Goal: Book appointment/travel/reservation: Book appointment/travel/reservation

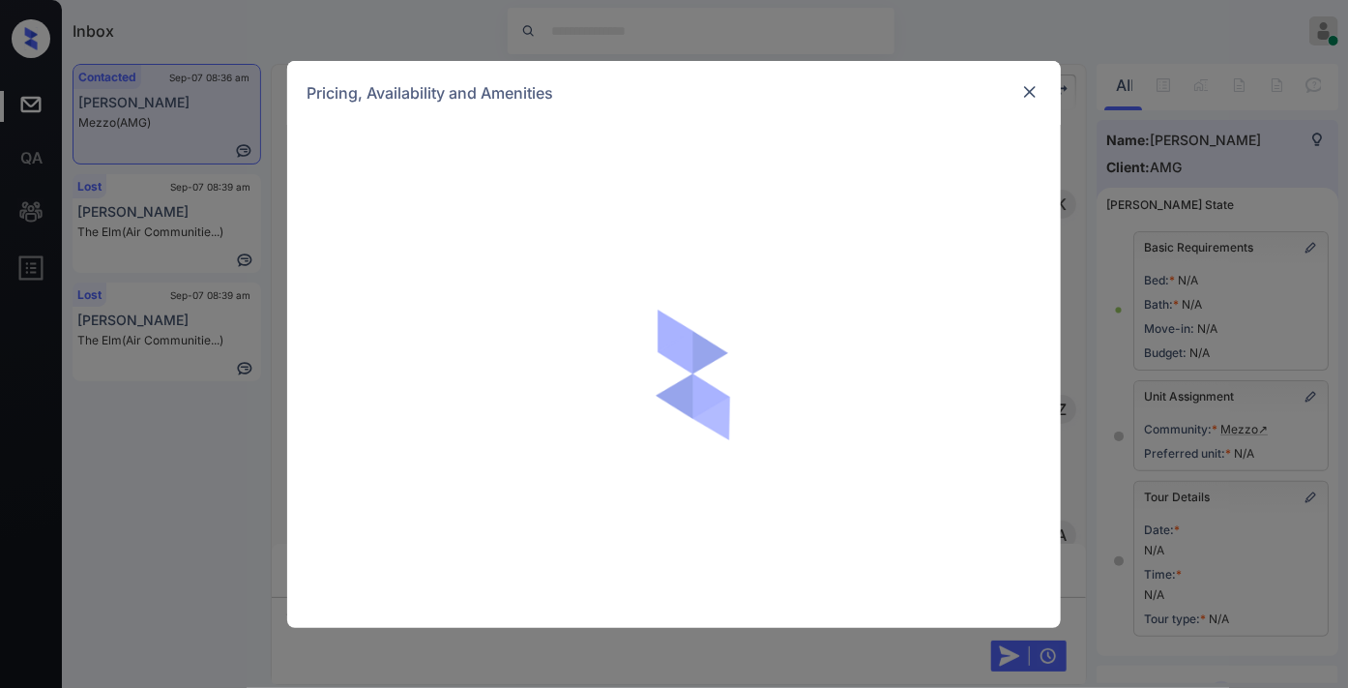
scroll to position [30652, 0]
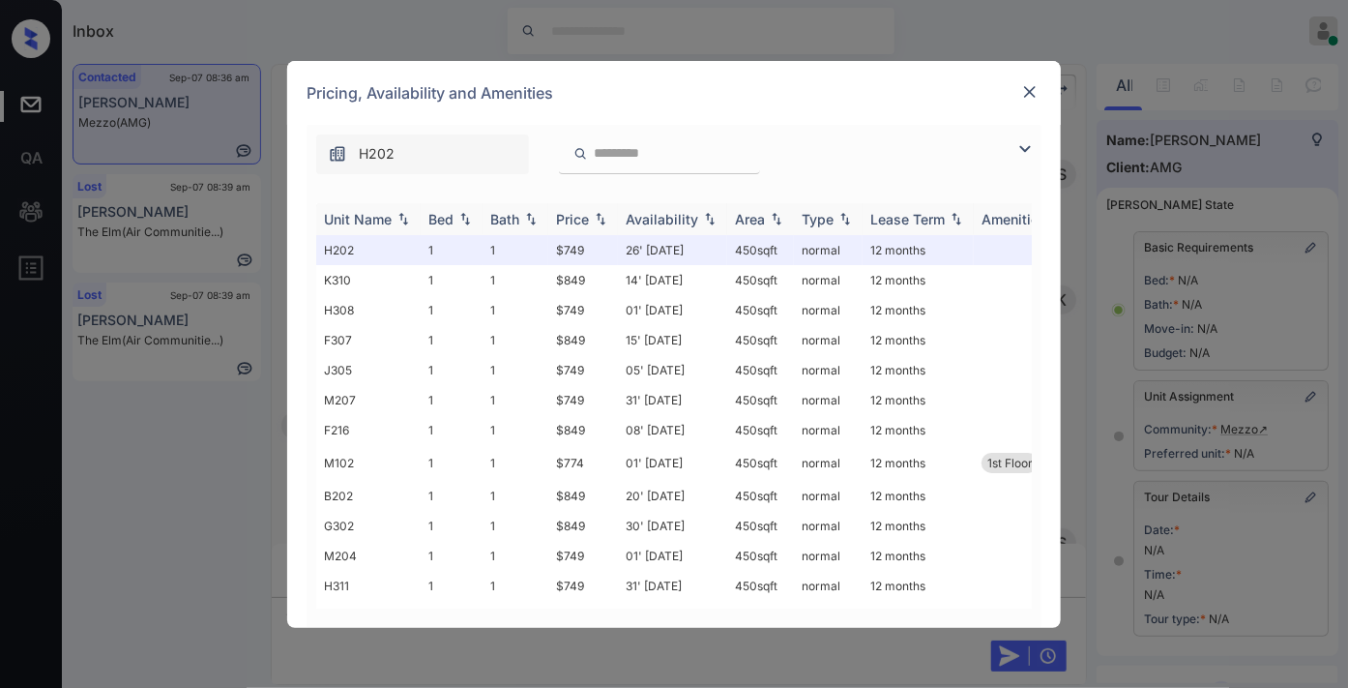
click at [582, 219] on div "Price" at bounding box center [572, 219] width 33 height 16
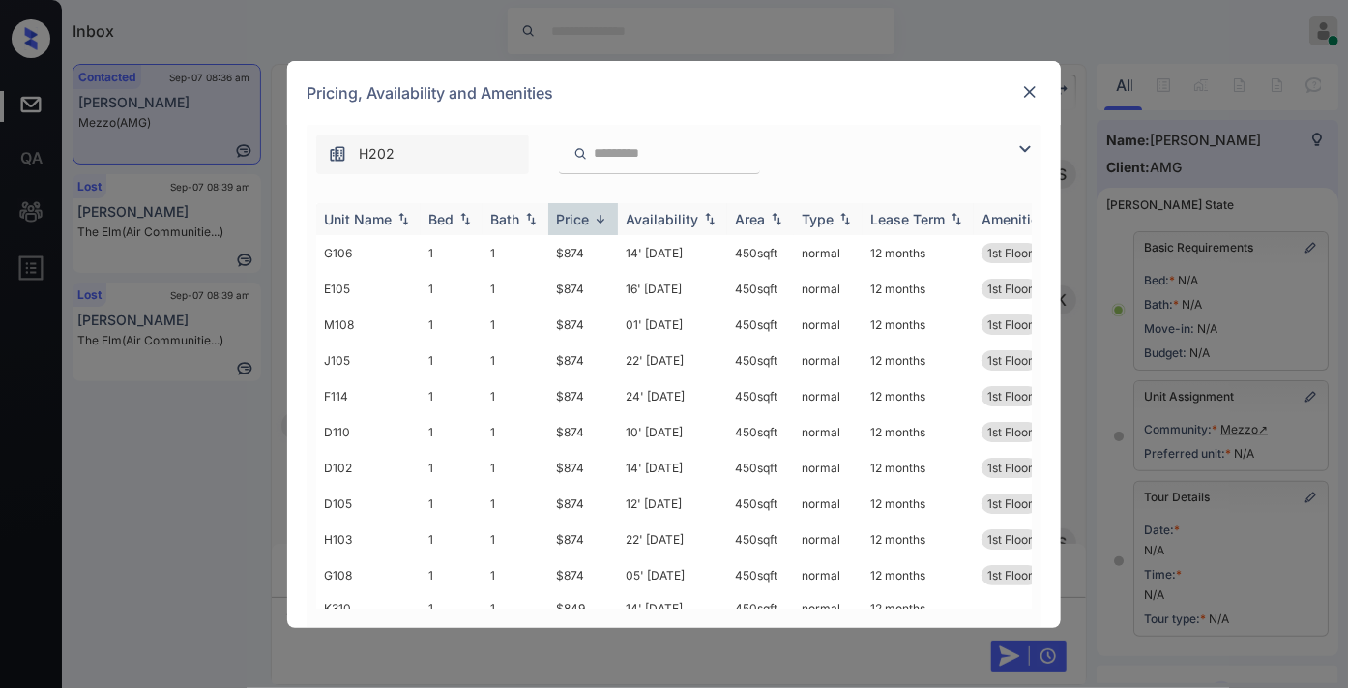
click at [582, 219] on div "Price" at bounding box center [572, 219] width 33 height 16
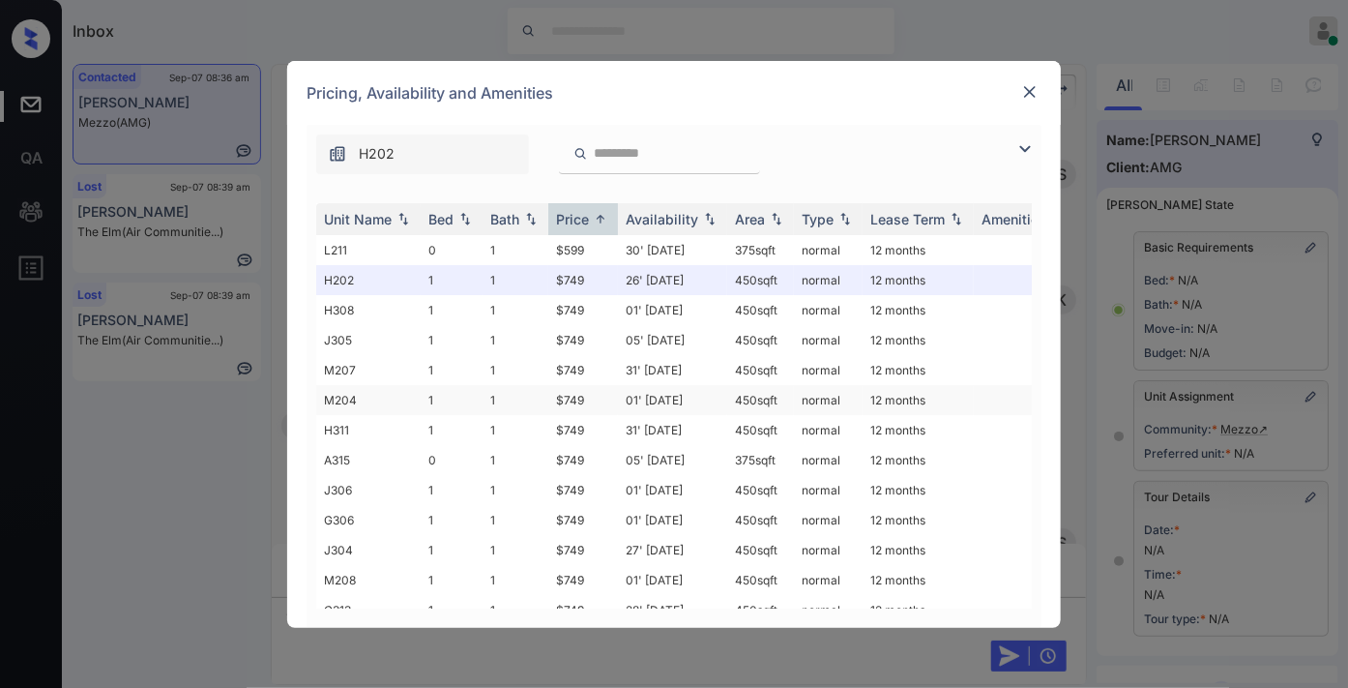
click at [584, 402] on td "$749" at bounding box center [583, 400] width 70 height 30
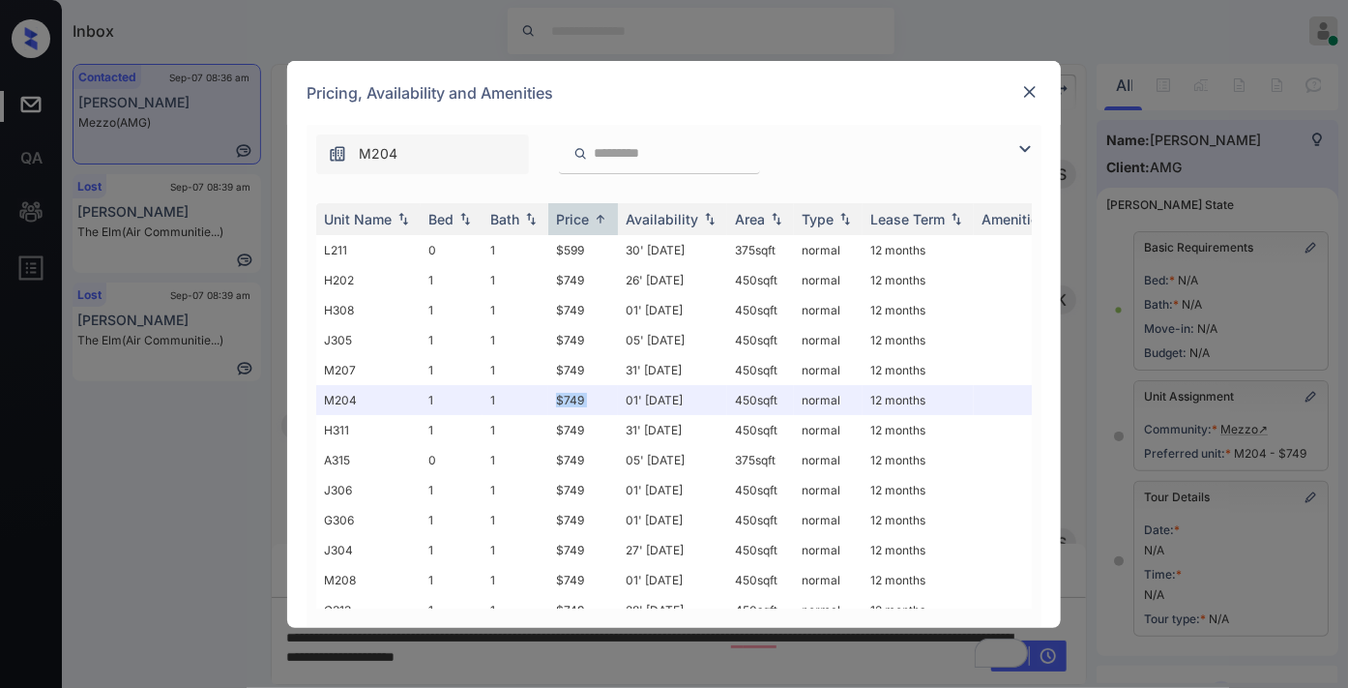
click at [1027, 95] on img at bounding box center [1029, 91] width 19 height 19
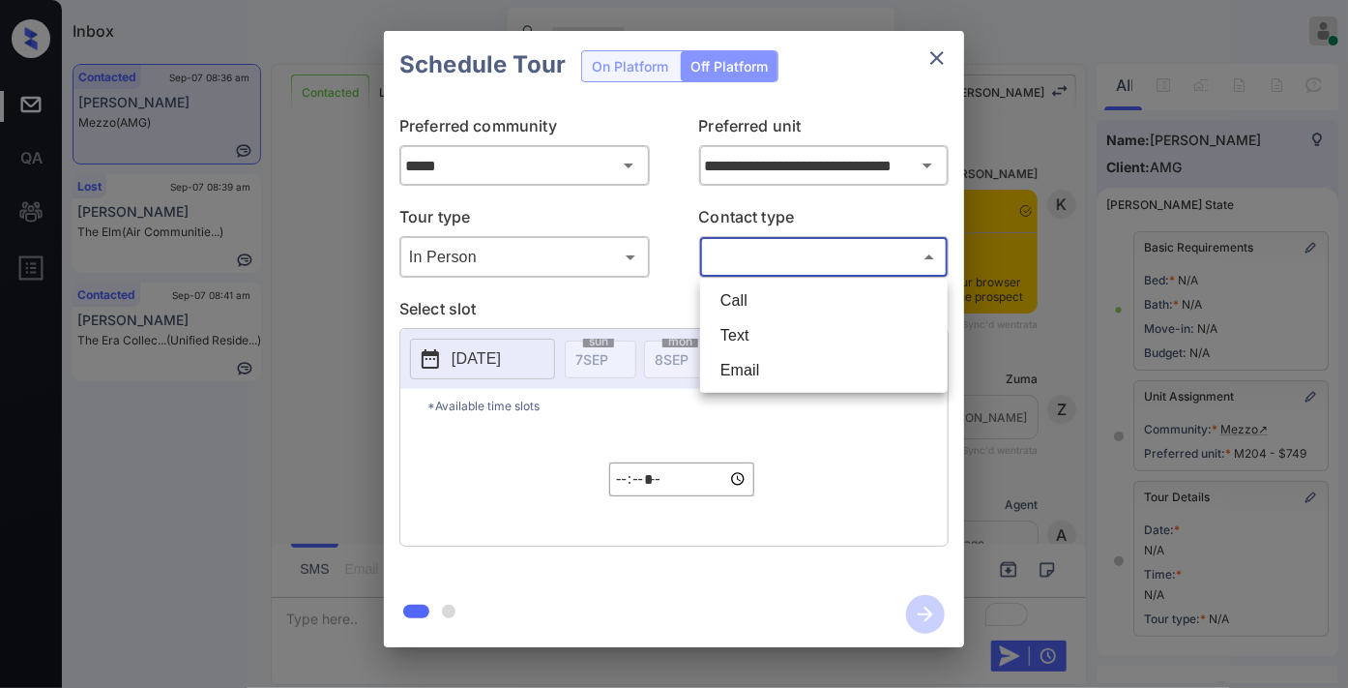
scroll to position [488, 0]
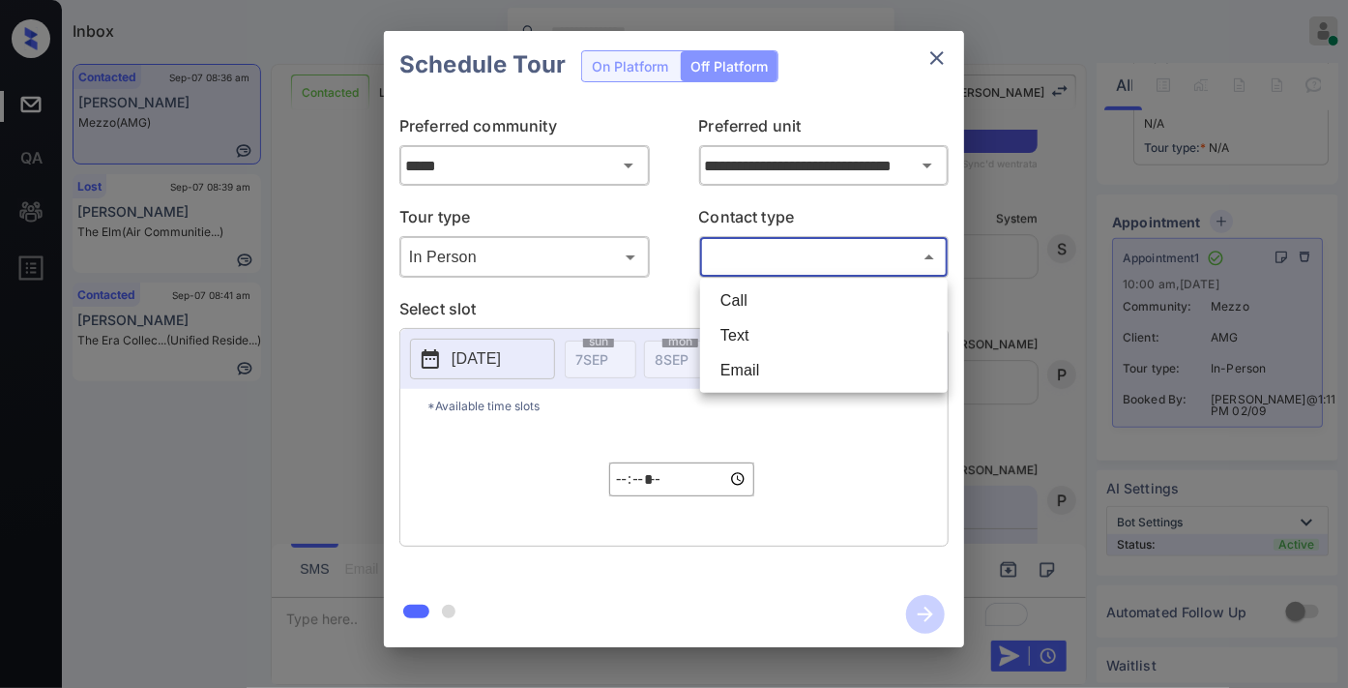
click at [758, 326] on li "Text" at bounding box center [824, 335] width 238 height 35
type input "****"
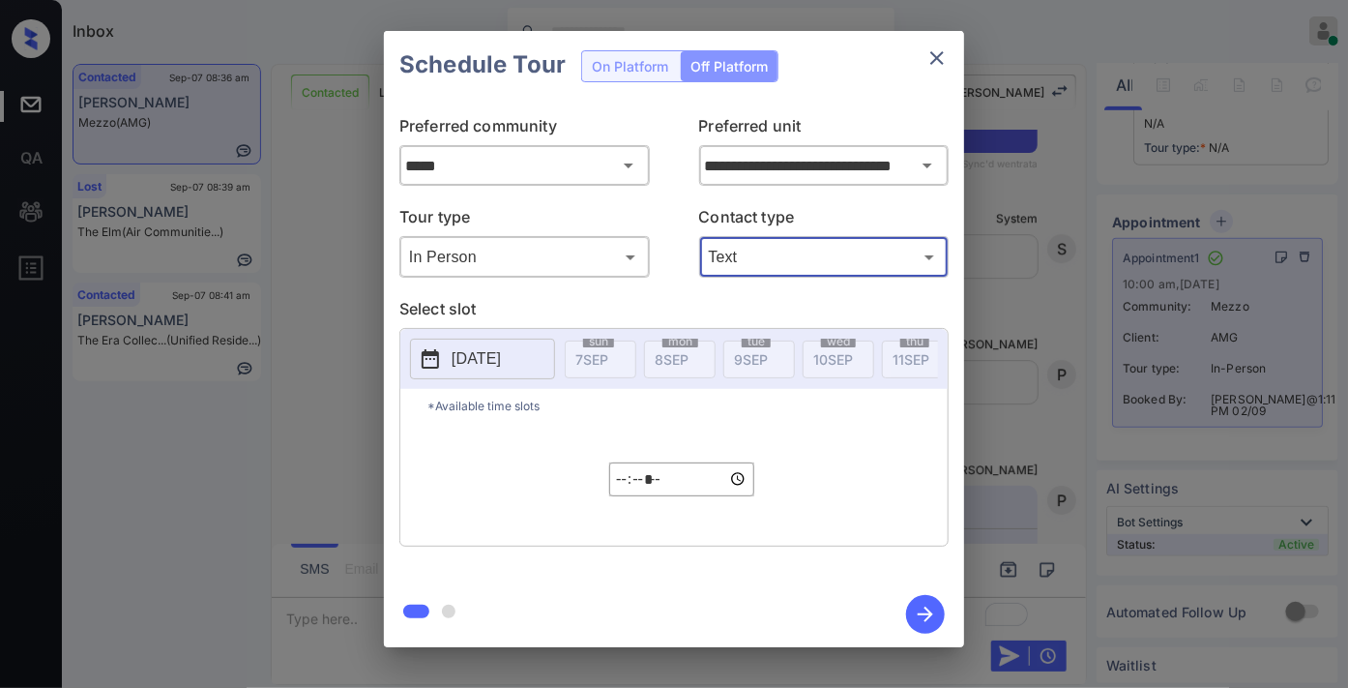
click at [468, 377] on button "[DATE]" at bounding box center [482, 359] width 145 height 41
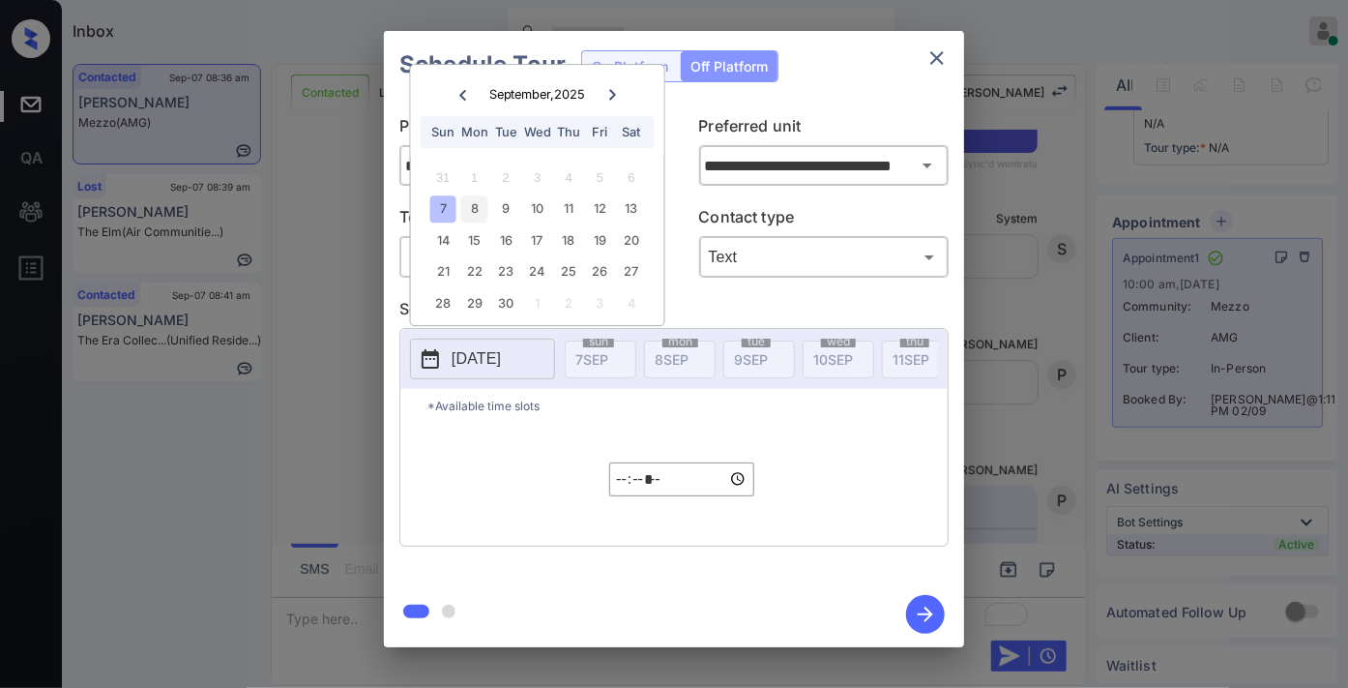
click at [472, 206] on div "8" at bounding box center [474, 209] width 26 height 26
click at [621, 494] on input "*****" at bounding box center [681, 479] width 145 height 34
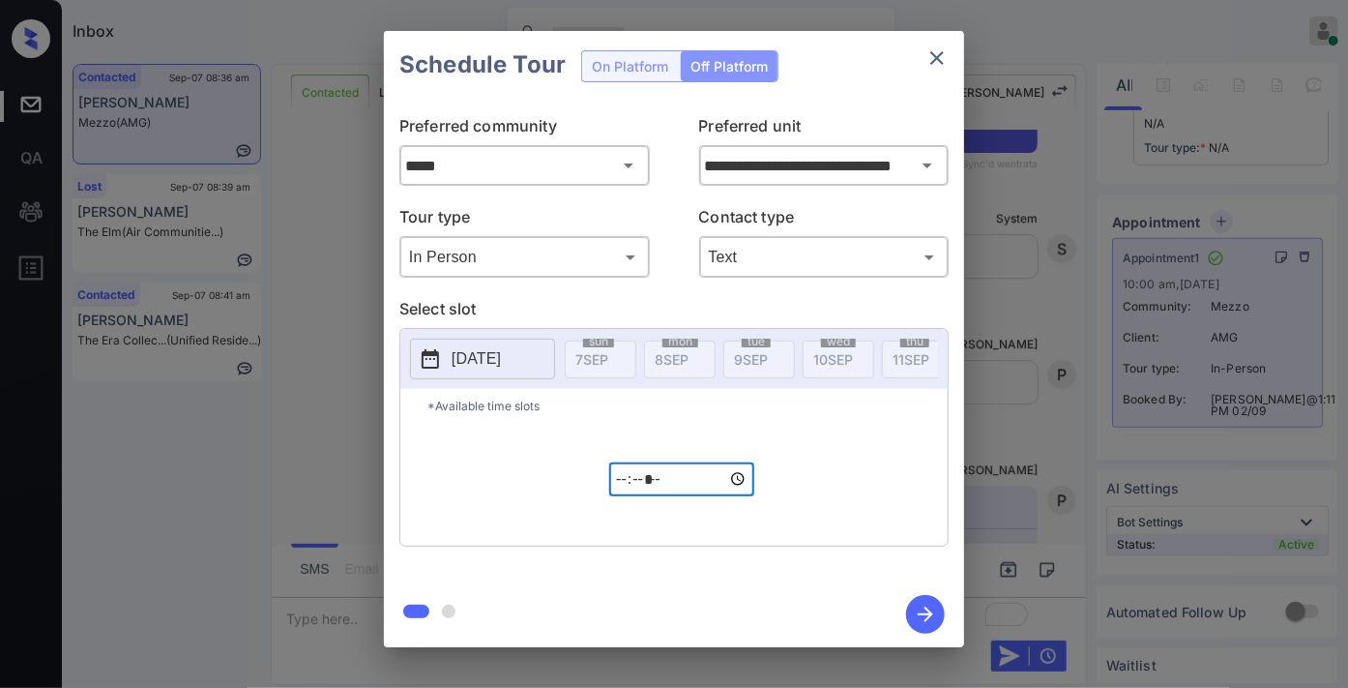
type input "*****"
click at [807, 443] on div "*Available time slots ***** ​" at bounding box center [673, 467] width 547 height 157
click at [938, 613] on icon "button" at bounding box center [925, 614] width 39 height 39
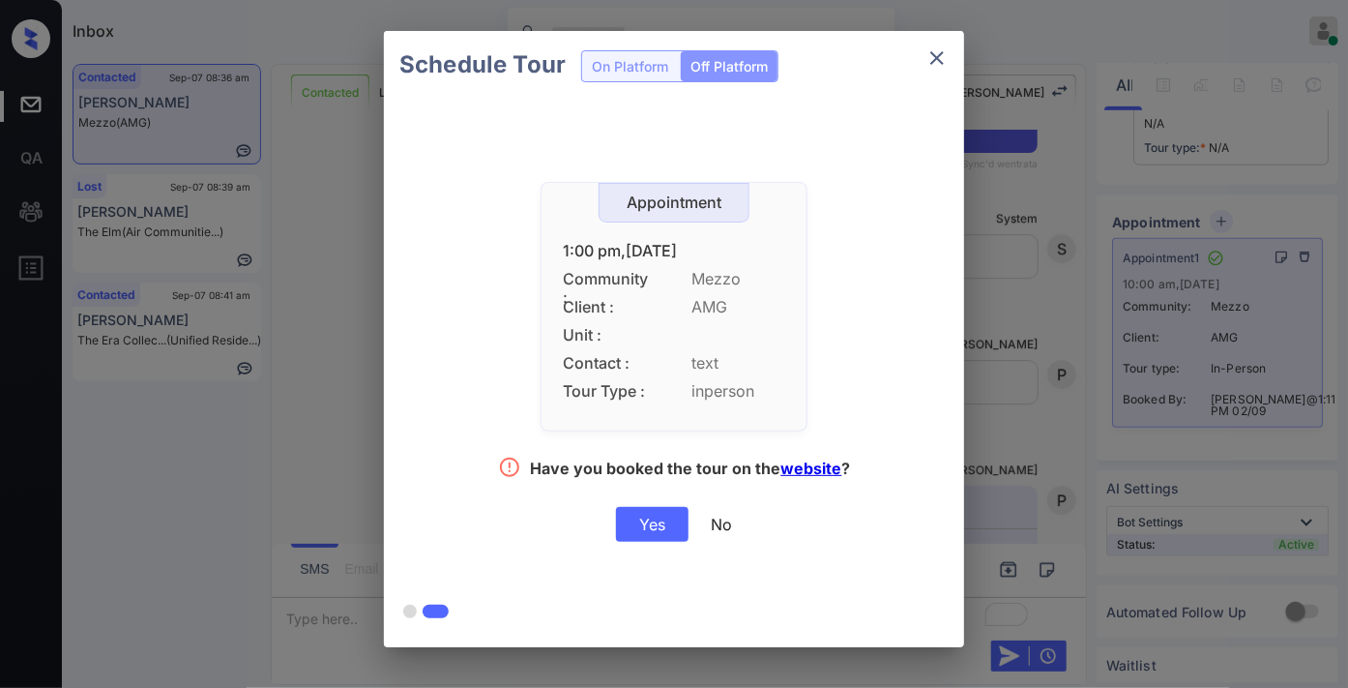
click at [644, 536] on div "Yes" at bounding box center [652, 524] width 73 height 35
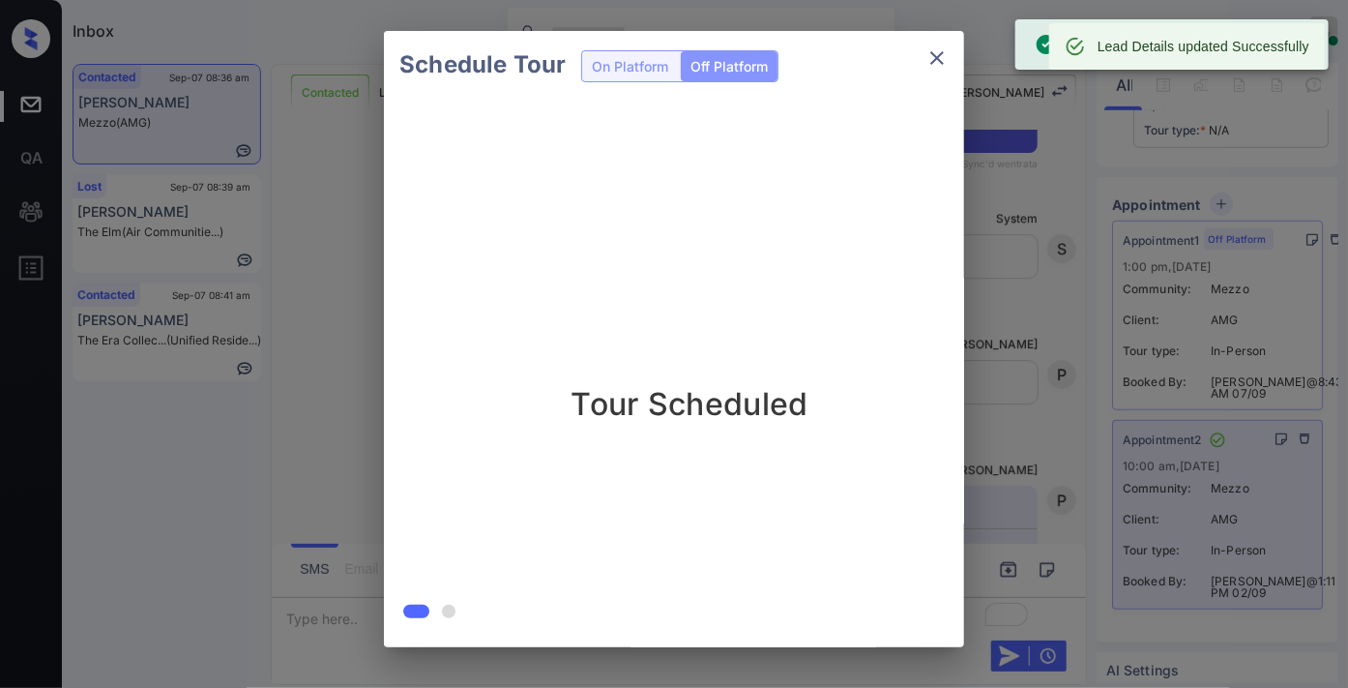
click at [931, 51] on icon "close" at bounding box center [937, 58] width 14 height 14
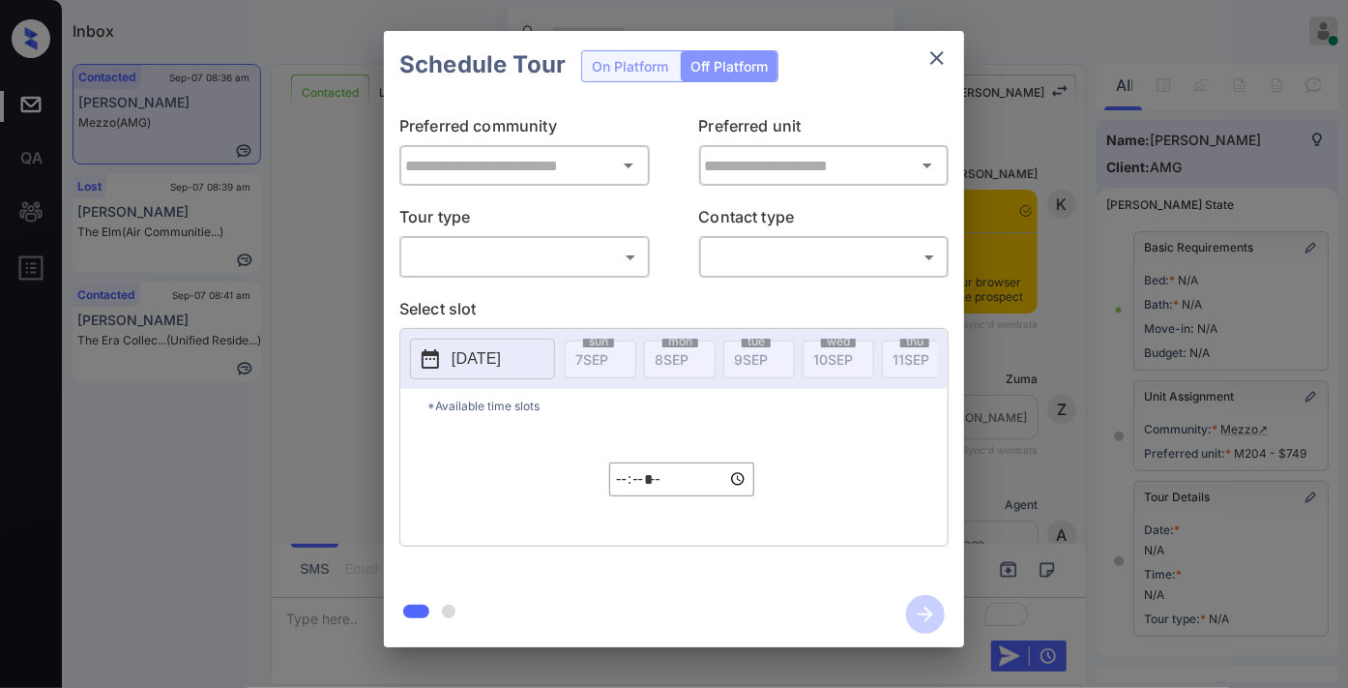
type input "*****"
type input "**********"
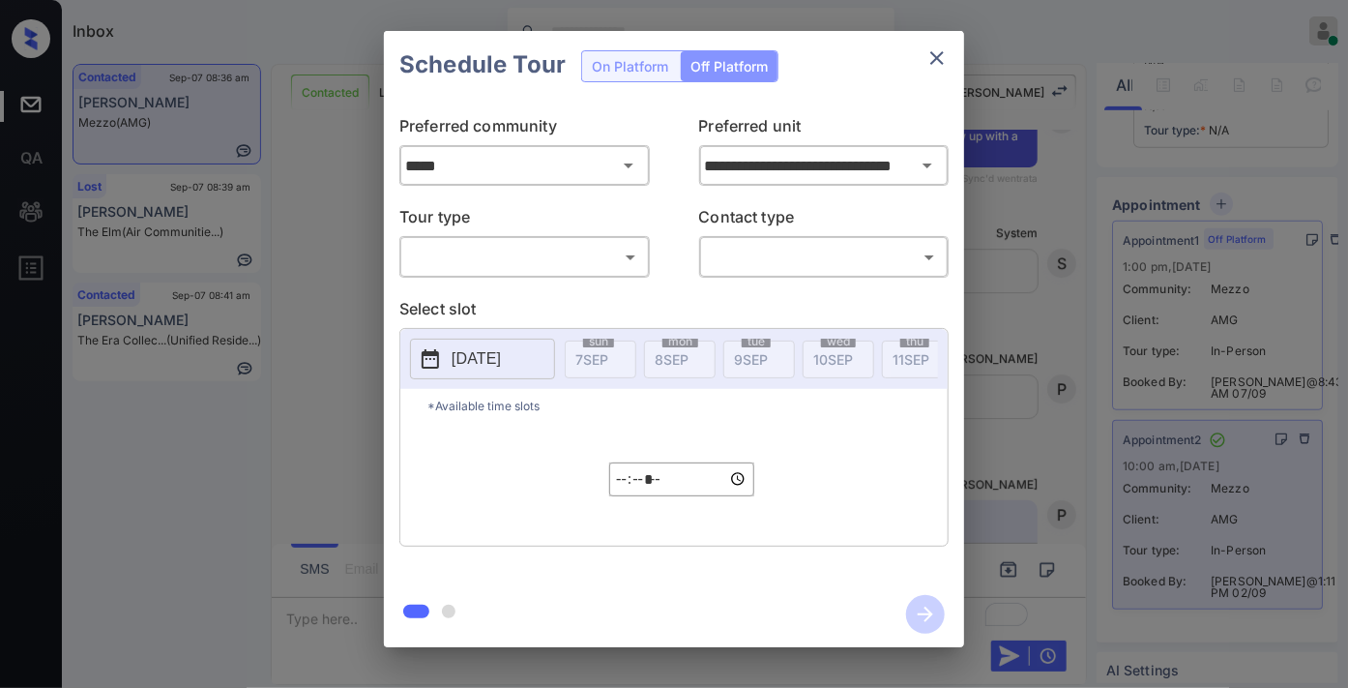
click at [642, 72] on div "Schedule Tour On Platform Off Platform" at bounding box center [674, 65] width 580 height 68
click at [945, 59] on icon "close" at bounding box center [937, 57] width 23 height 23
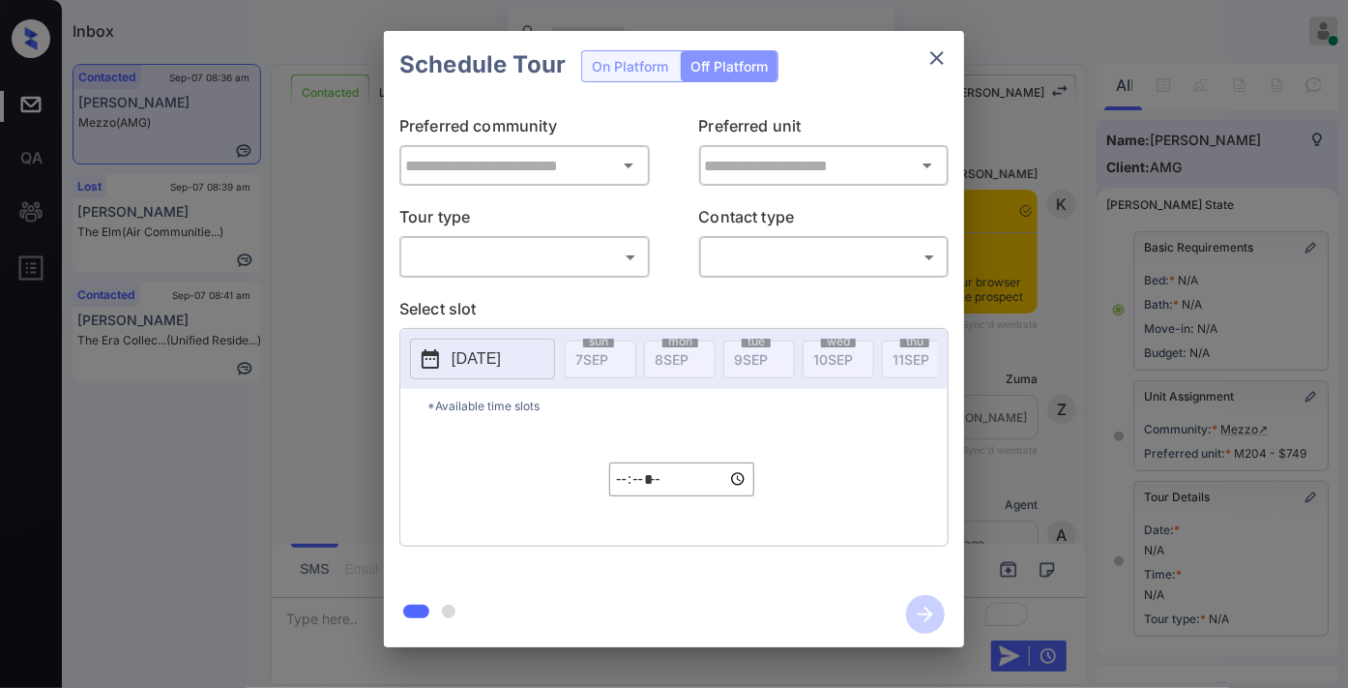
click at [636, 81] on div "Schedule Tour On Platform Off Platform" at bounding box center [674, 65] width 580 height 68
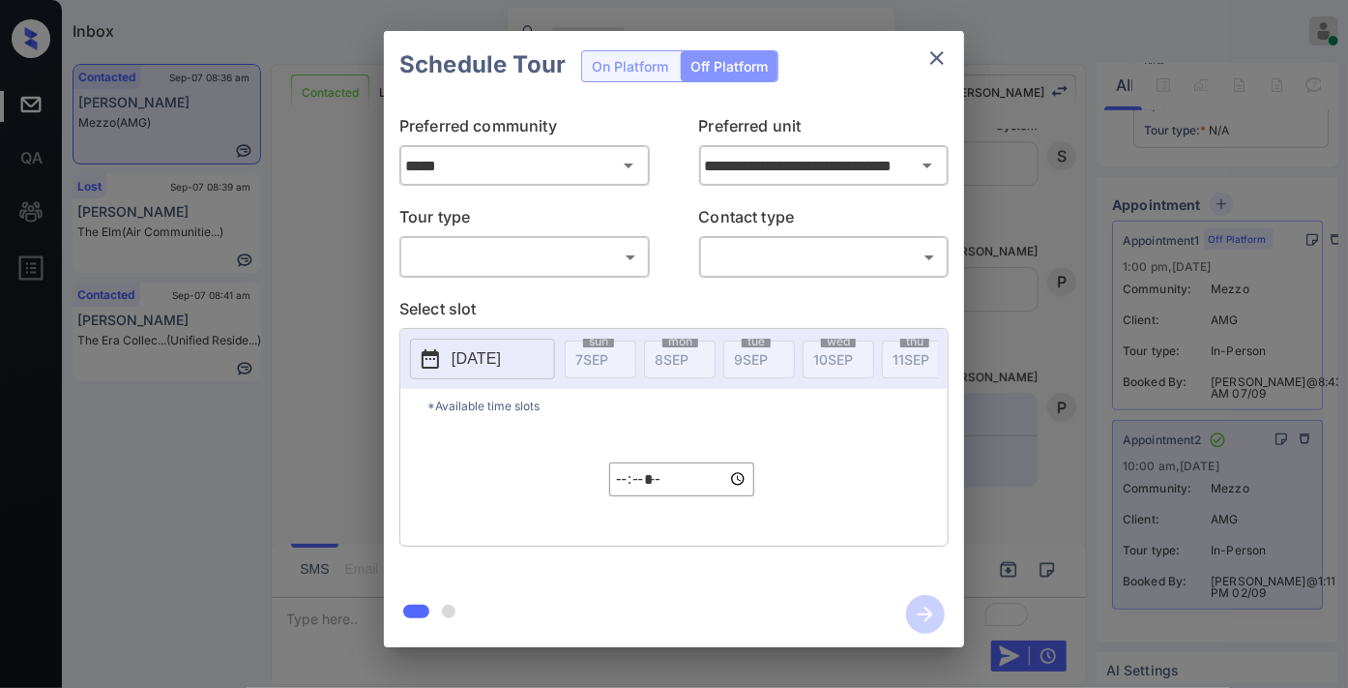
click at [634, 70] on div "Schedule Tour On Platform Off Platform" at bounding box center [674, 65] width 580 height 68
click at [956, 60] on div "Schedule Tour On Platform Off Platform" at bounding box center [674, 65] width 580 height 68
click at [935, 46] on icon "close" at bounding box center [937, 57] width 23 height 23
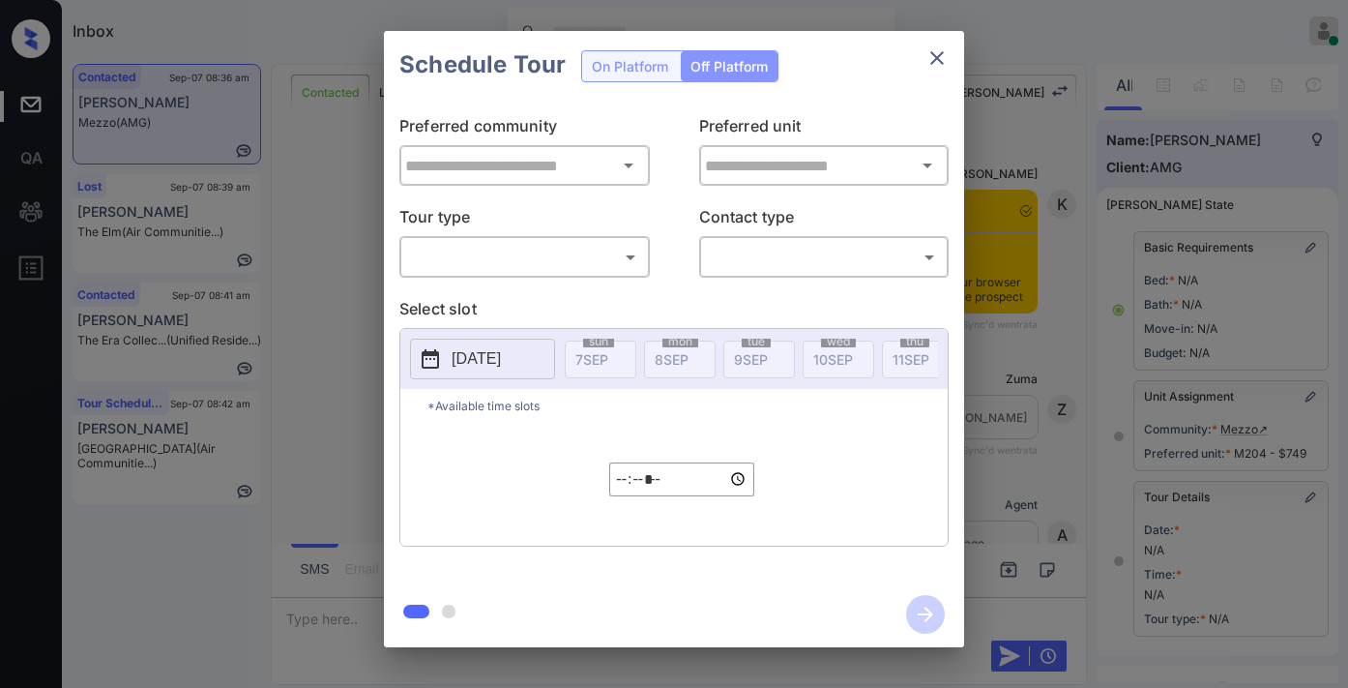
click at [603, 257] on body "Inbox Samantha Soliven Online Set yourself offline Set yourself on break Profil…" at bounding box center [674, 344] width 1348 height 688
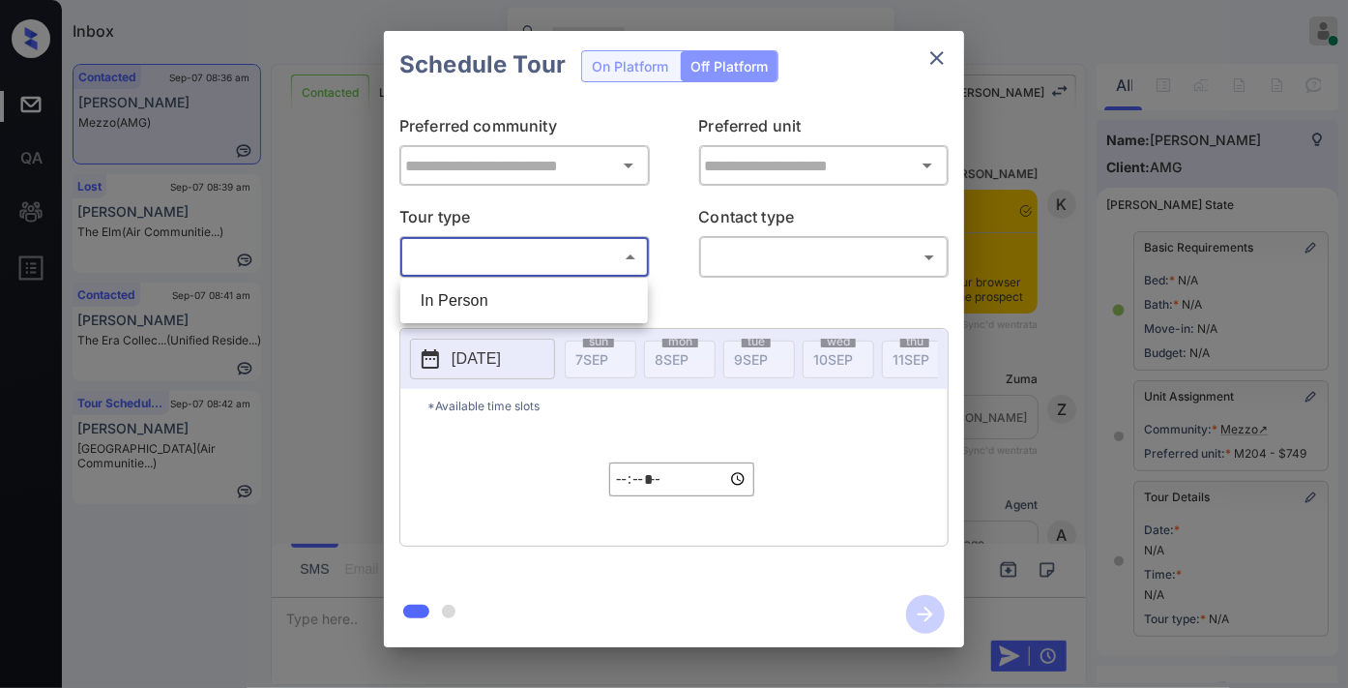
scroll to position [176, 0]
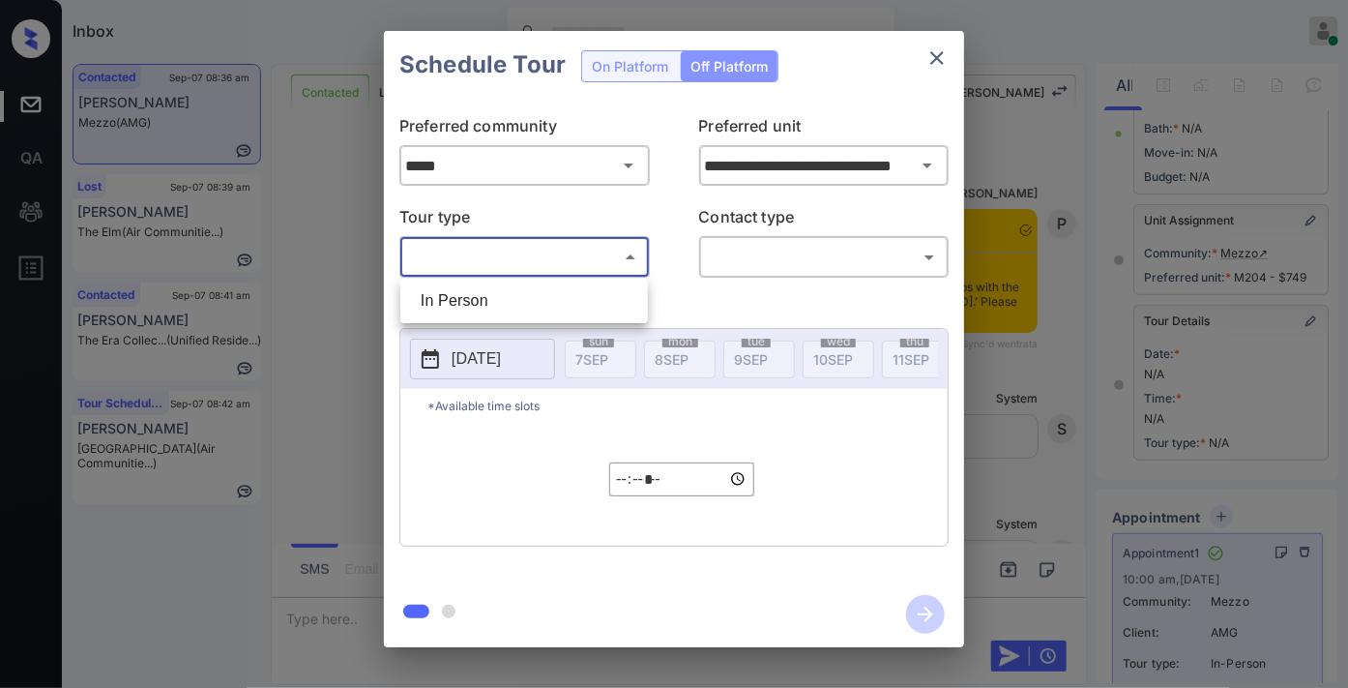
click at [920, 55] on div at bounding box center [674, 344] width 1348 height 688
click at [943, 64] on icon "close" at bounding box center [937, 57] width 23 height 23
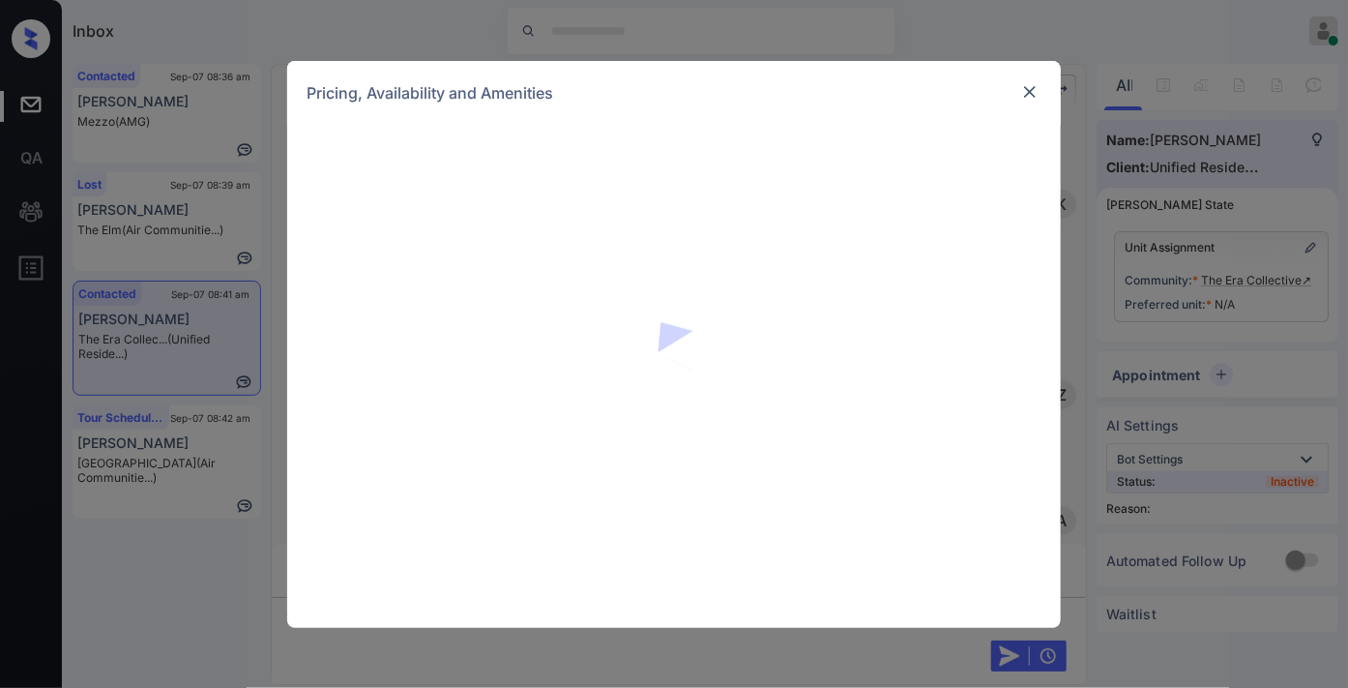
scroll to position [0, 8]
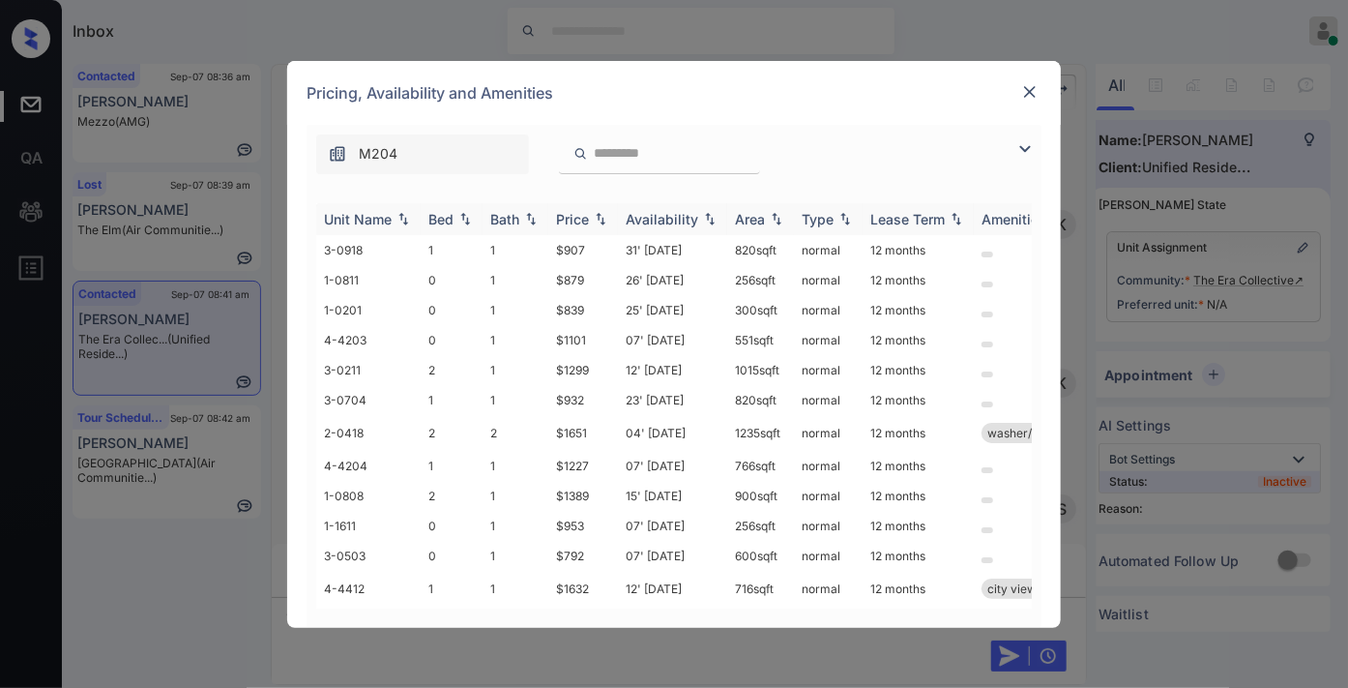
click at [580, 214] on div "Price" at bounding box center [572, 219] width 33 height 16
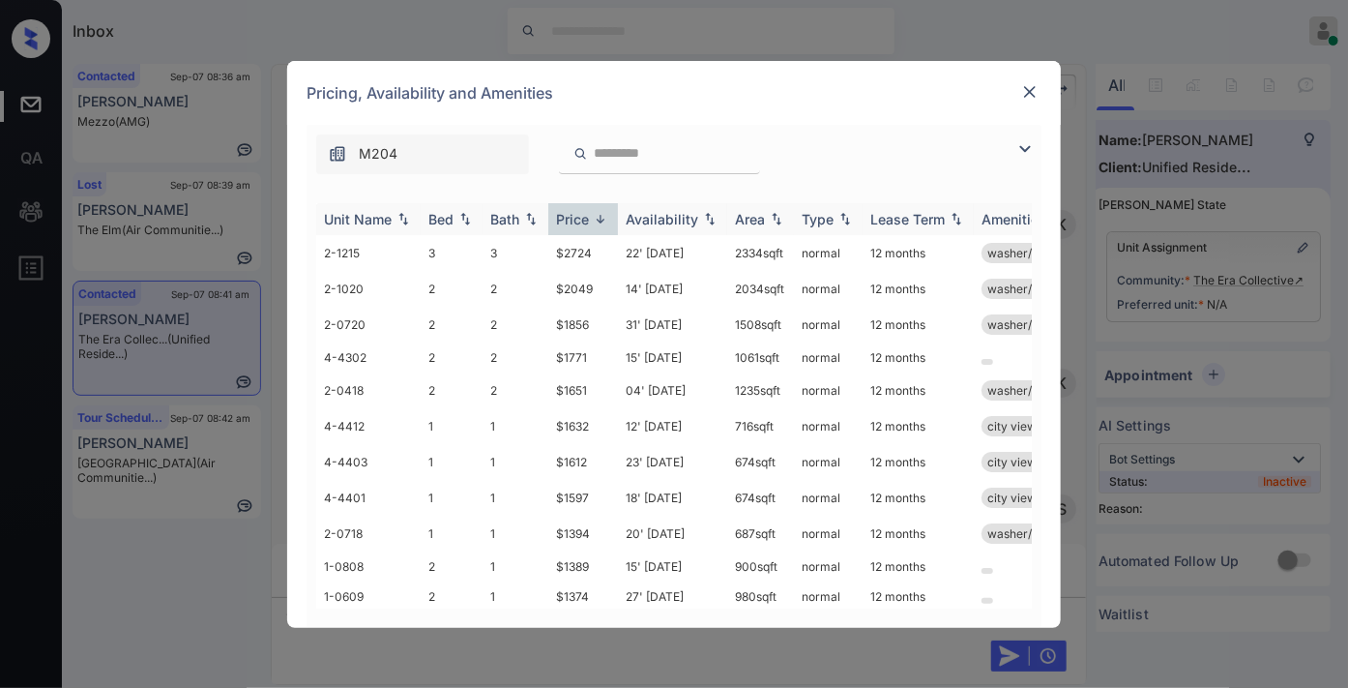
click at [580, 214] on div "Price" at bounding box center [572, 219] width 33 height 16
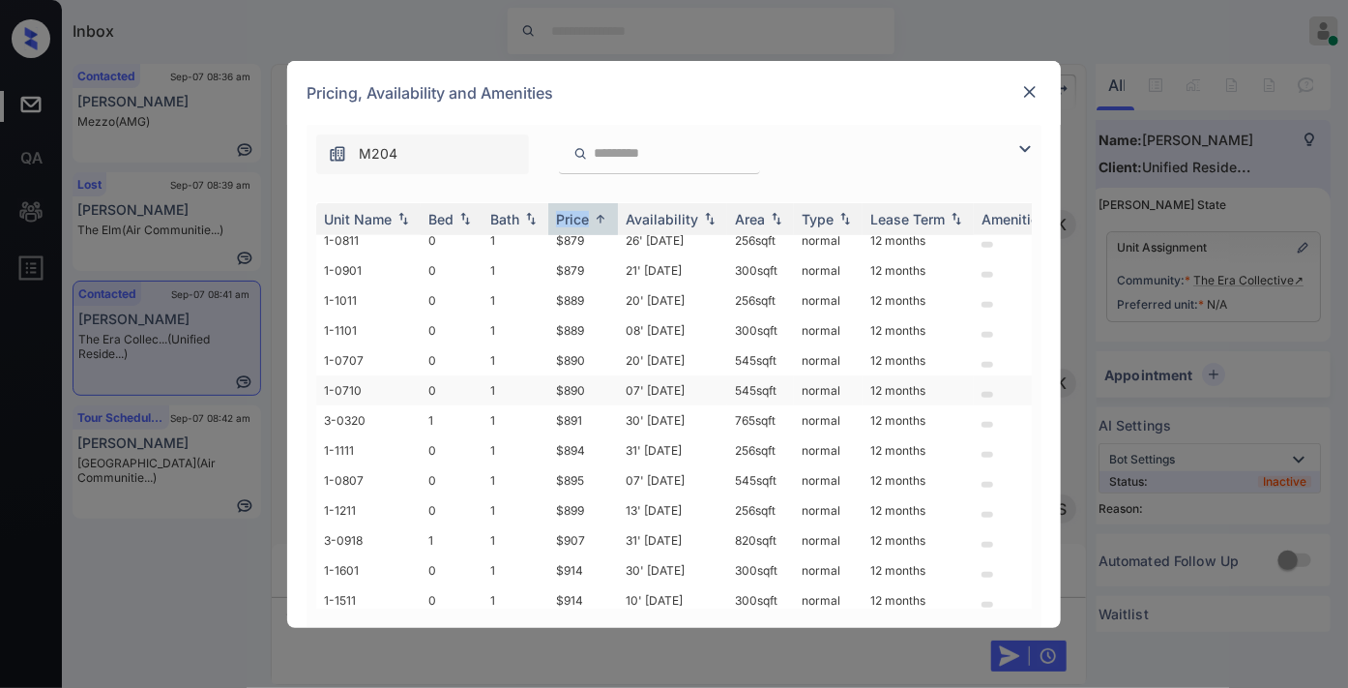
scroll to position [644, 0]
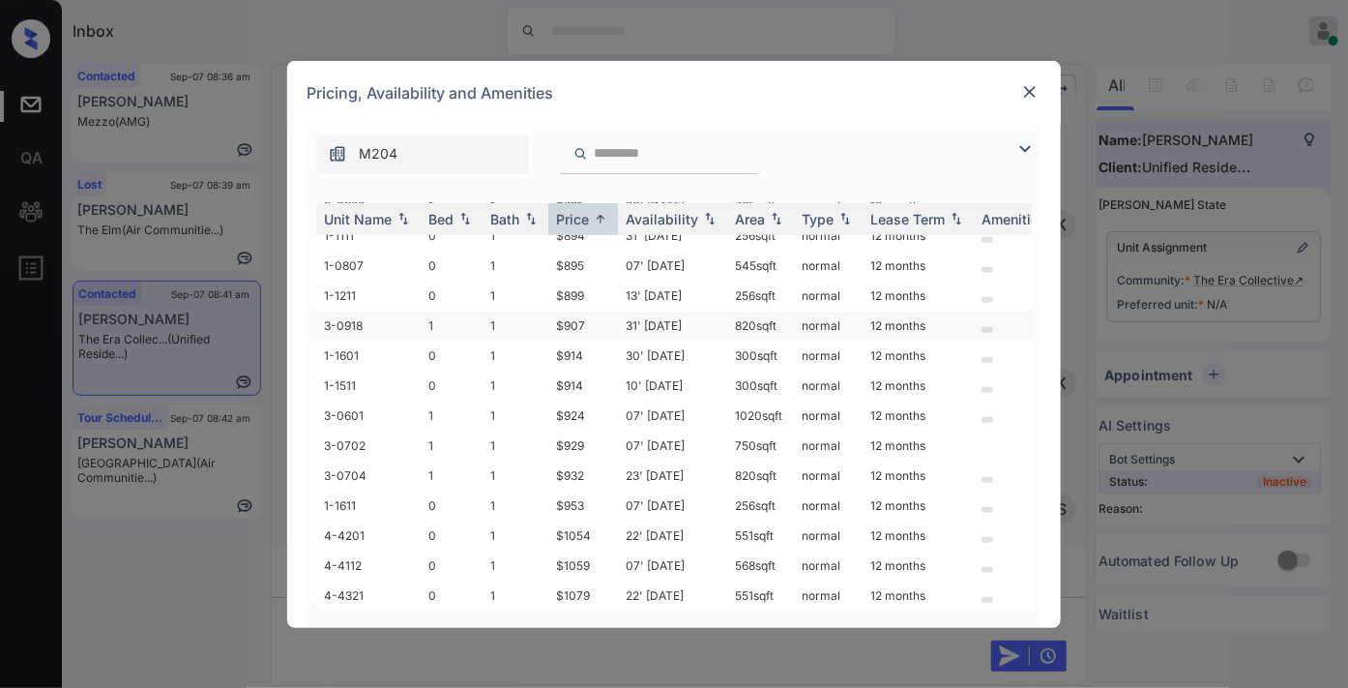
click at [572, 310] on td "$907" at bounding box center [583, 325] width 70 height 30
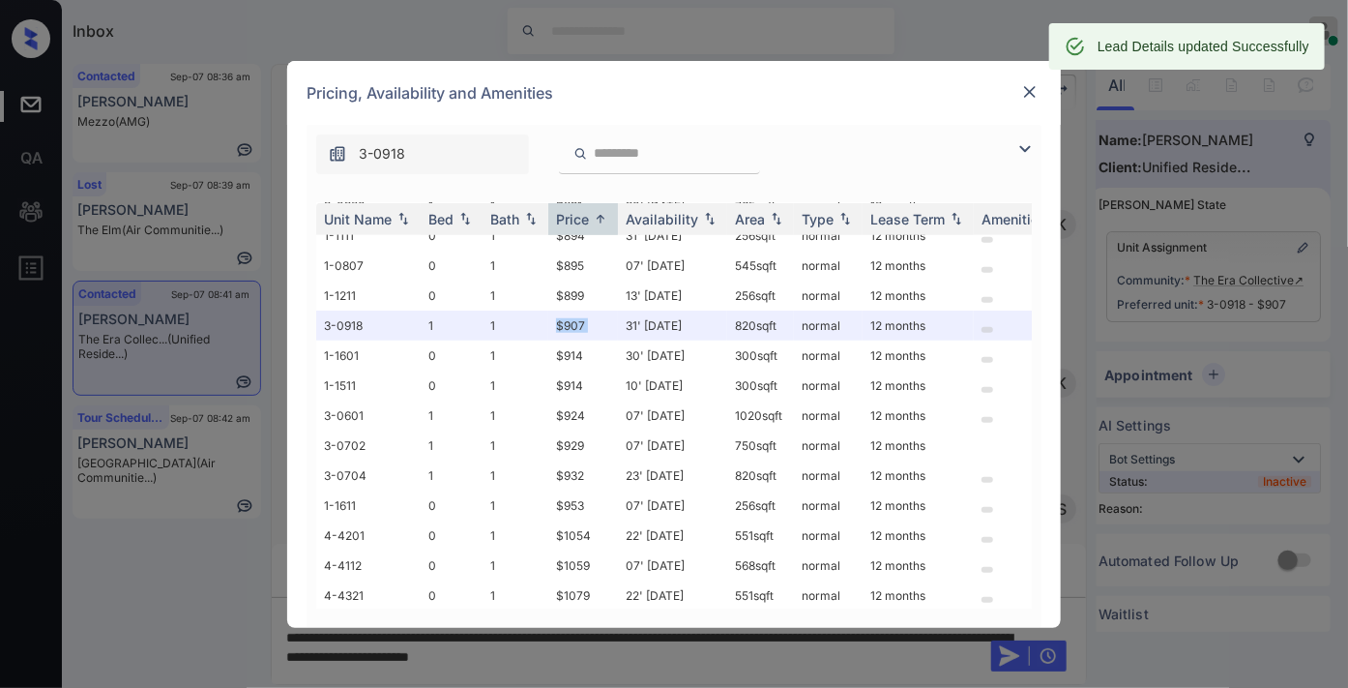
click at [1027, 88] on img at bounding box center [1029, 91] width 19 height 19
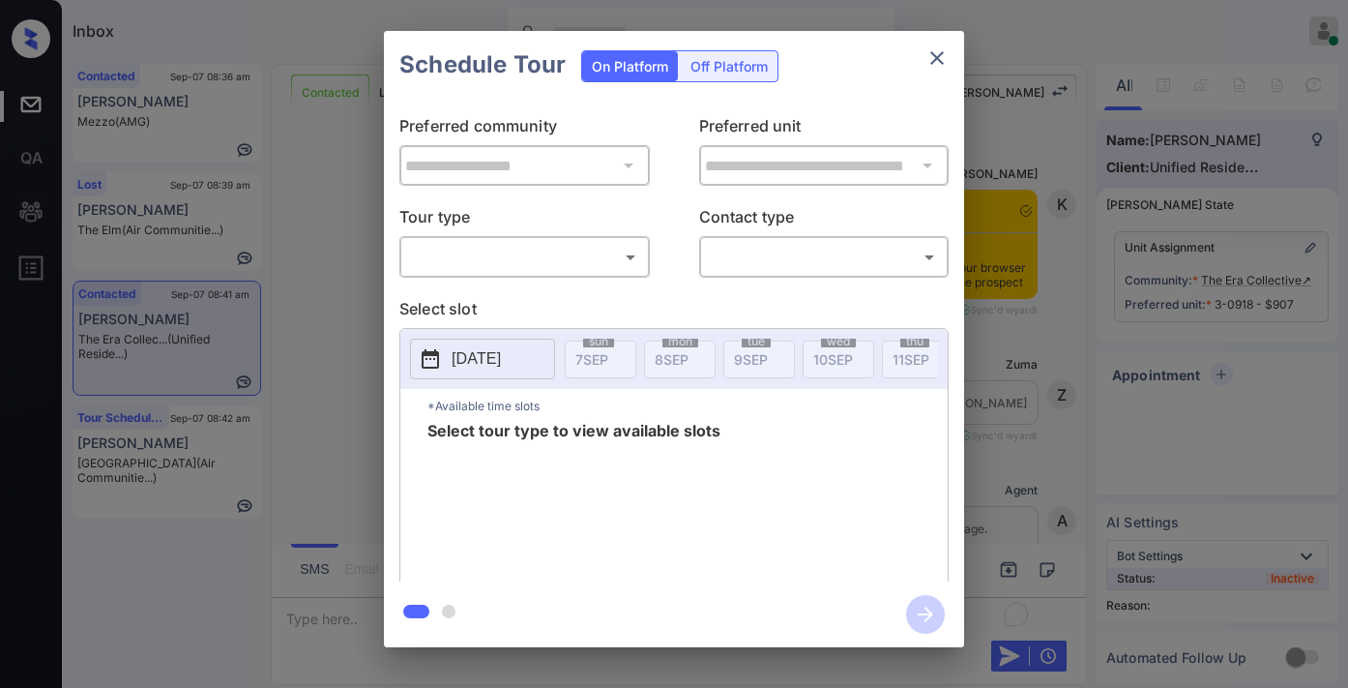
click at [515, 252] on body "Inbox [PERSON_NAME] Online Set yourself offline Set yourself on break Profile S…" at bounding box center [674, 344] width 1348 height 688
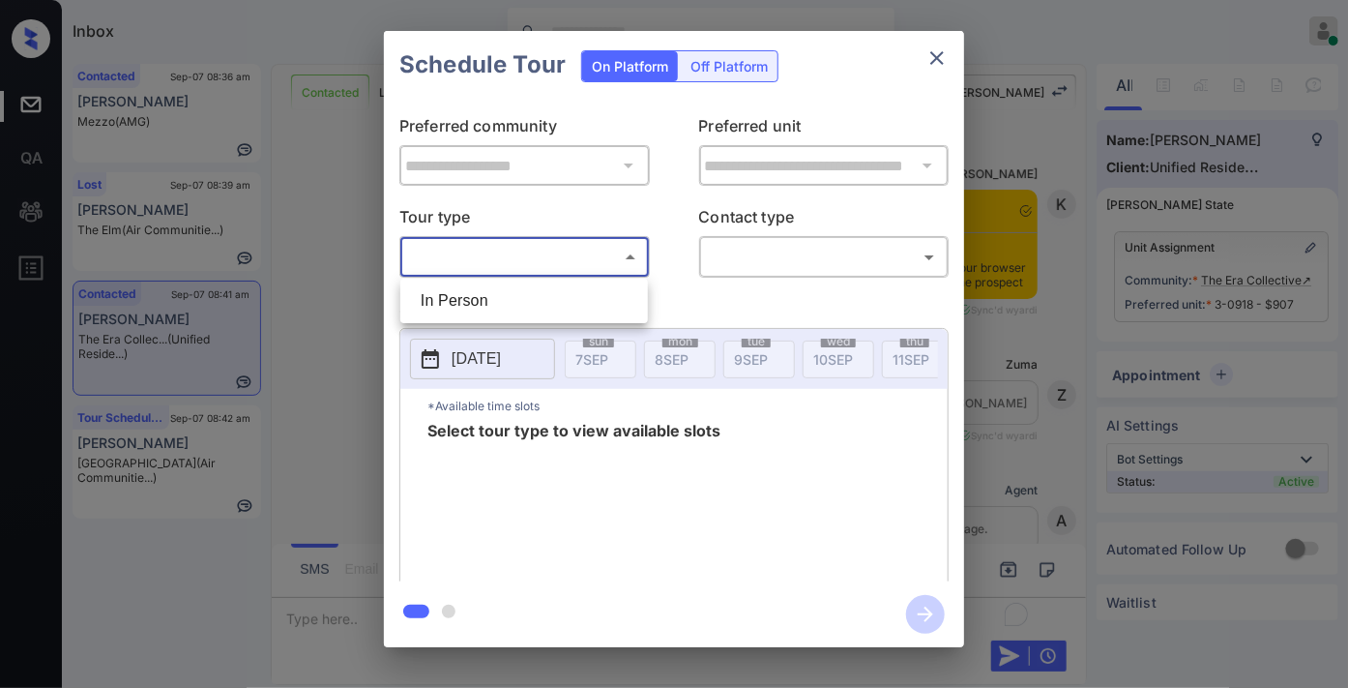
scroll to position [0, 8]
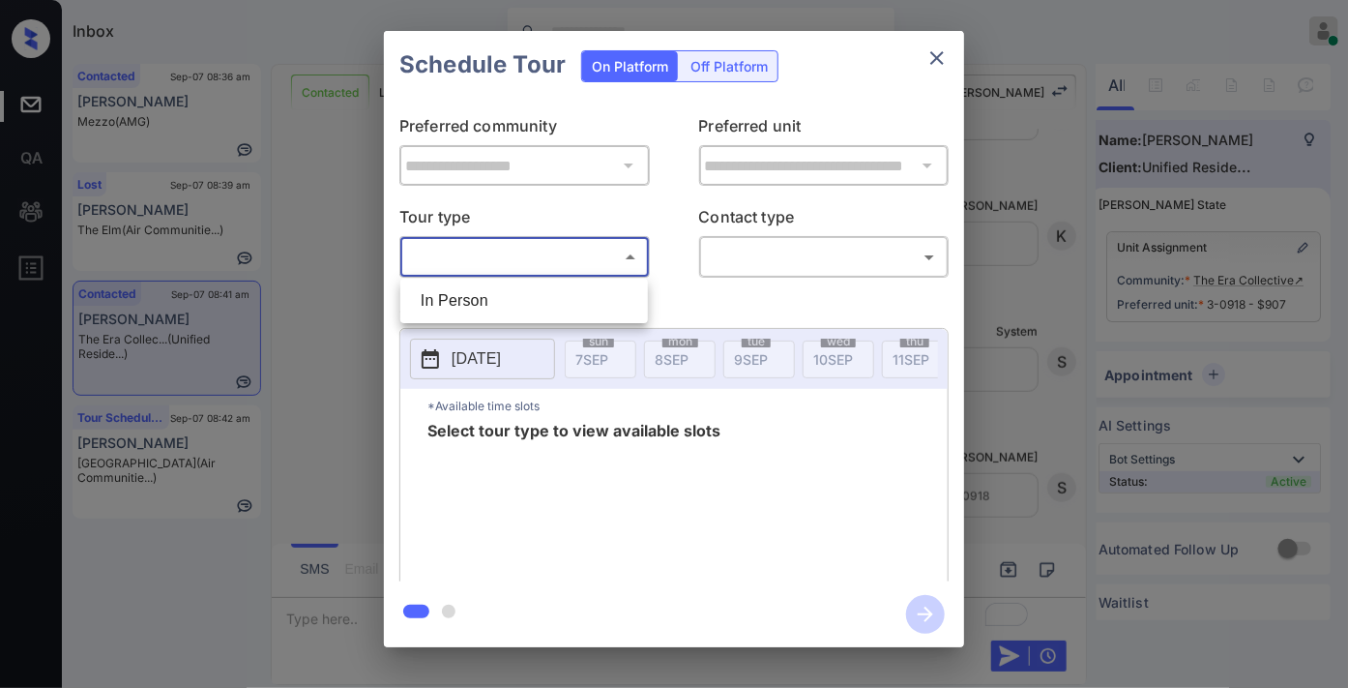
click at [518, 298] on li "In Person" at bounding box center [524, 300] width 238 height 35
type input "********"
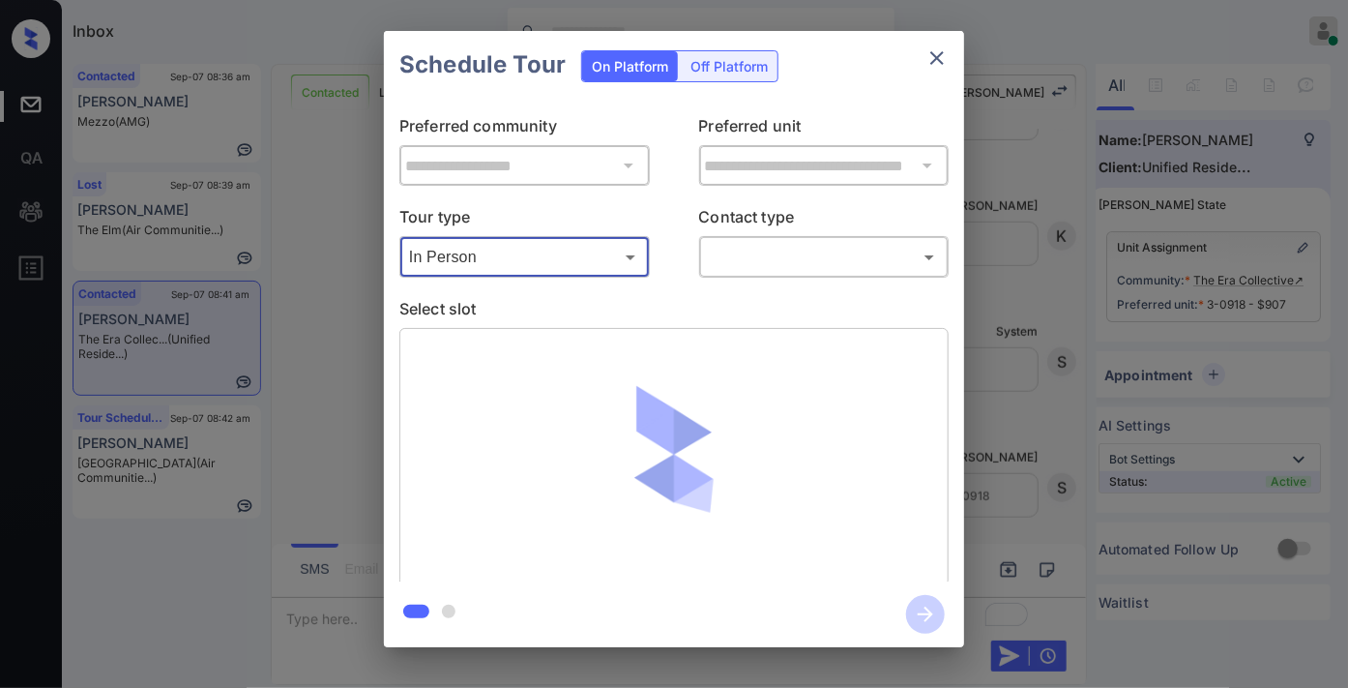
click at [756, 252] on body "Inbox Samantha Soliven Online Set yourself offline Set yourself on break Profil…" at bounding box center [674, 344] width 1348 height 688
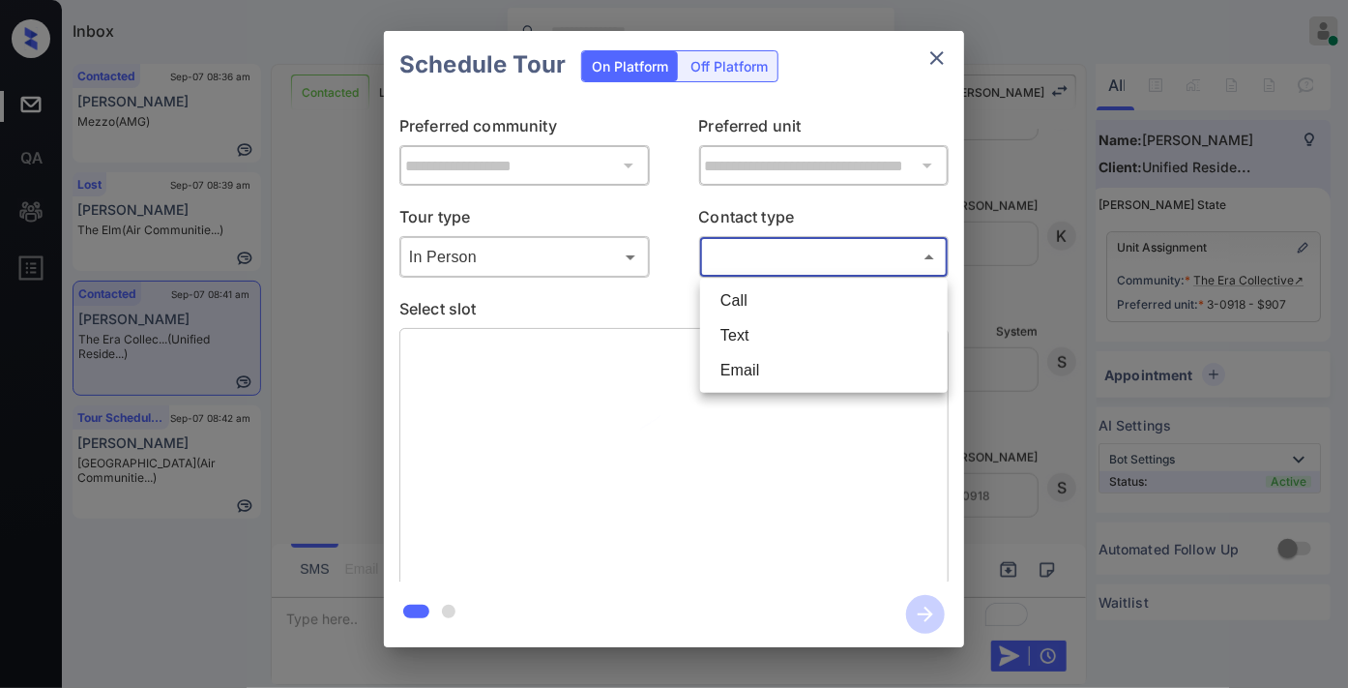
click at [762, 329] on li "Text" at bounding box center [824, 335] width 238 height 35
type input "****"
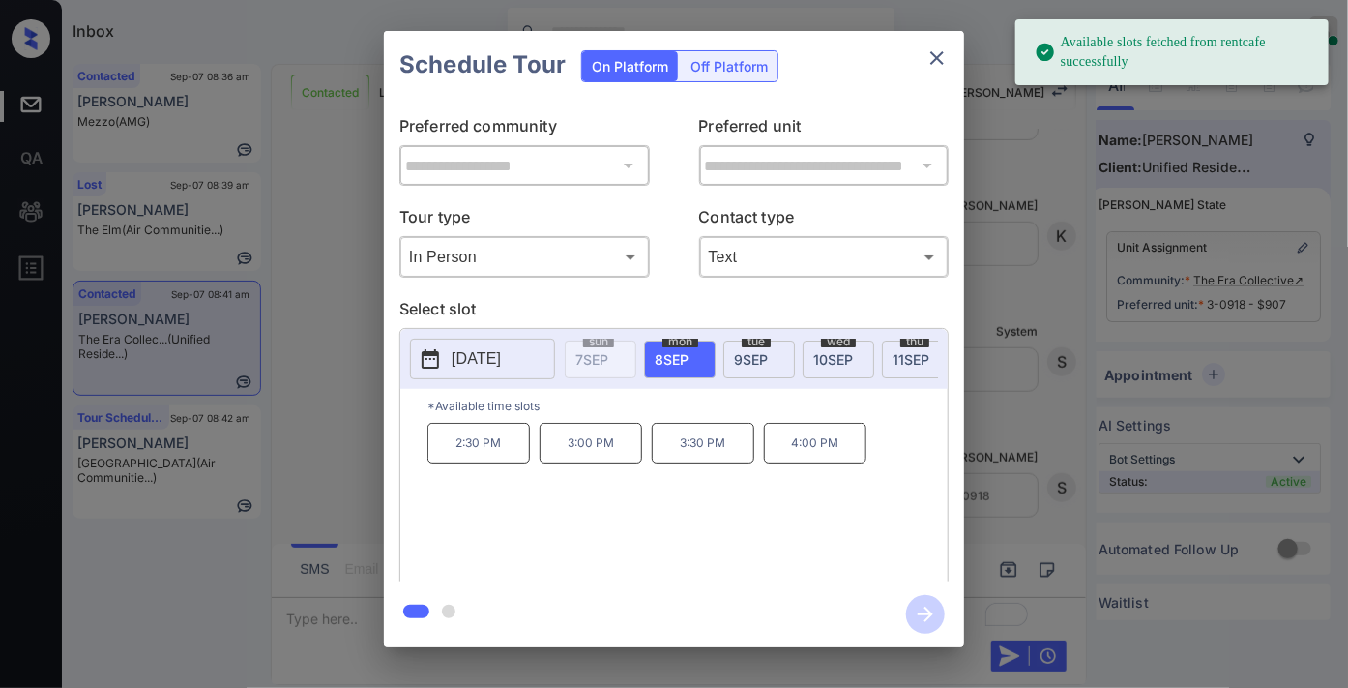
click at [682, 456] on p "3:30 PM" at bounding box center [703, 443] width 103 height 41
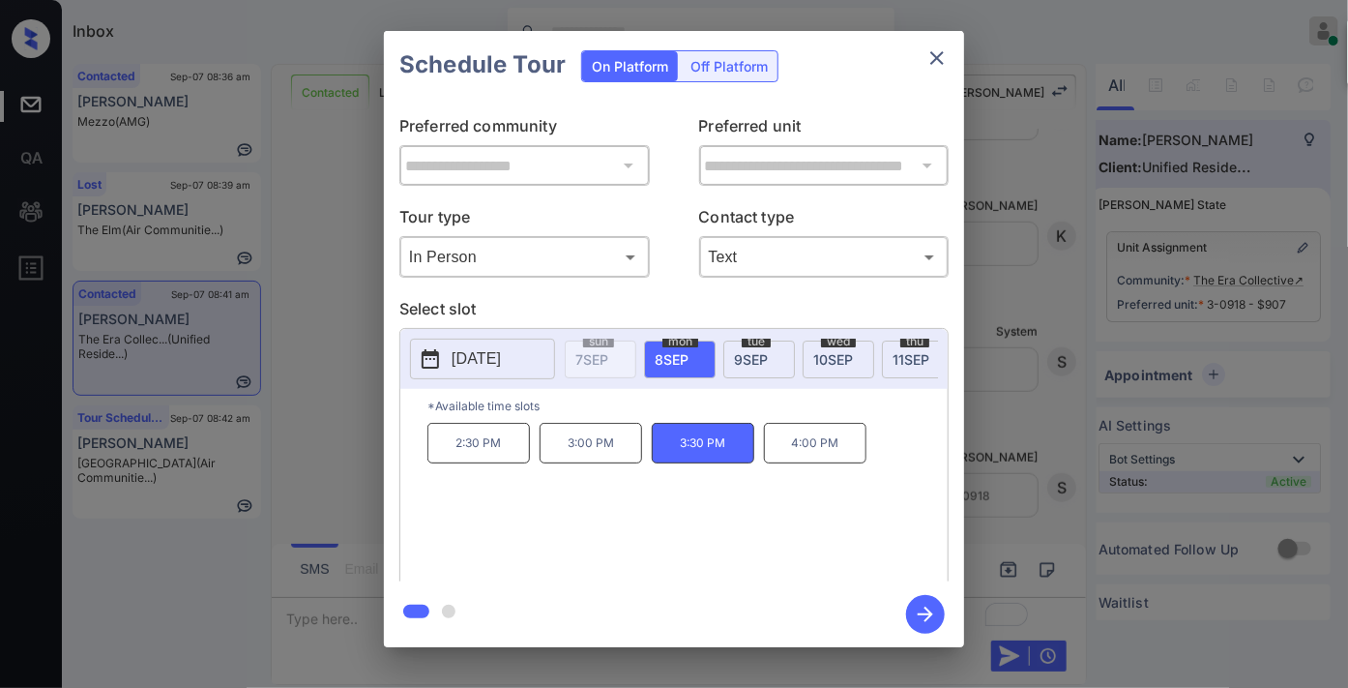
click at [920, 613] on icon "button" at bounding box center [925, 613] width 15 height 15
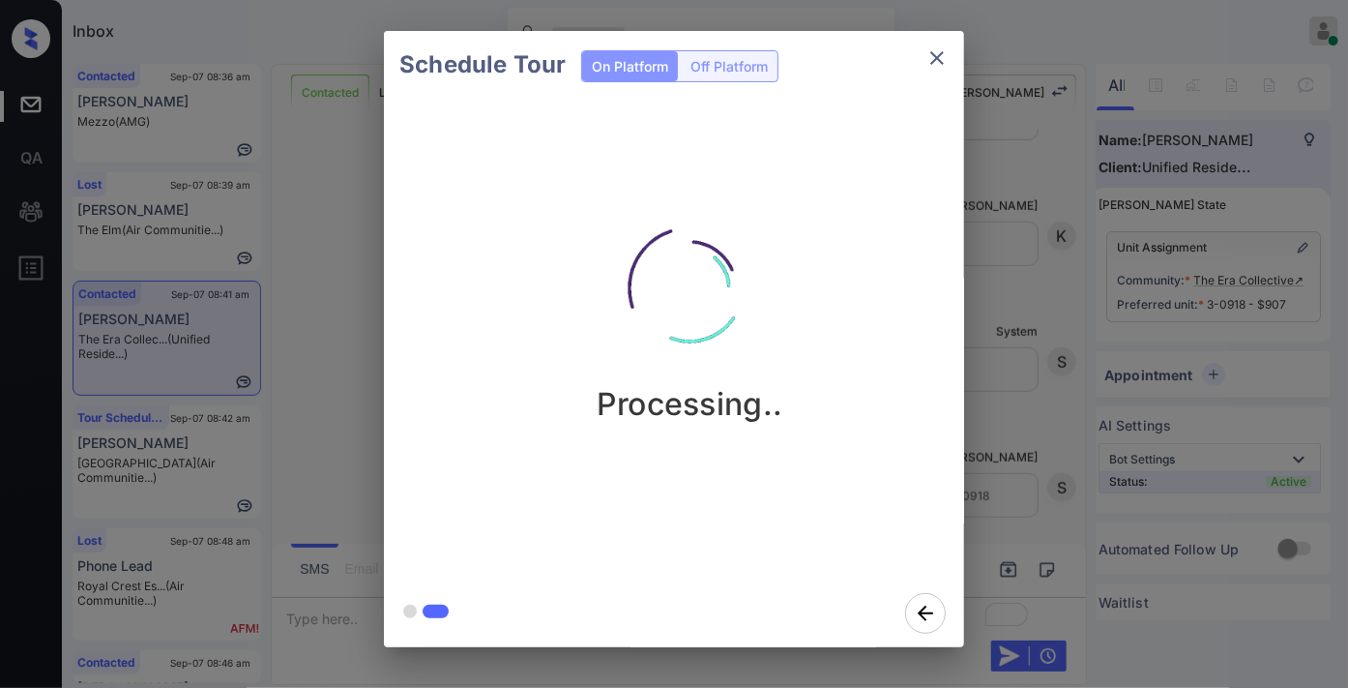
scroll to position [3997, 0]
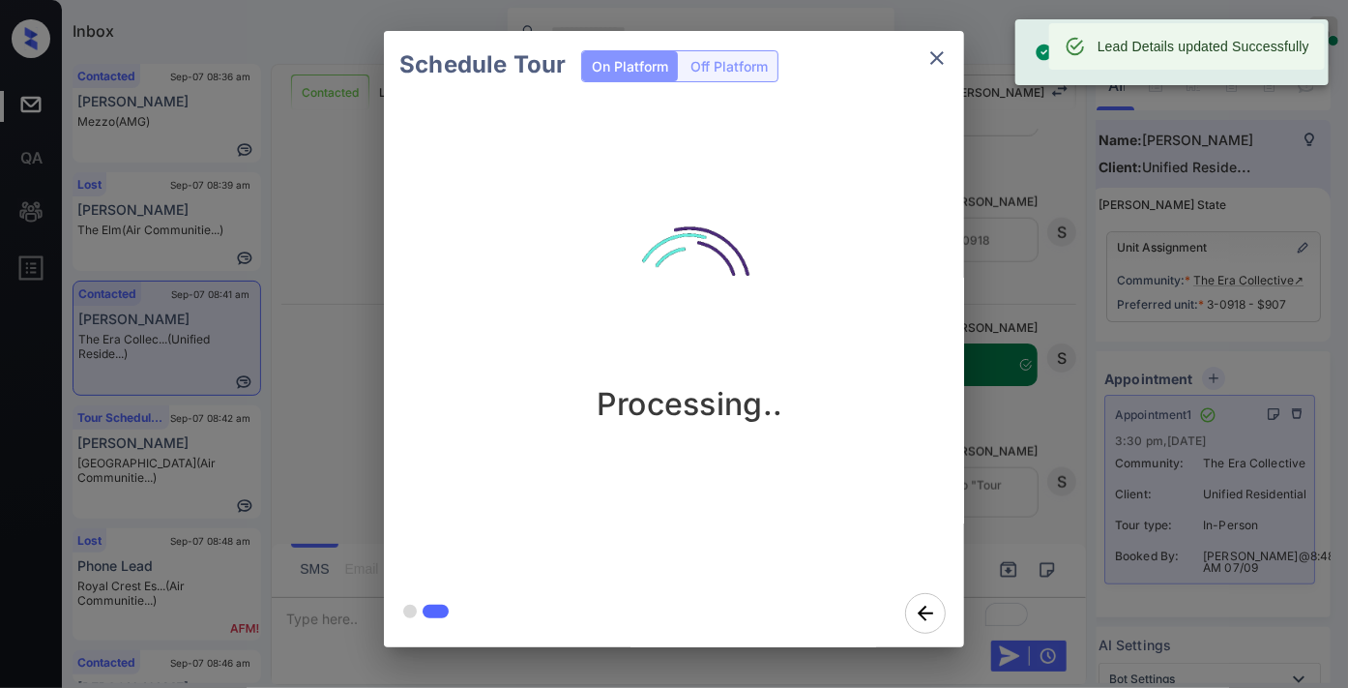
click at [942, 56] on icon "close" at bounding box center [937, 57] width 23 height 23
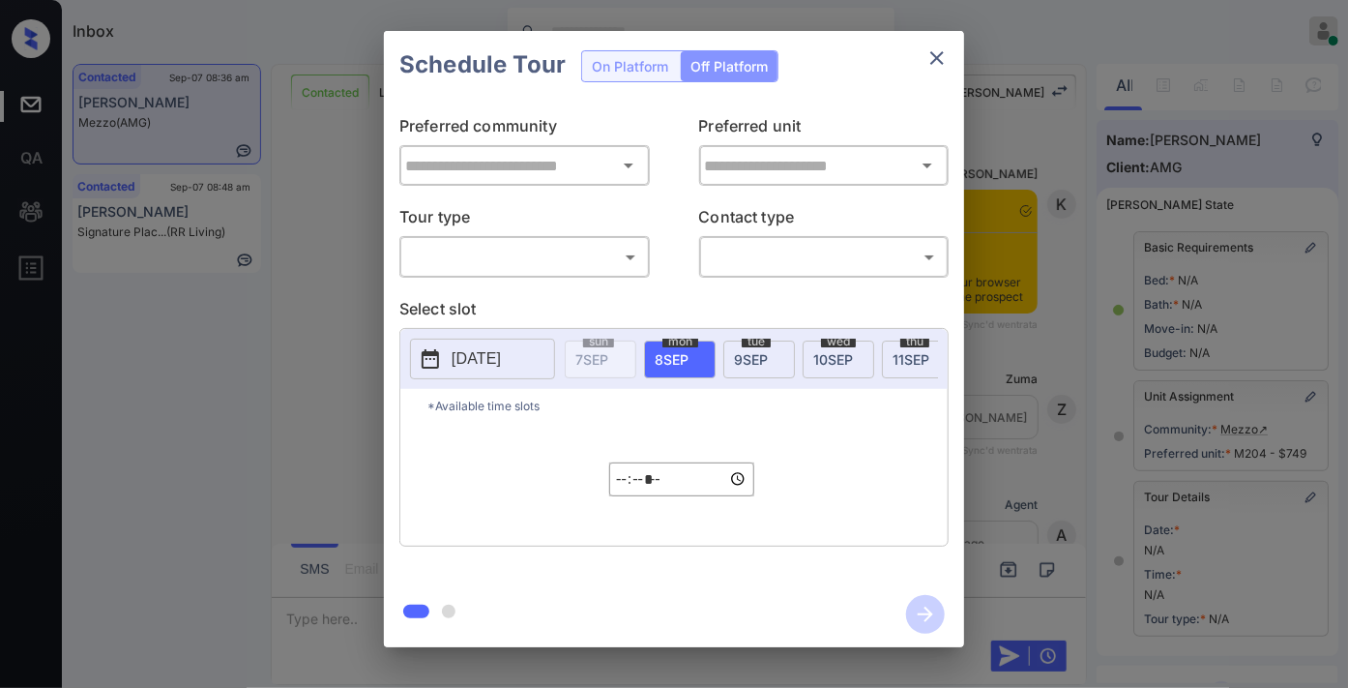
type input "*****"
type input "**********"
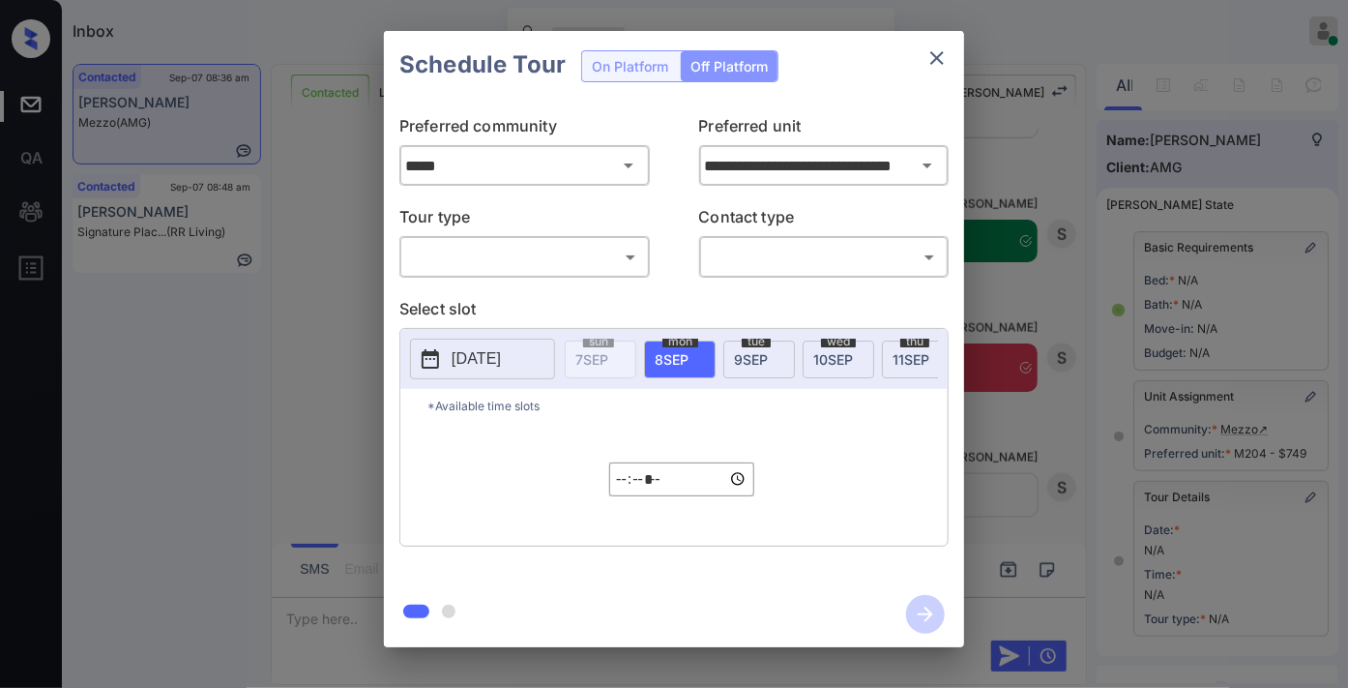
scroll to position [488, 0]
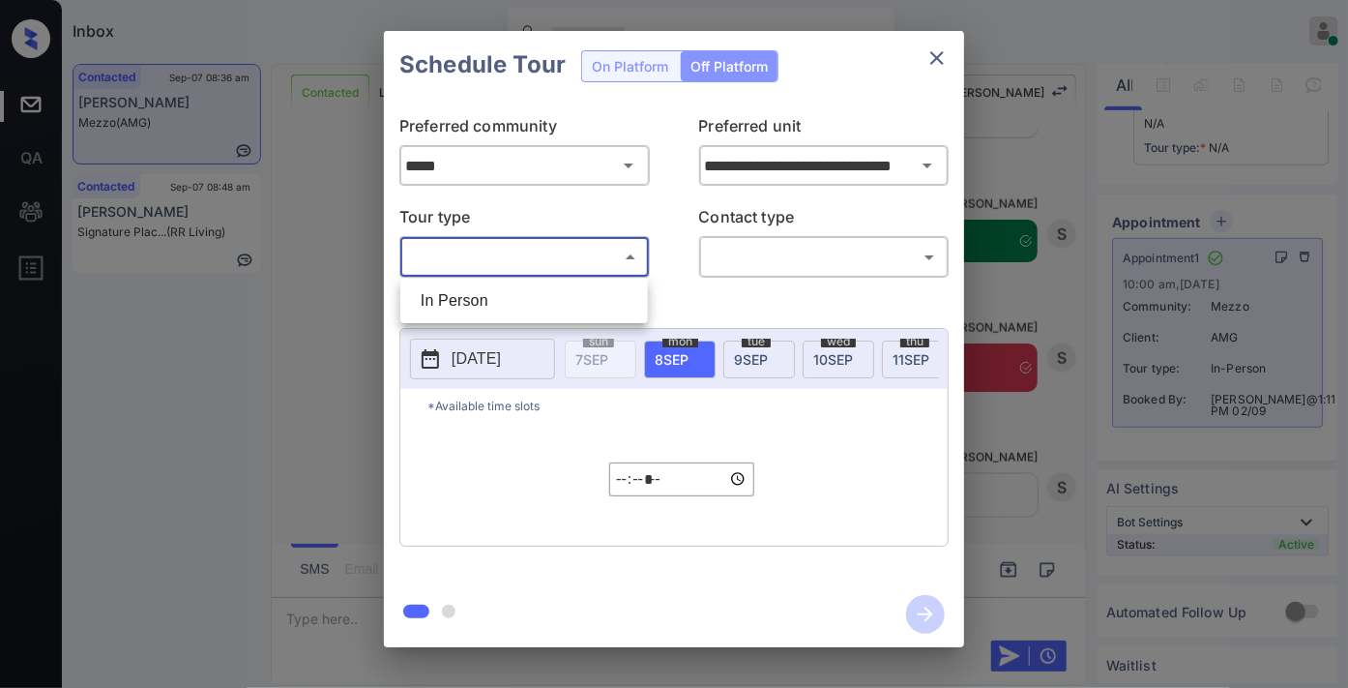
click at [498, 253] on body "Inbox Samantha Soliven Online Set yourself offline Set yourself on break Profil…" at bounding box center [674, 344] width 1348 height 688
click at [498, 292] on li "In Person" at bounding box center [524, 300] width 238 height 35
type input "********"
click at [758, 258] on body "Inbox Samantha Soliven Online Set yourself offline Set yourself on break Profil…" at bounding box center [674, 344] width 1348 height 688
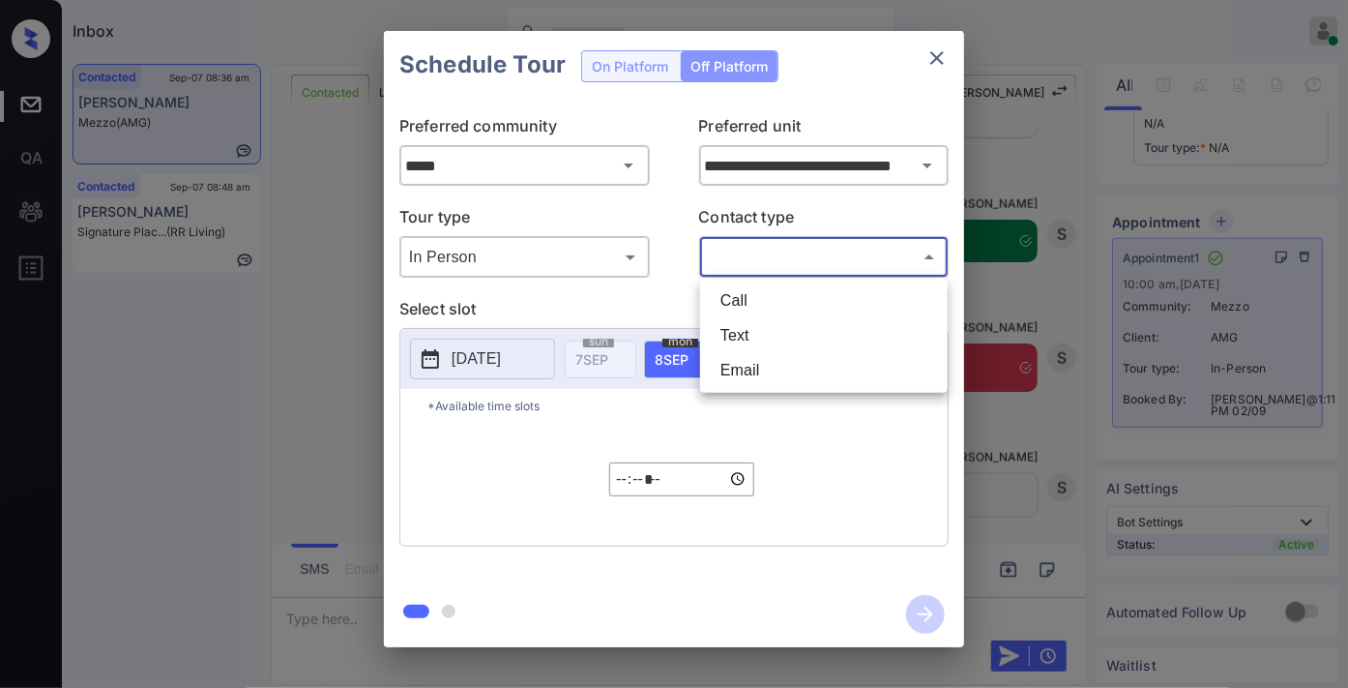
click at [745, 331] on li "Text" at bounding box center [824, 335] width 238 height 35
type input "****"
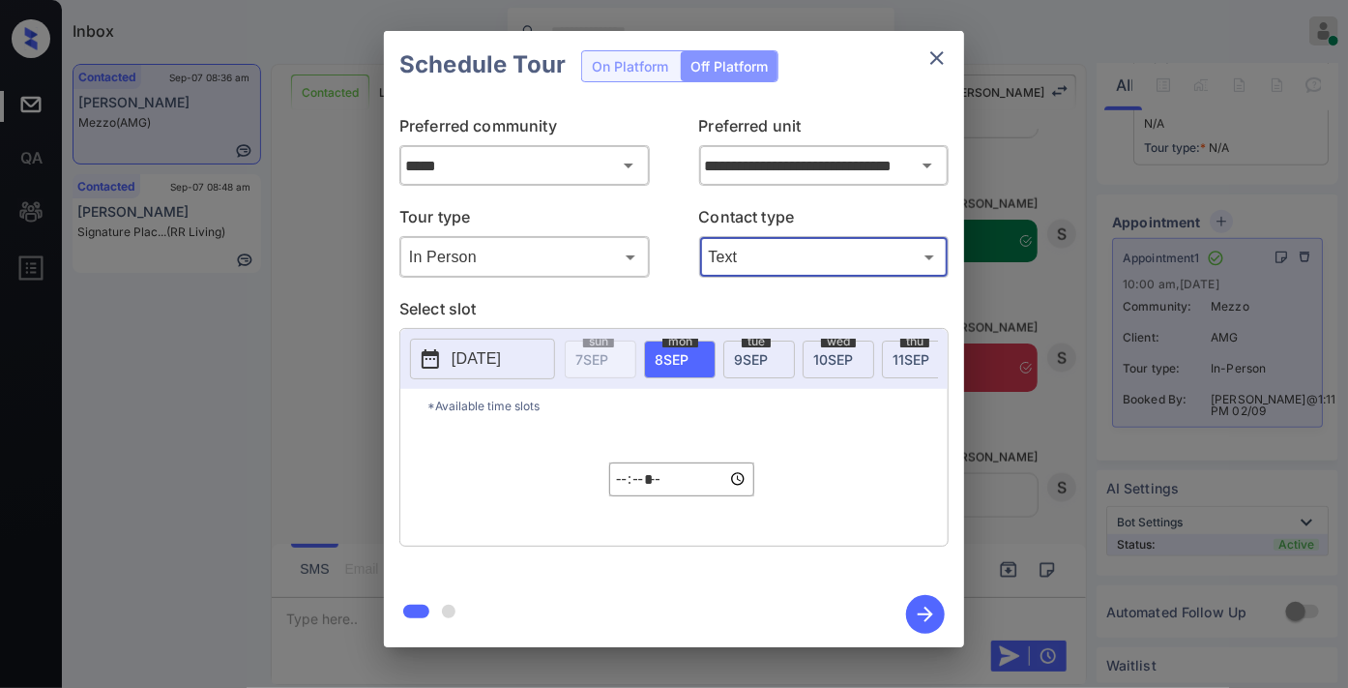
click at [677, 360] on span "8 SEP" at bounding box center [672, 359] width 34 height 16
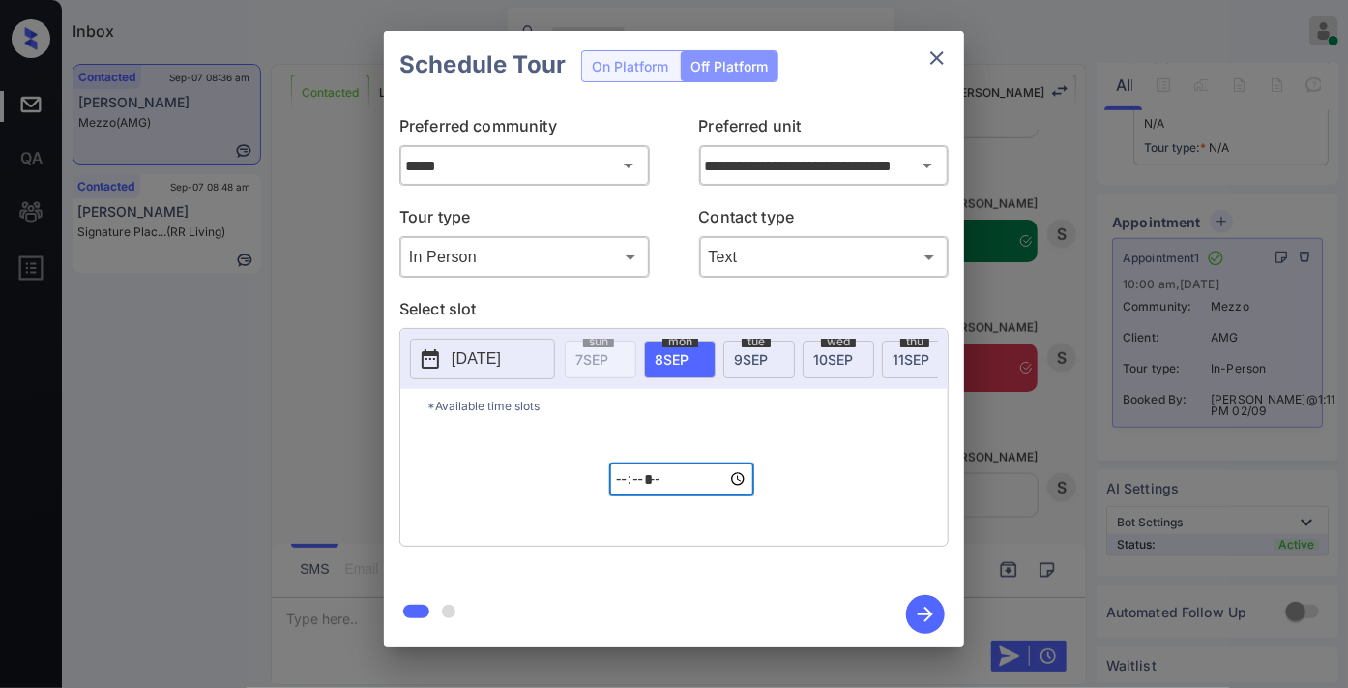
click at [619, 496] on input "*****" at bounding box center [681, 479] width 145 height 34
type input "*****"
click at [920, 613] on icon "button" at bounding box center [925, 613] width 15 height 15
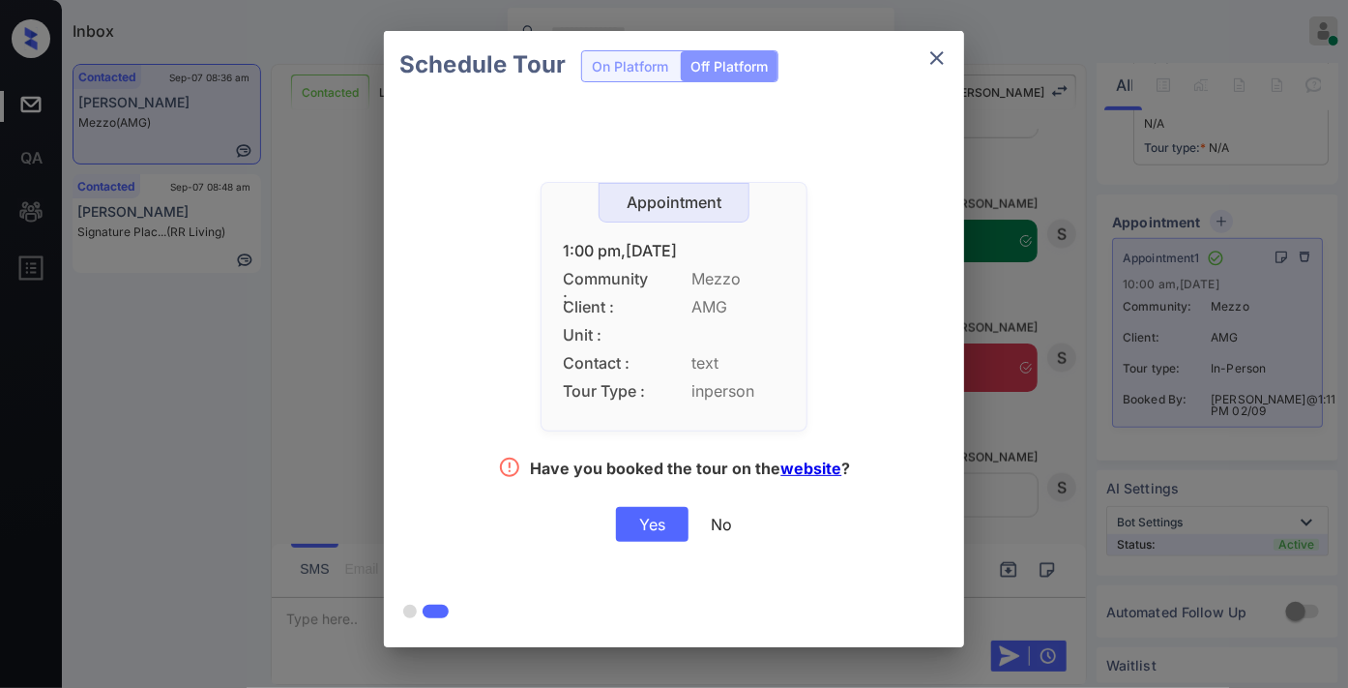
click at [645, 517] on div "Yes" at bounding box center [652, 524] width 73 height 35
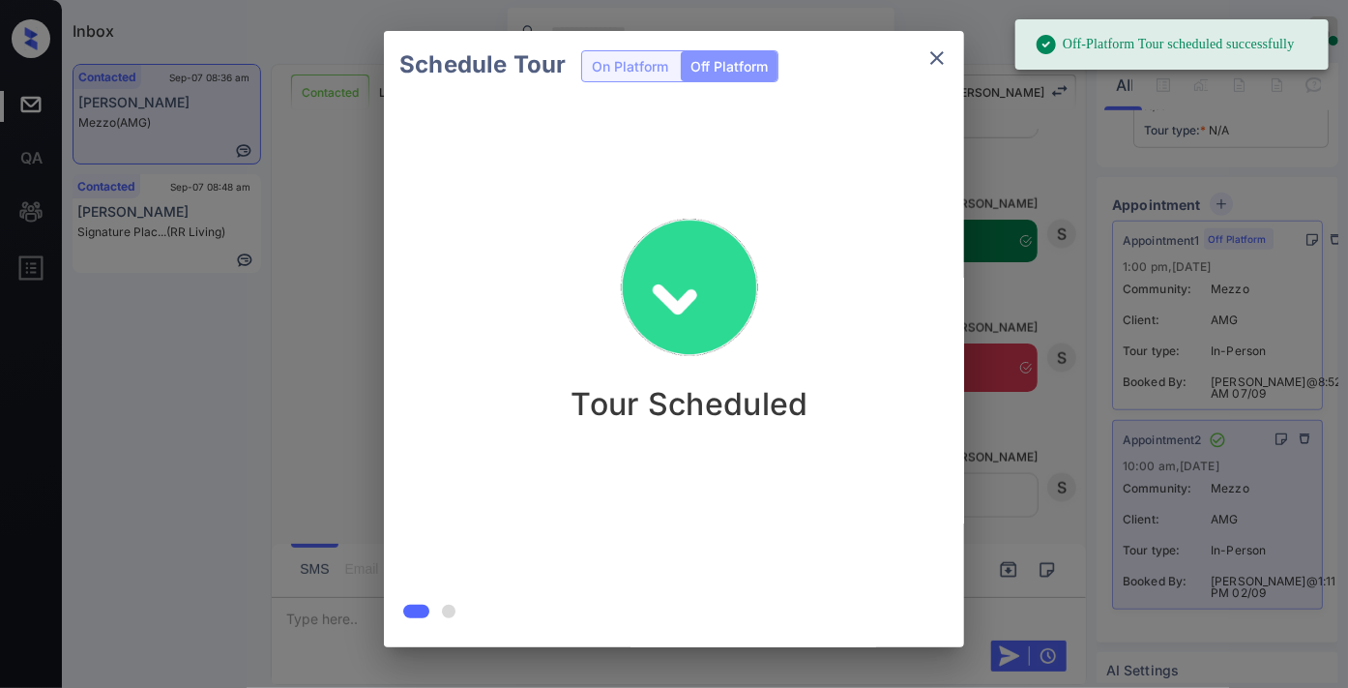
click at [936, 63] on icon "close" at bounding box center [937, 57] width 23 height 23
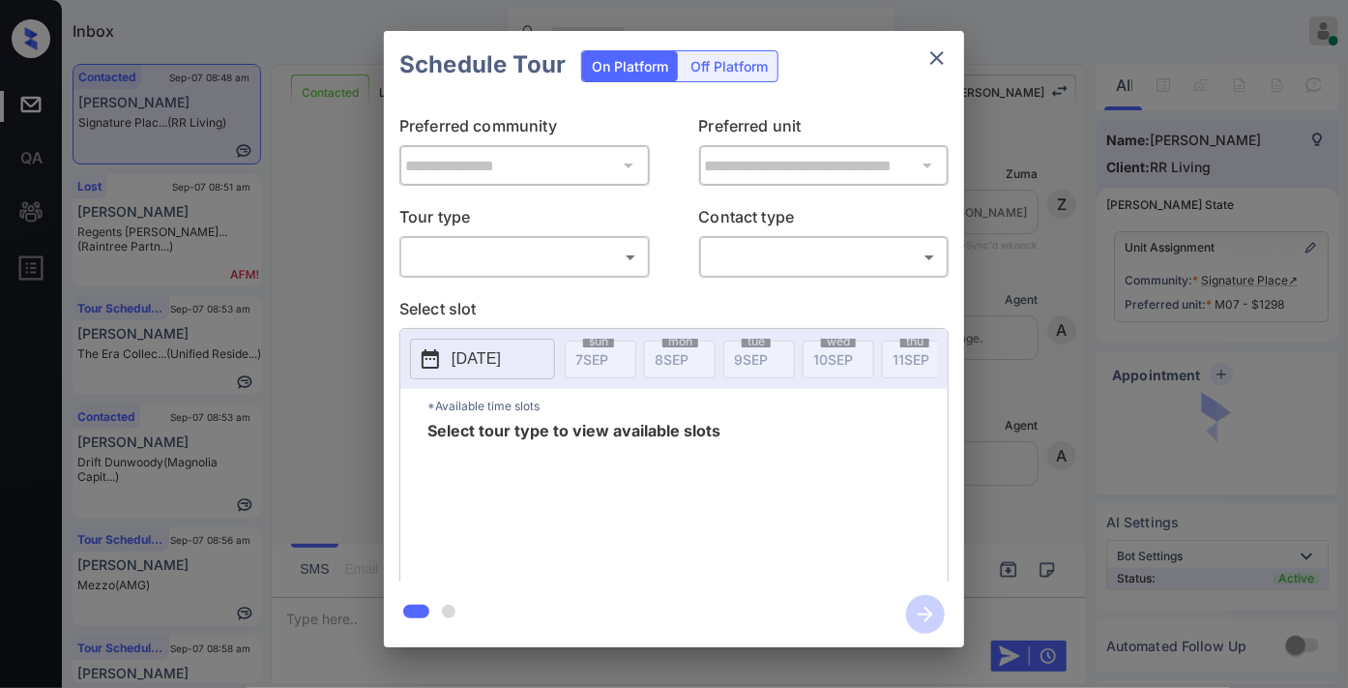
scroll to position [5679, 0]
click at [558, 264] on body "Inbox [PERSON_NAME] Online Set yourself offline Set yourself on break Profile S…" at bounding box center [674, 344] width 1348 height 688
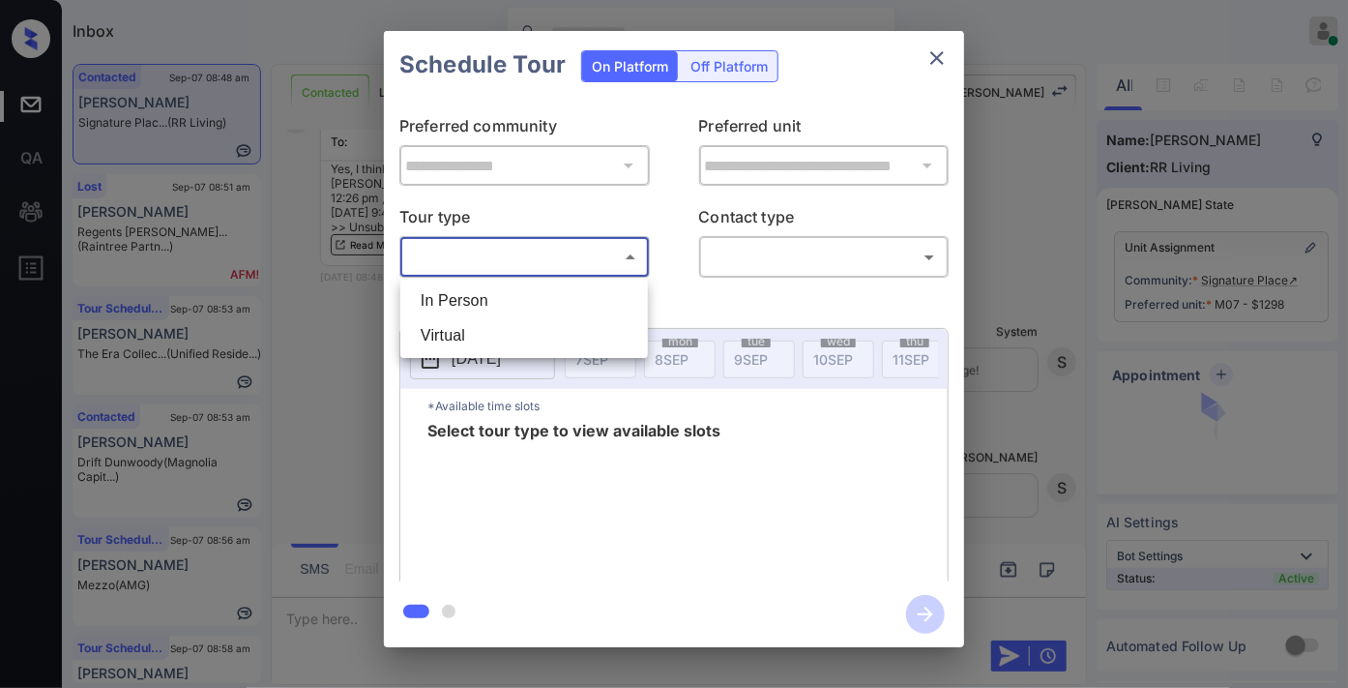
drag, startPoint x: 530, startPoint y: 305, endPoint x: 739, endPoint y: 268, distance: 212.1
click at [528, 305] on li "In Person" at bounding box center [524, 300] width 238 height 35
type input "********"
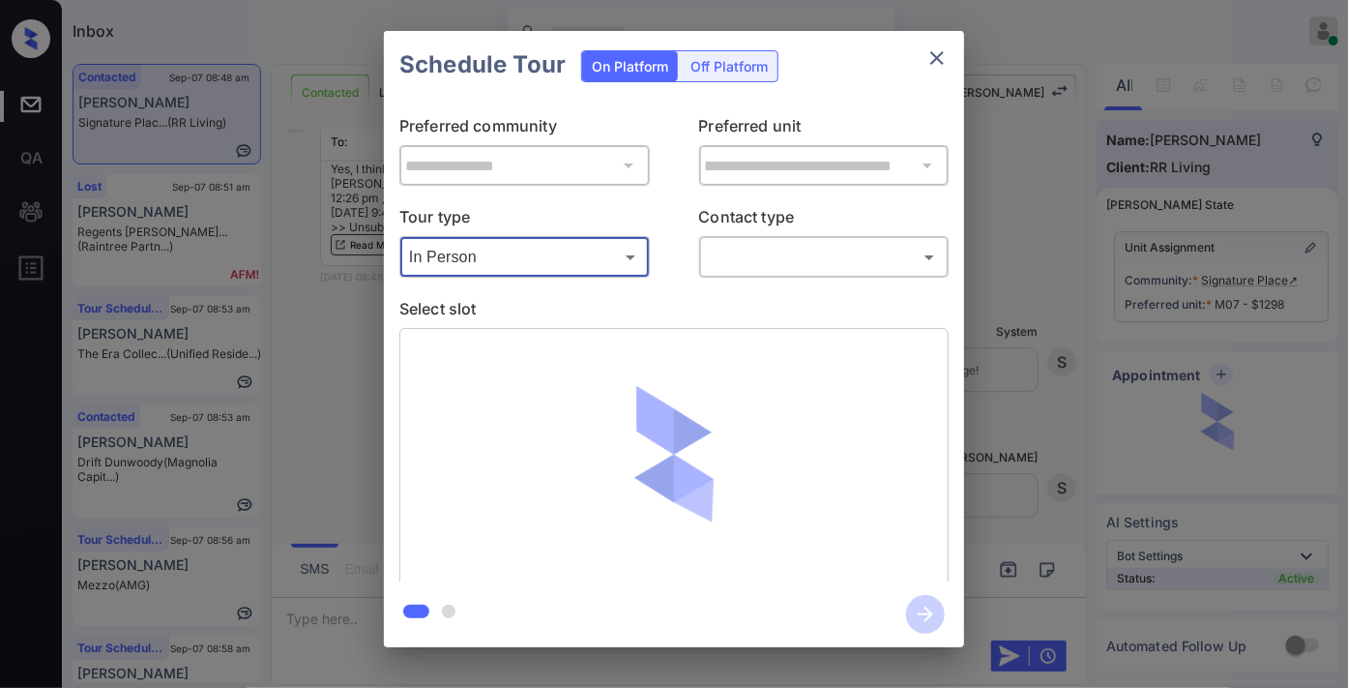
click at [783, 257] on body "Inbox [PERSON_NAME] Online Set yourself offline Set yourself on break Profile S…" at bounding box center [674, 344] width 1348 height 688
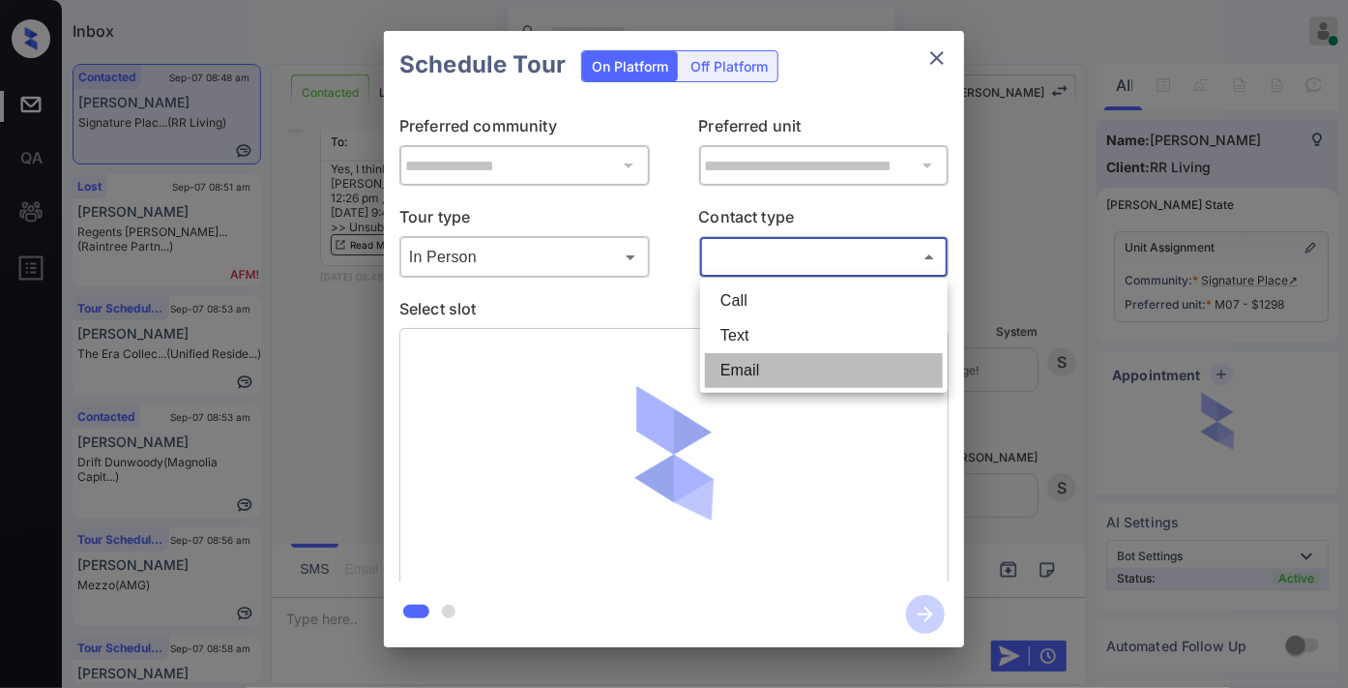
click at [774, 354] on li "Email" at bounding box center [824, 370] width 238 height 35
type input "*****"
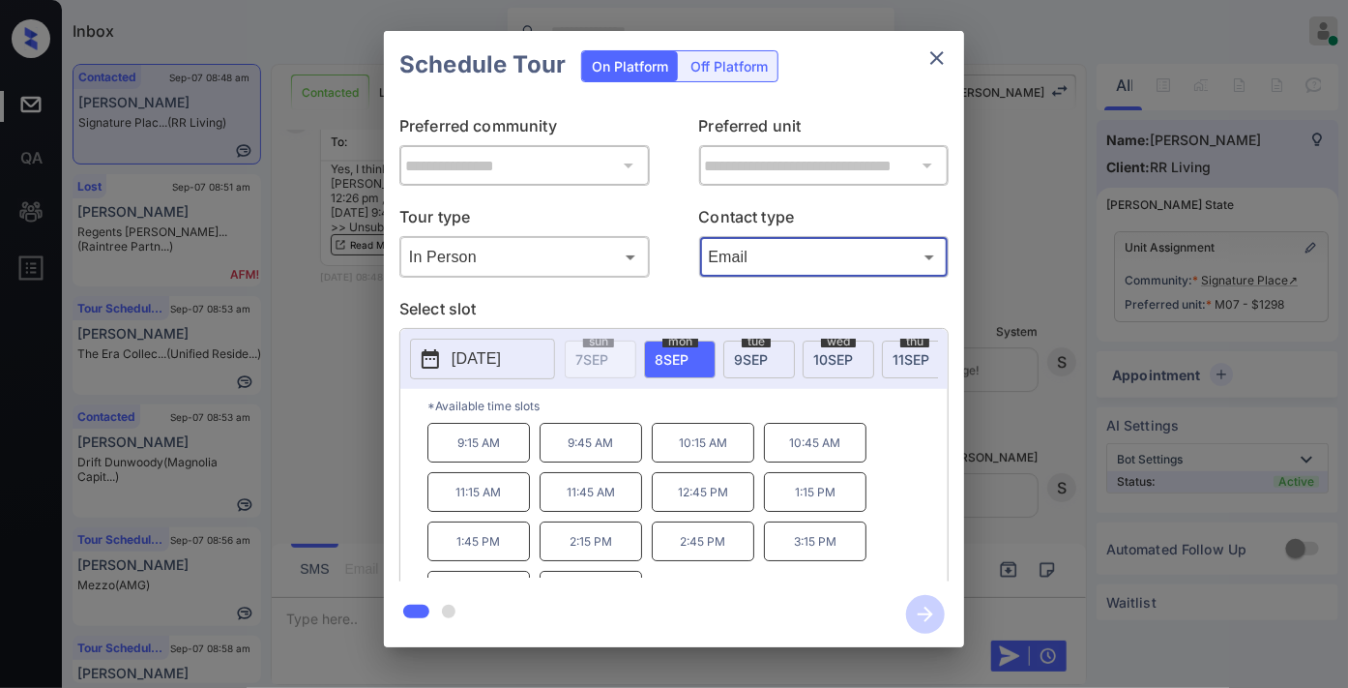
click at [941, 51] on icon "close" at bounding box center [937, 57] width 23 height 23
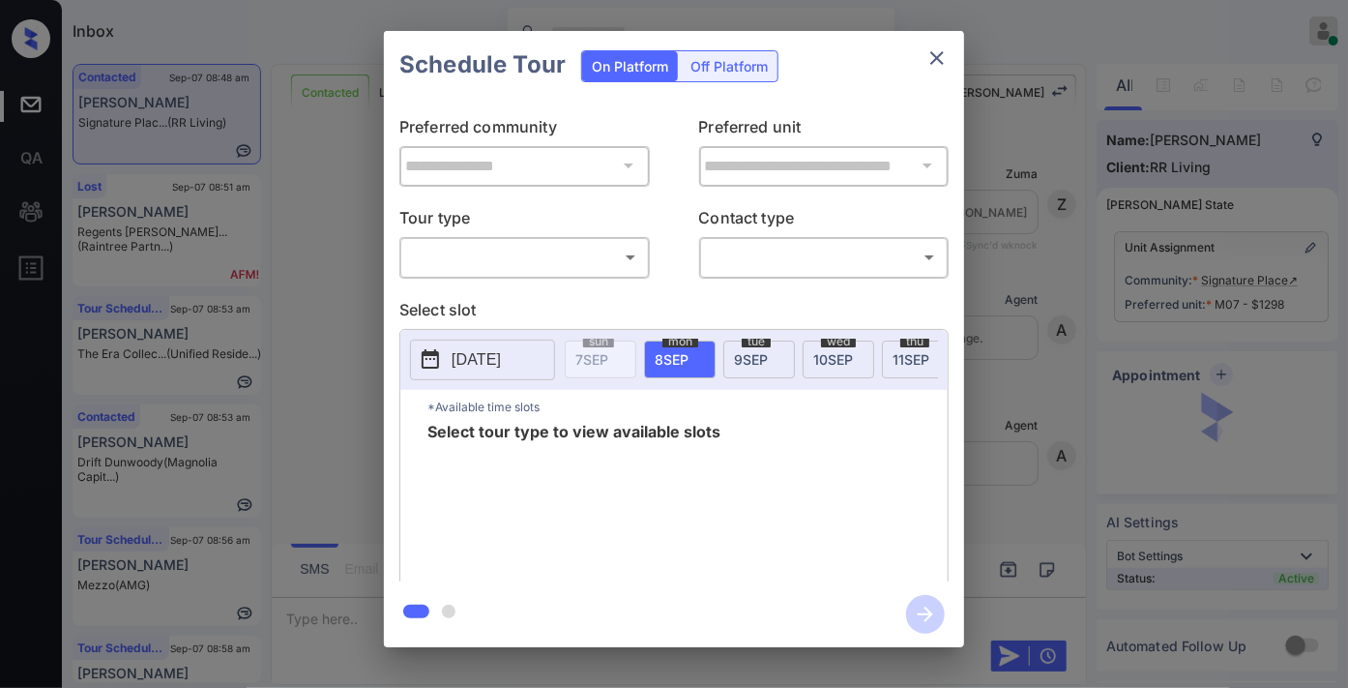
scroll to position [4389, 0]
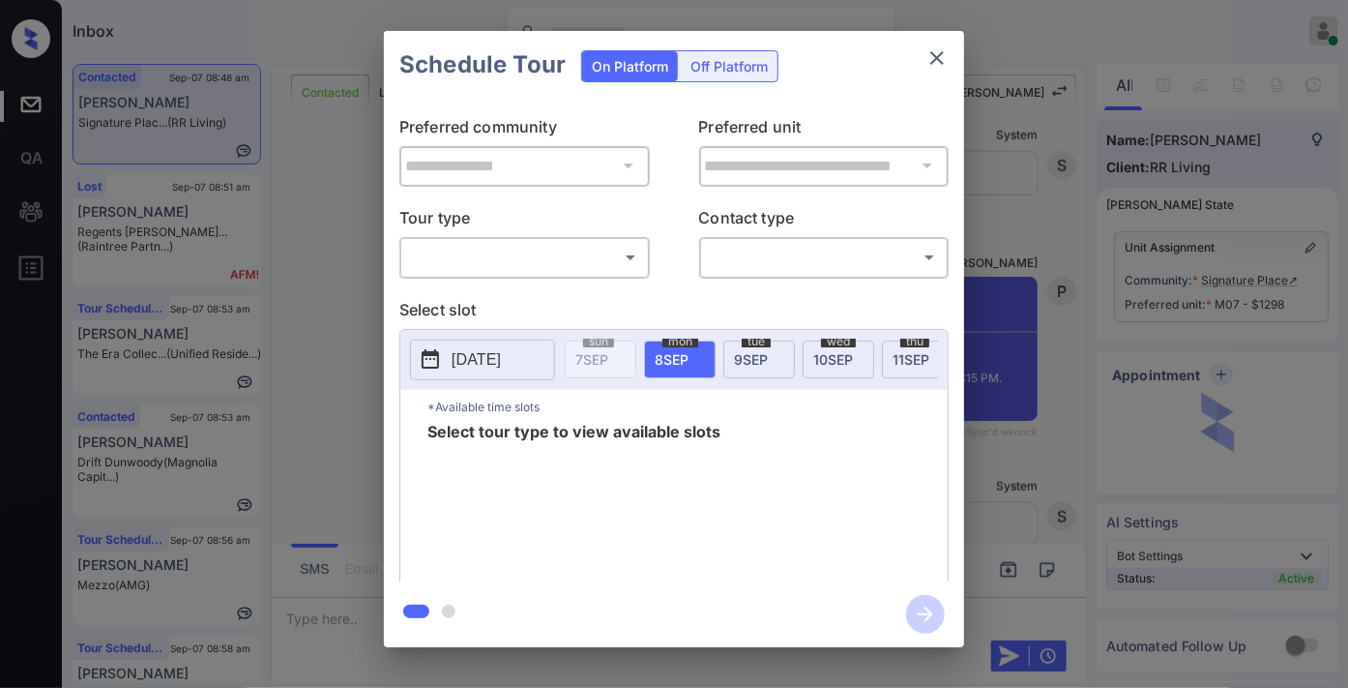
click at [493, 269] on body "Inbox Samantha Soliven Online Set yourself offline Set yourself on break Profil…" at bounding box center [674, 344] width 1348 height 688
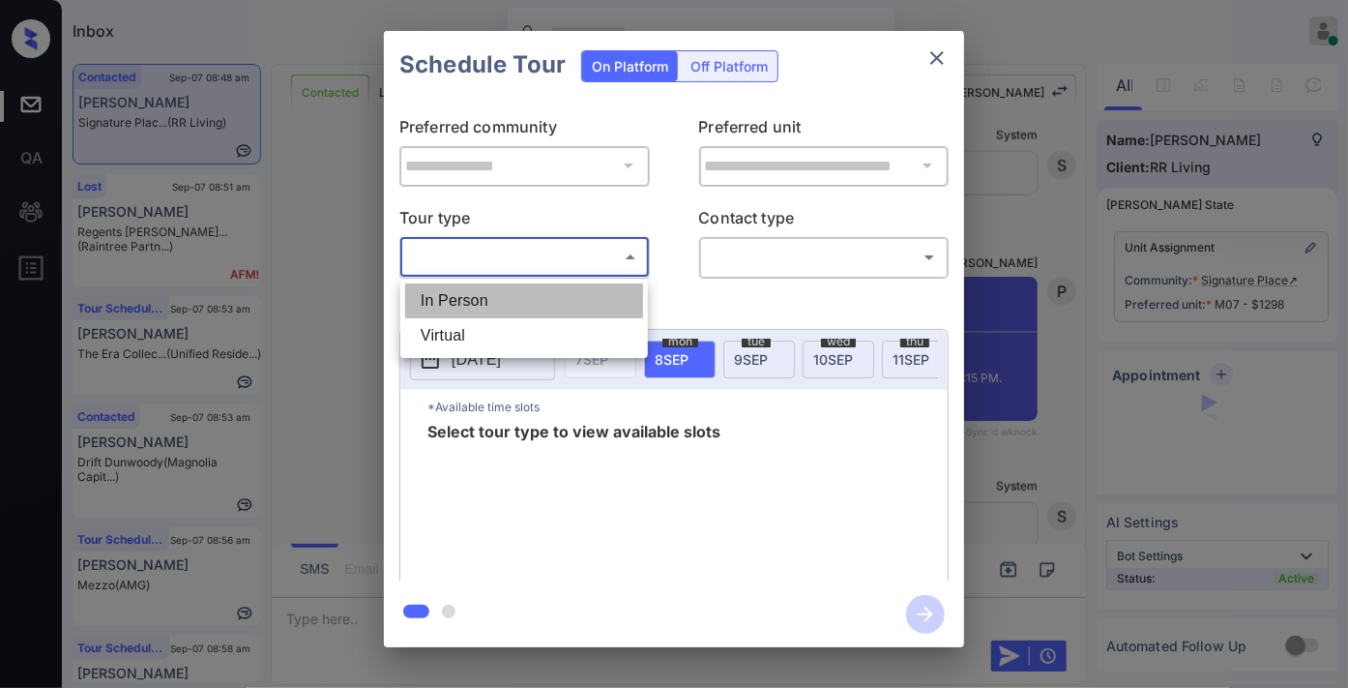
click at [486, 296] on li "In Person" at bounding box center [524, 300] width 238 height 35
type input "********"
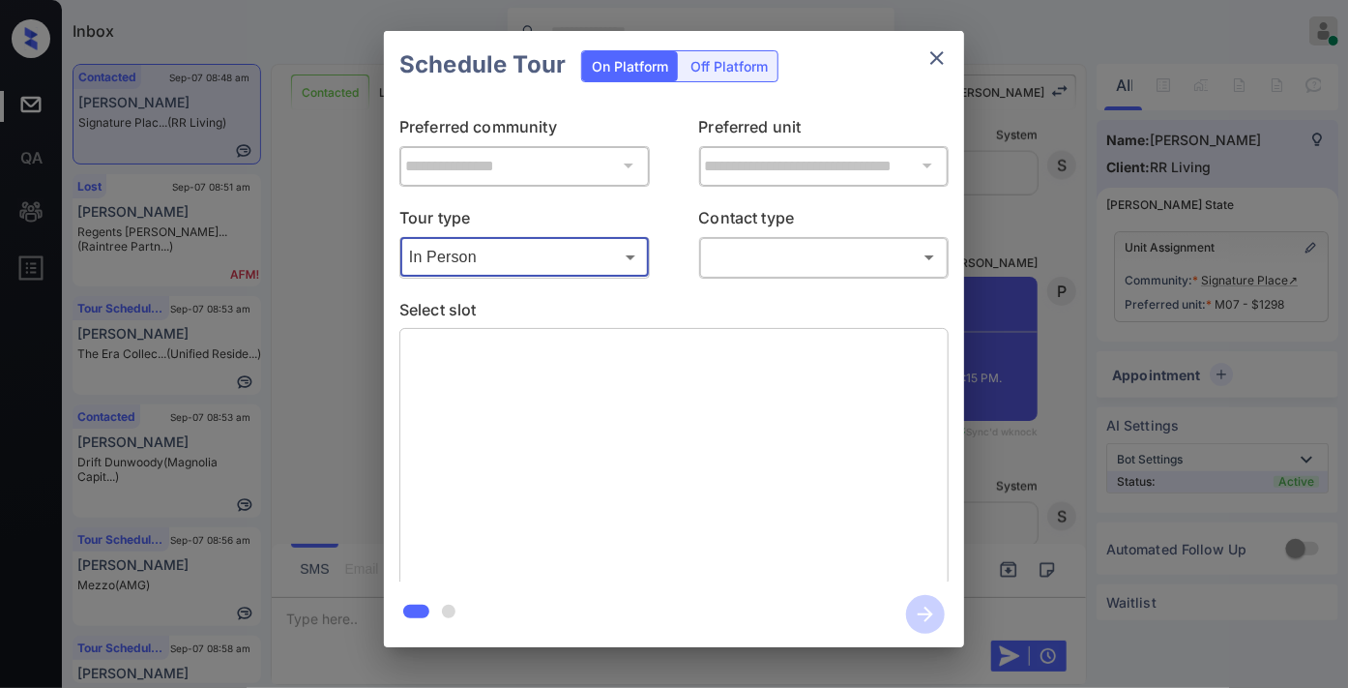
click at [772, 252] on body "Inbox Samantha Soliven Online Set yourself offline Set yourself on break Profil…" at bounding box center [674, 344] width 1348 height 688
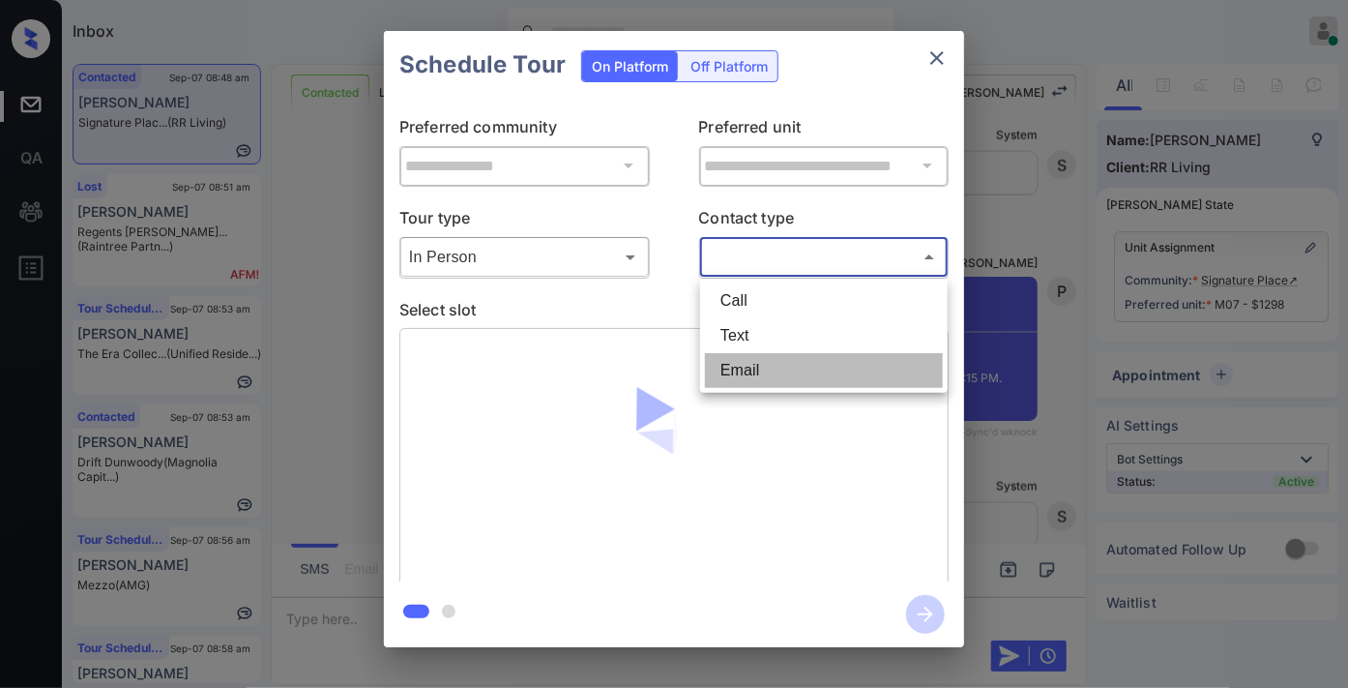
click at [777, 364] on li "Email" at bounding box center [824, 370] width 238 height 35
type input "*****"
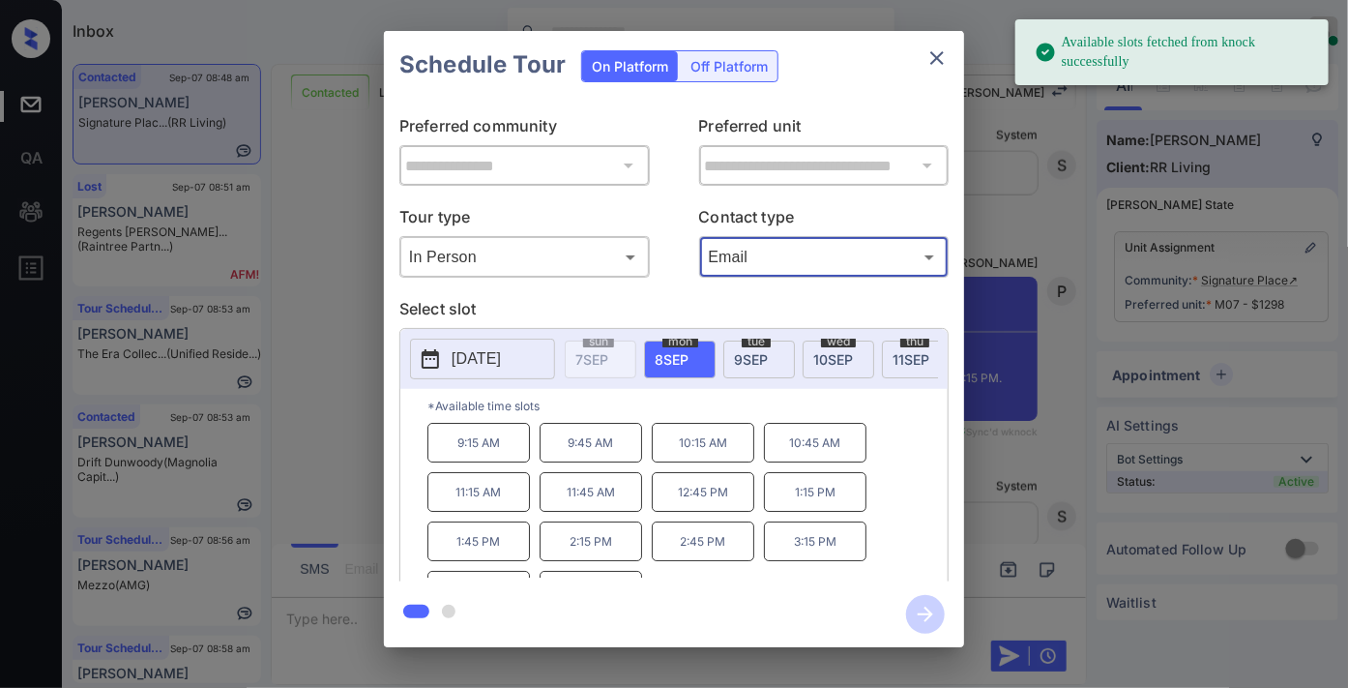
click at [593, 452] on p "9:45 AM" at bounding box center [591, 443] width 103 height 40
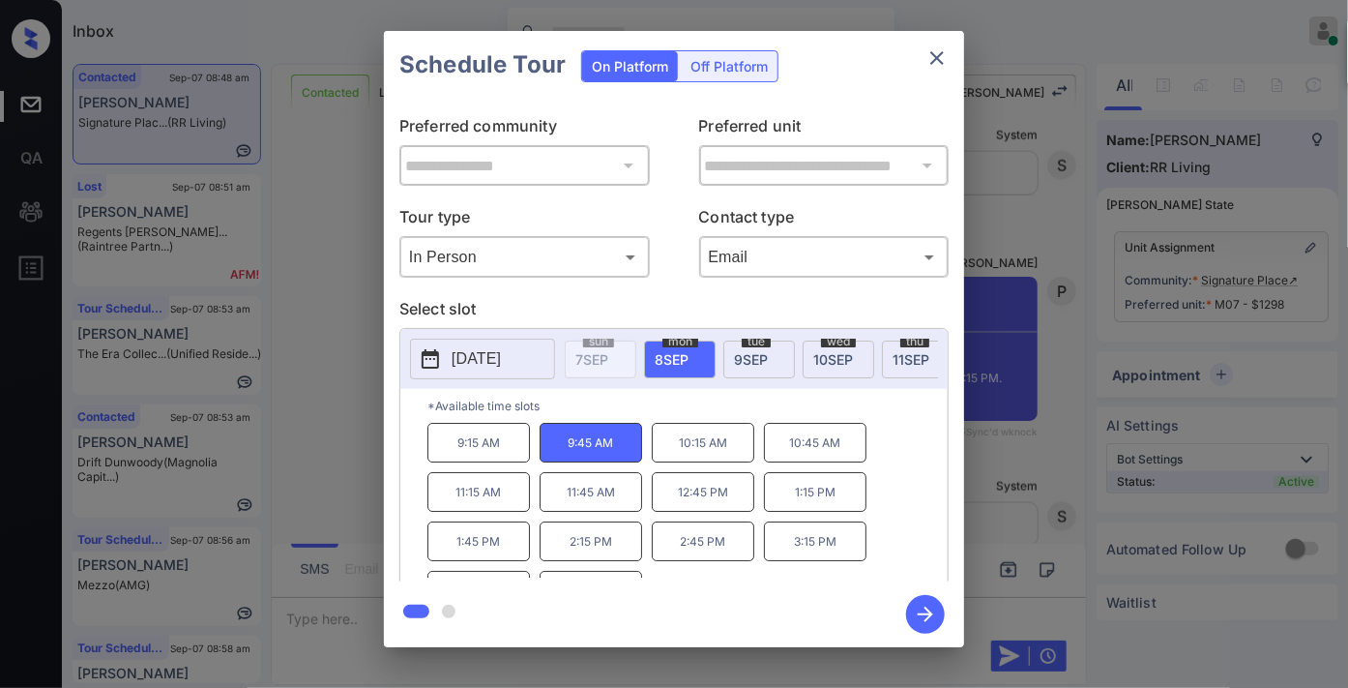
click at [920, 606] on icon "button" at bounding box center [925, 614] width 39 height 39
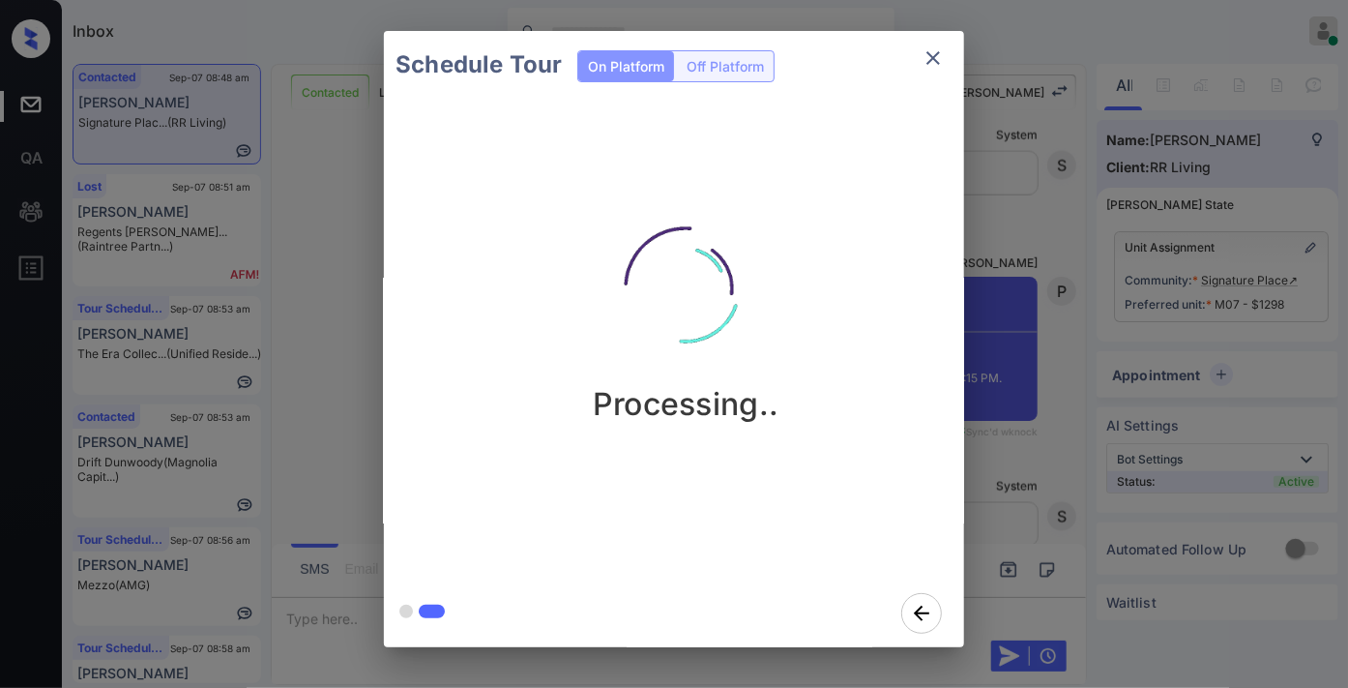
scroll to position [0, 0]
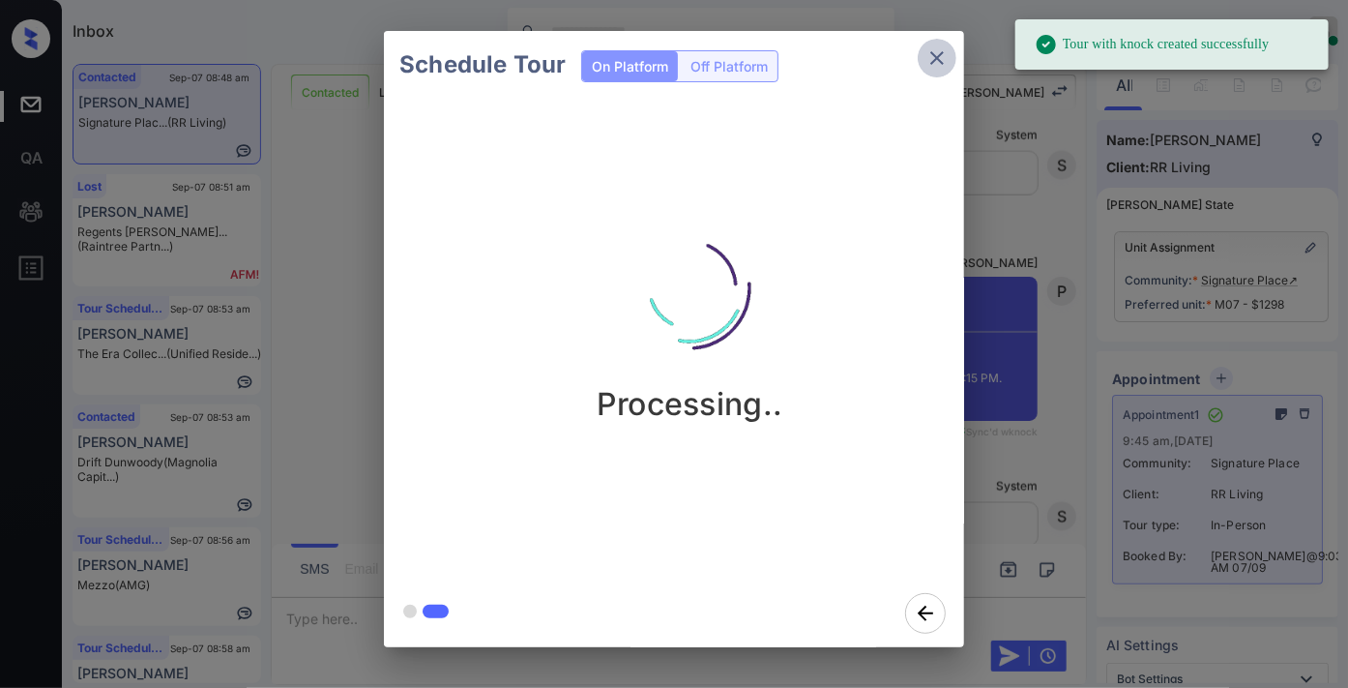
click at [938, 61] on icon "close" at bounding box center [937, 57] width 23 height 23
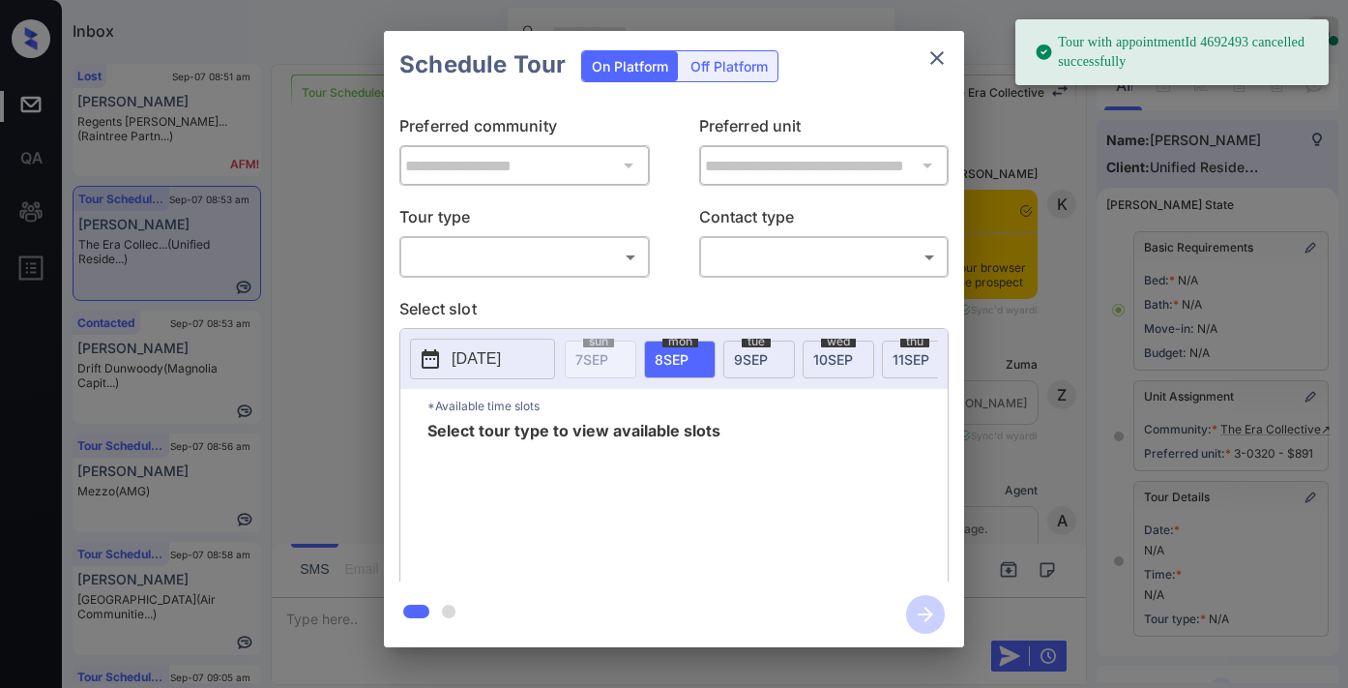
click at [604, 266] on body "Tour with appointmentId 4692493 cancelled successfully Inbox [PERSON_NAME] Onli…" at bounding box center [674, 344] width 1348 height 688
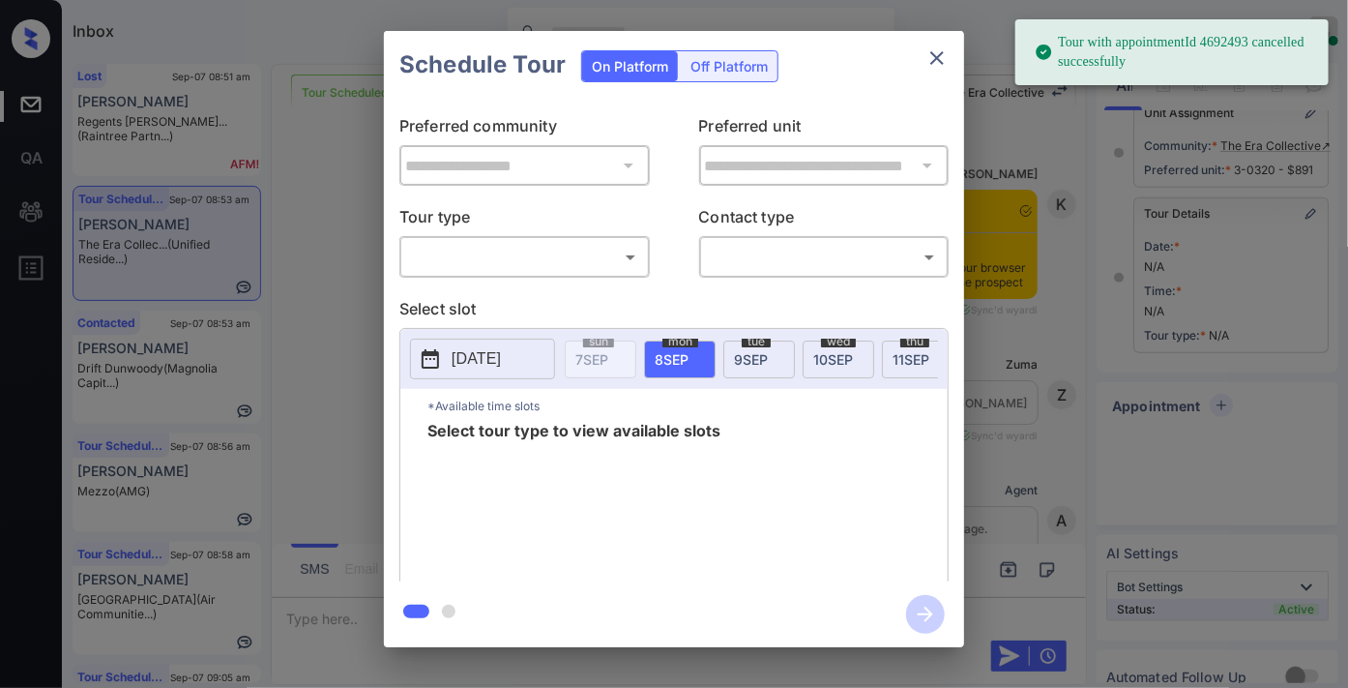
scroll to position [17510, 0]
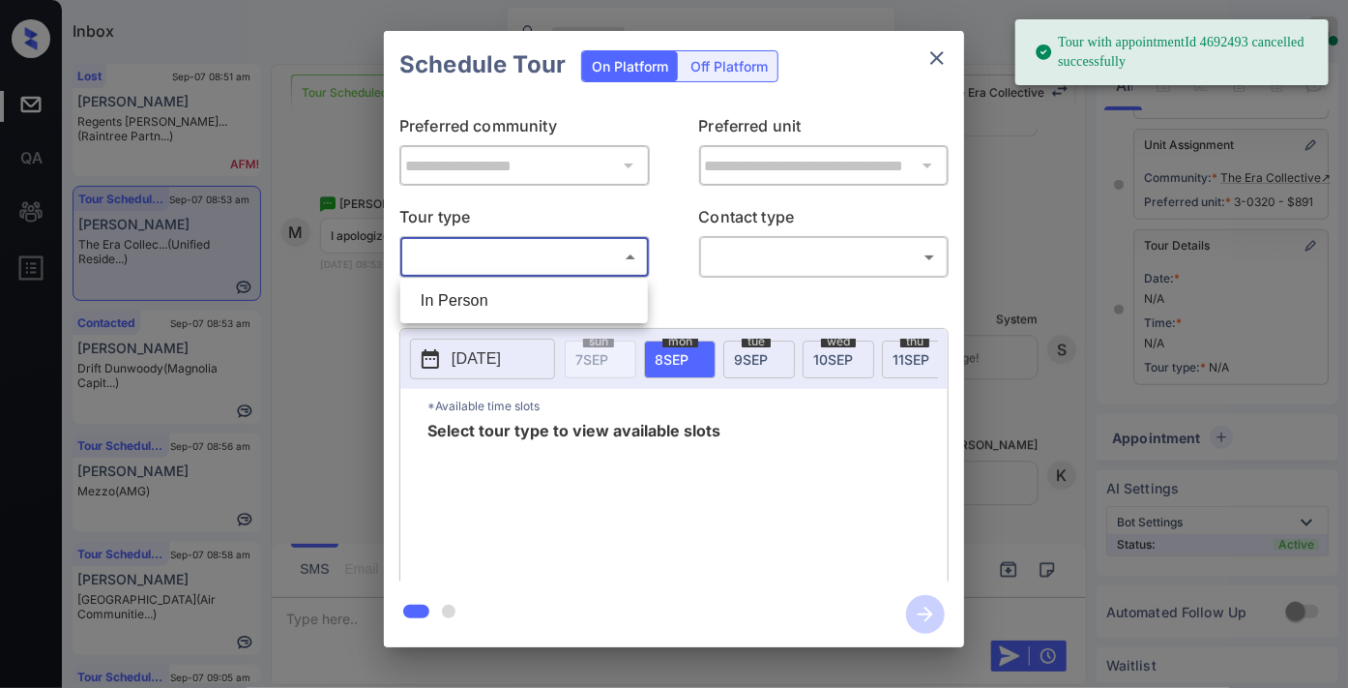
click at [561, 292] on li "In Person" at bounding box center [524, 300] width 238 height 35
type input "********"
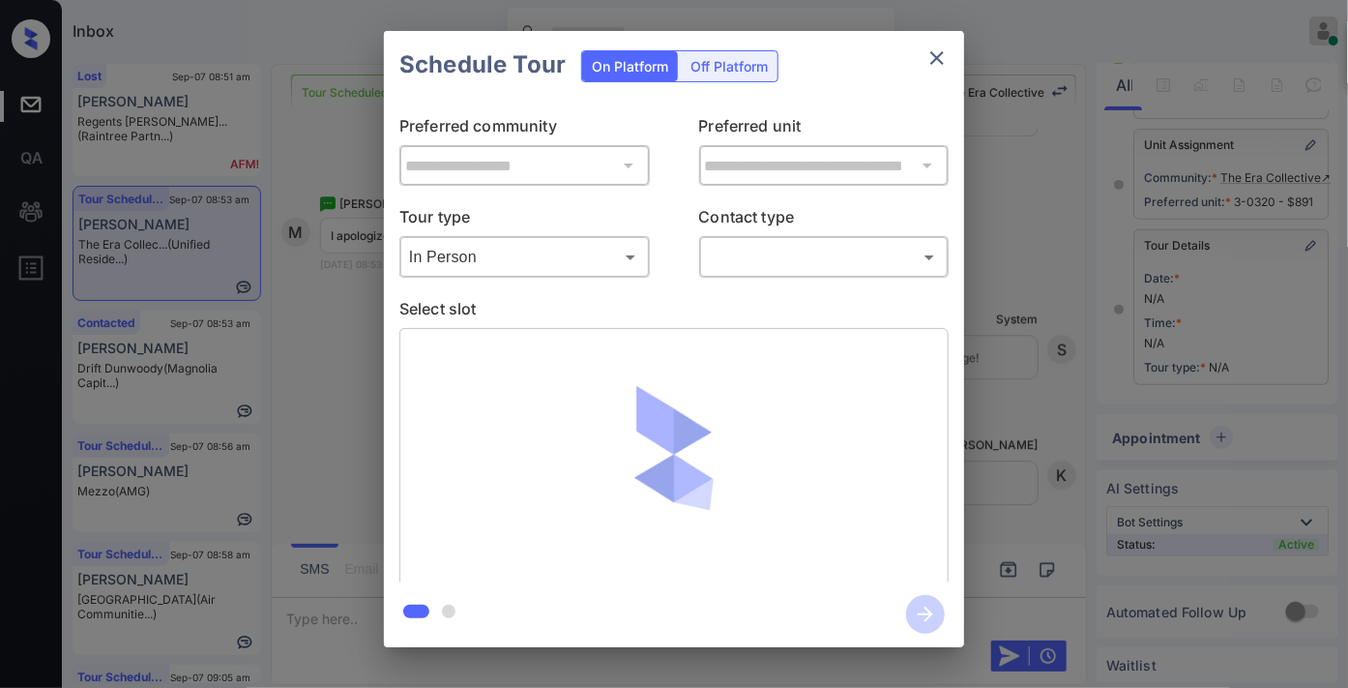
click at [760, 237] on div "​ ​" at bounding box center [824, 257] width 250 height 42
click at [760, 259] on body "Tour with appointmentId 4692493 cancelled successfully Inbox Samantha Soliven O…" at bounding box center [674, 344] width 1348 height 688
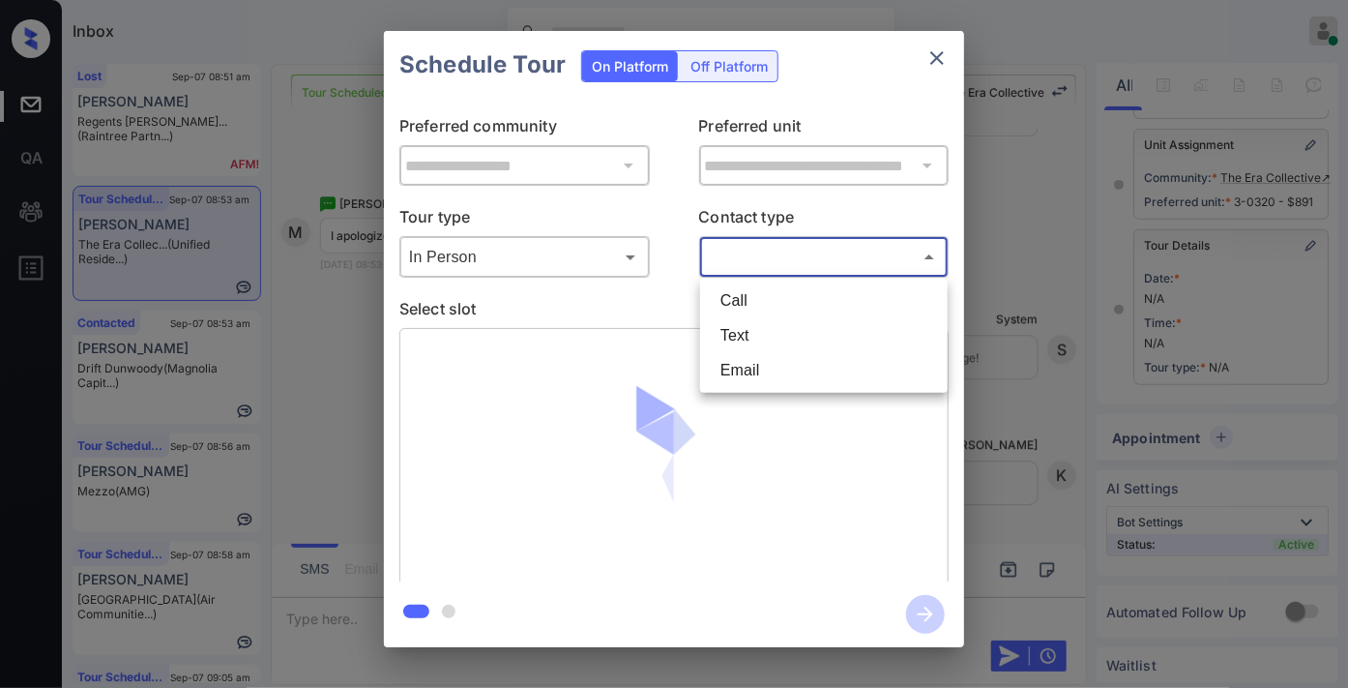
click at [762, 332] on li "Text" at bounding box center [824, 335] width 238 height 35
type input "****"
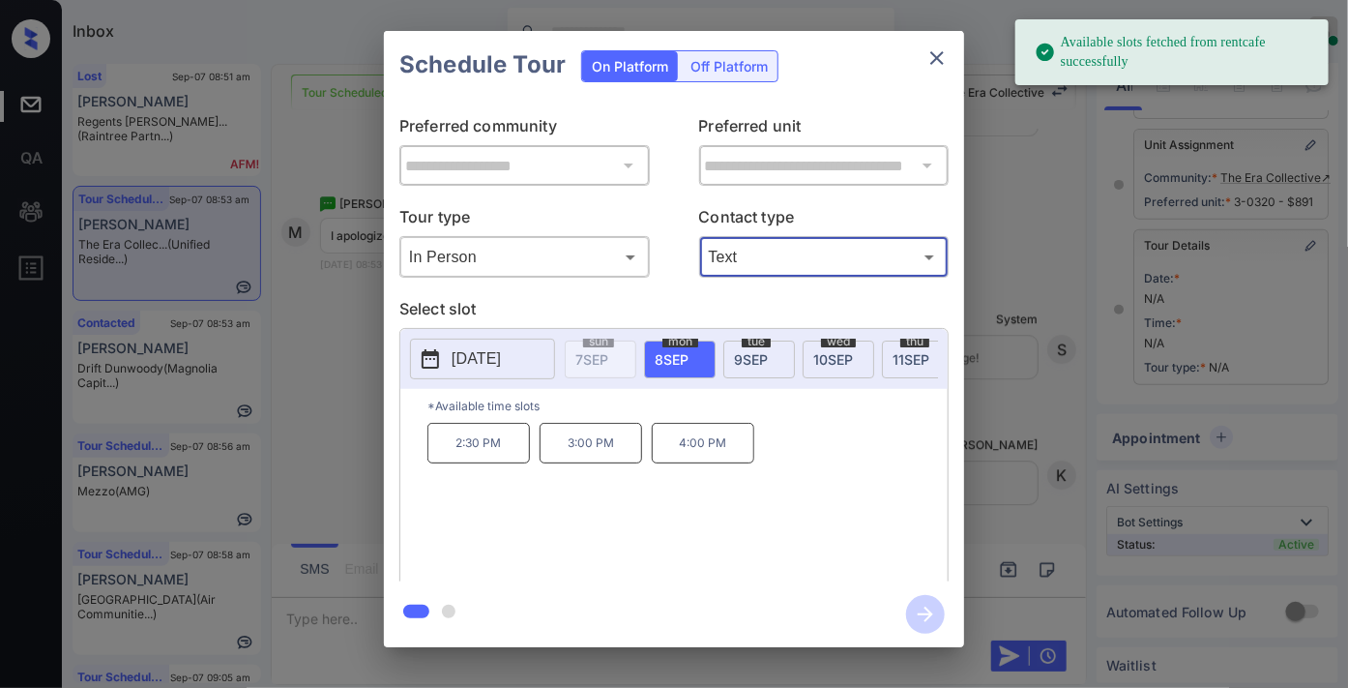
click at [755, 353] on span "9 SEP" at bounding box center [751, 359] width 34 height 16
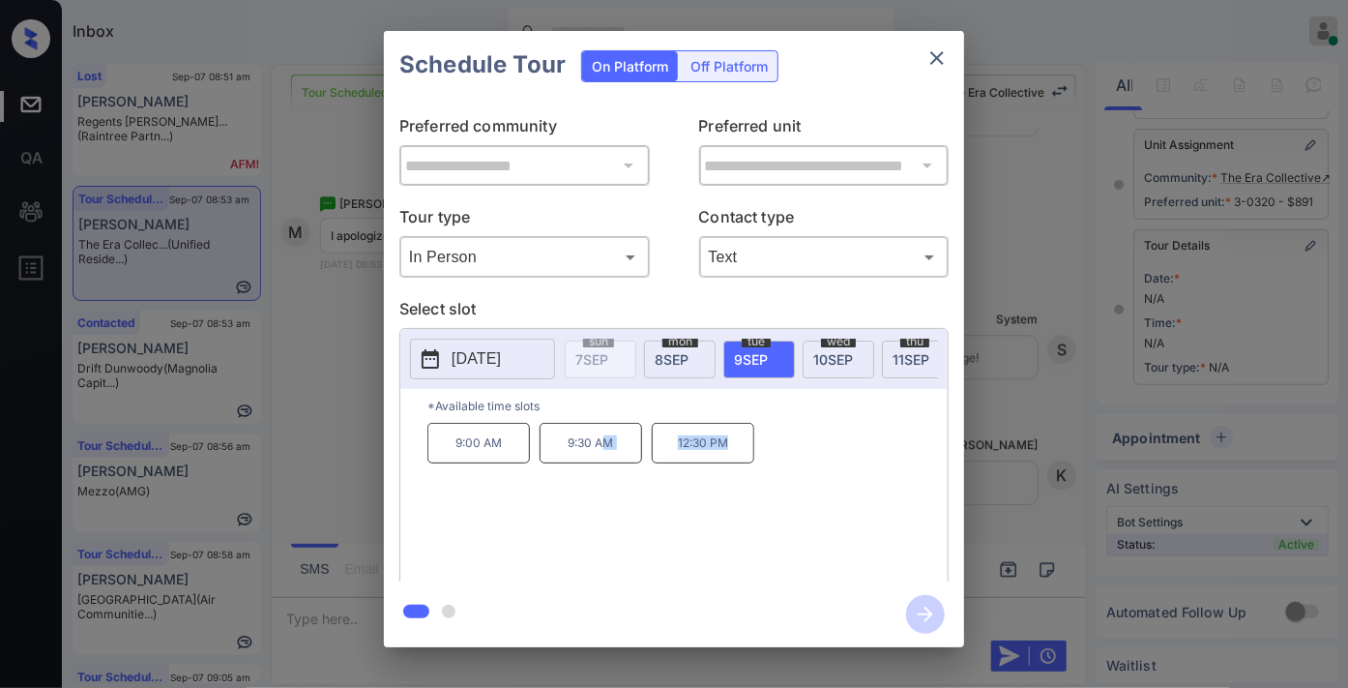
drag, startPoint x: 745, startPoint y: 456, endPoint x: 607, endPoint y: 456, distance: 137.3
click at [607, 456] on div "9:00 AM 9:30 AM 12:30 PM" at bounding box center [687, 500] width 520 height 155
click at [796, 460] on div "9:00 AM 9:30 AM 12:30 PM" at bounding box center [687, 500] width 520 height 155
drag, startPoint x: 751, startPoint y: 464, endPoint x: 672, endPoint y: 453, distance: 79.2
click at [672, 453] on p "12:30 PM" at bounding box center [703, 443] width 103 height 41
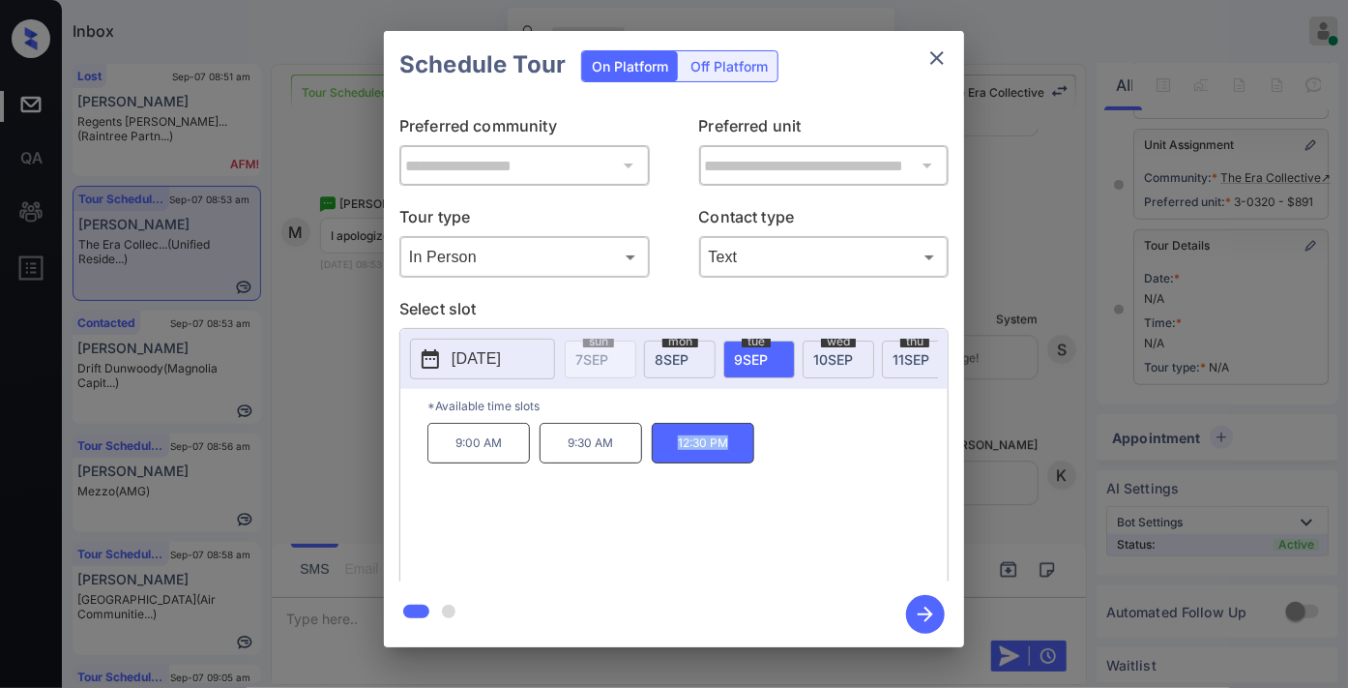
copy p "12:30 PM"
click at [929, 56] on icon "close" at bounding box center [937, 57] width 23 height 23
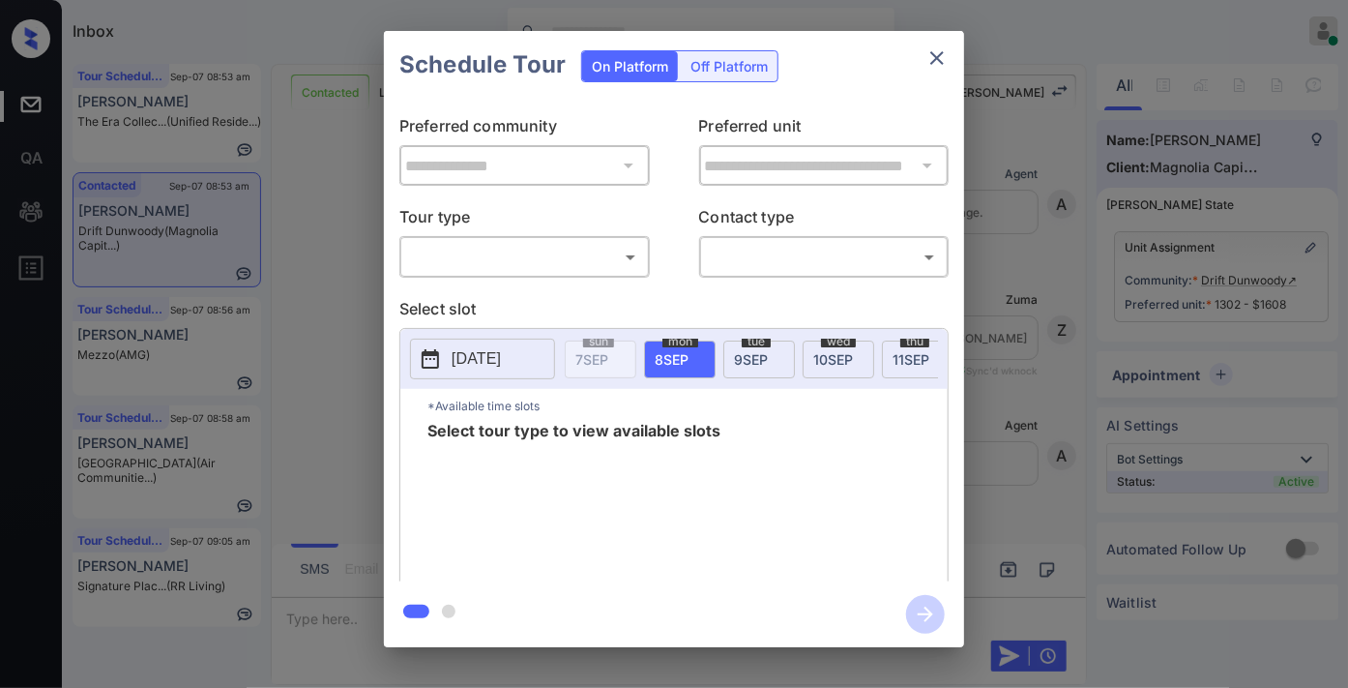
scroll to position [2981, 0]
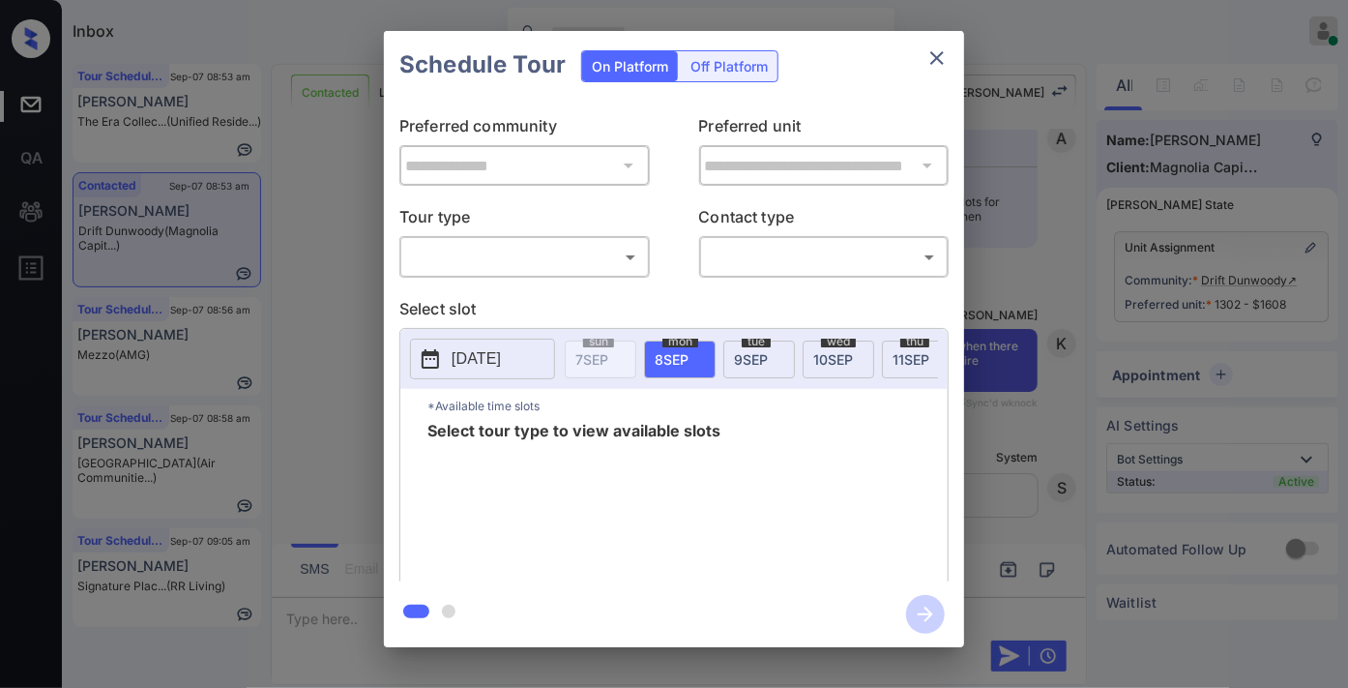
click at [513, 263] on body "Inbox [PERSON_NAME] Online Set yourself offline Set yourself on break Profile S…" at bounding box center [674, 344] width 1348 height 688
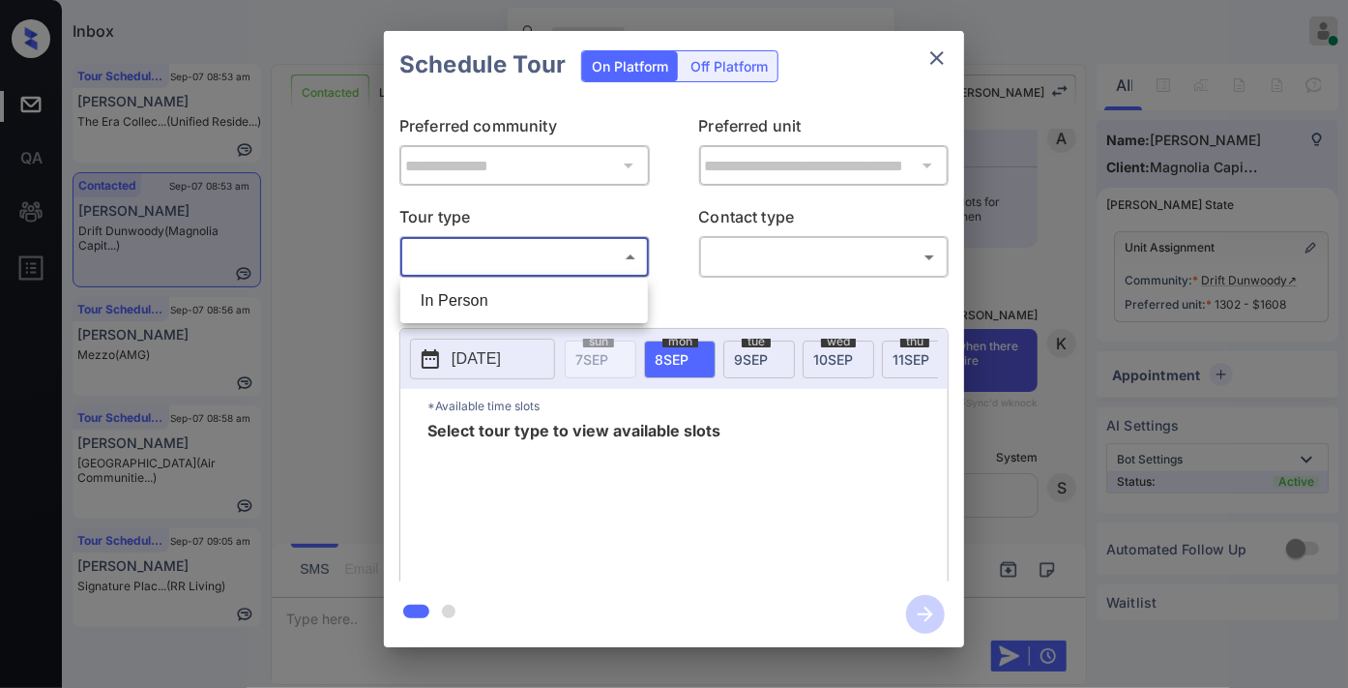
click at [510, 305] on li "In Person" at bounding box center [524, 300] width 238 height 35
type input "********"
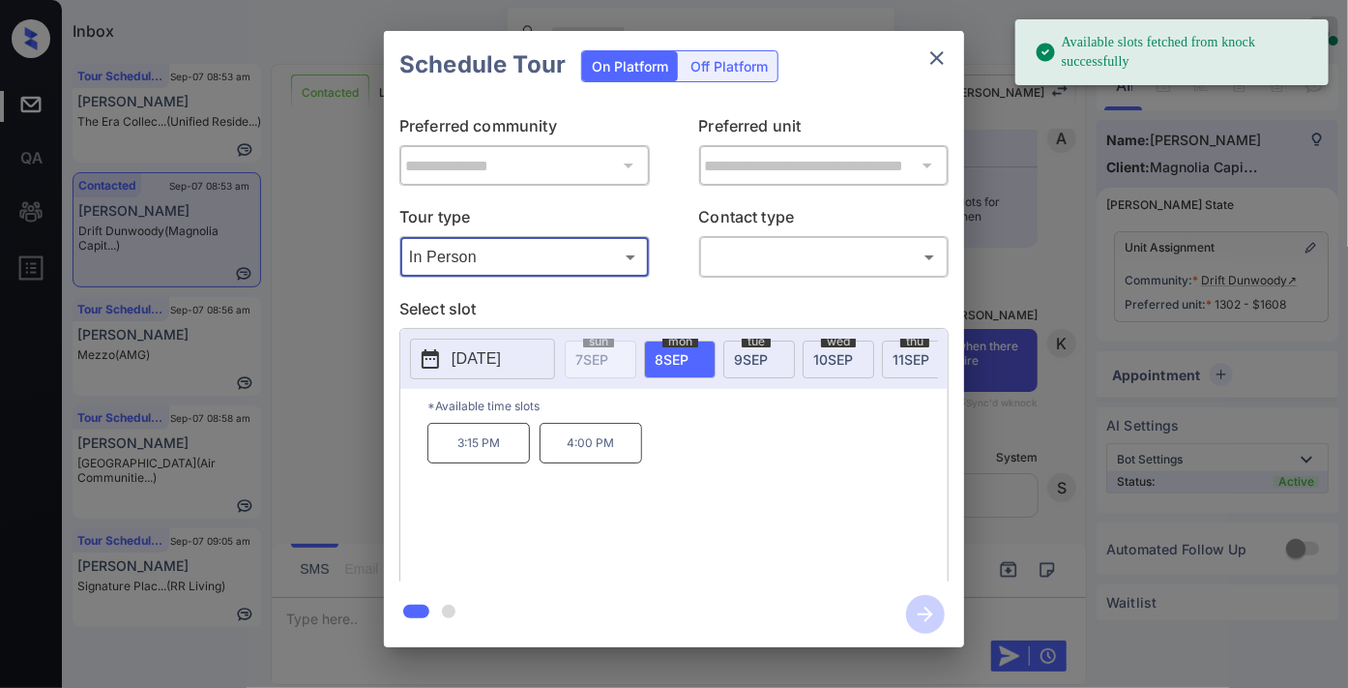
click at [431, 363] on icon at bounding box center [430, 358] width 23 height 23
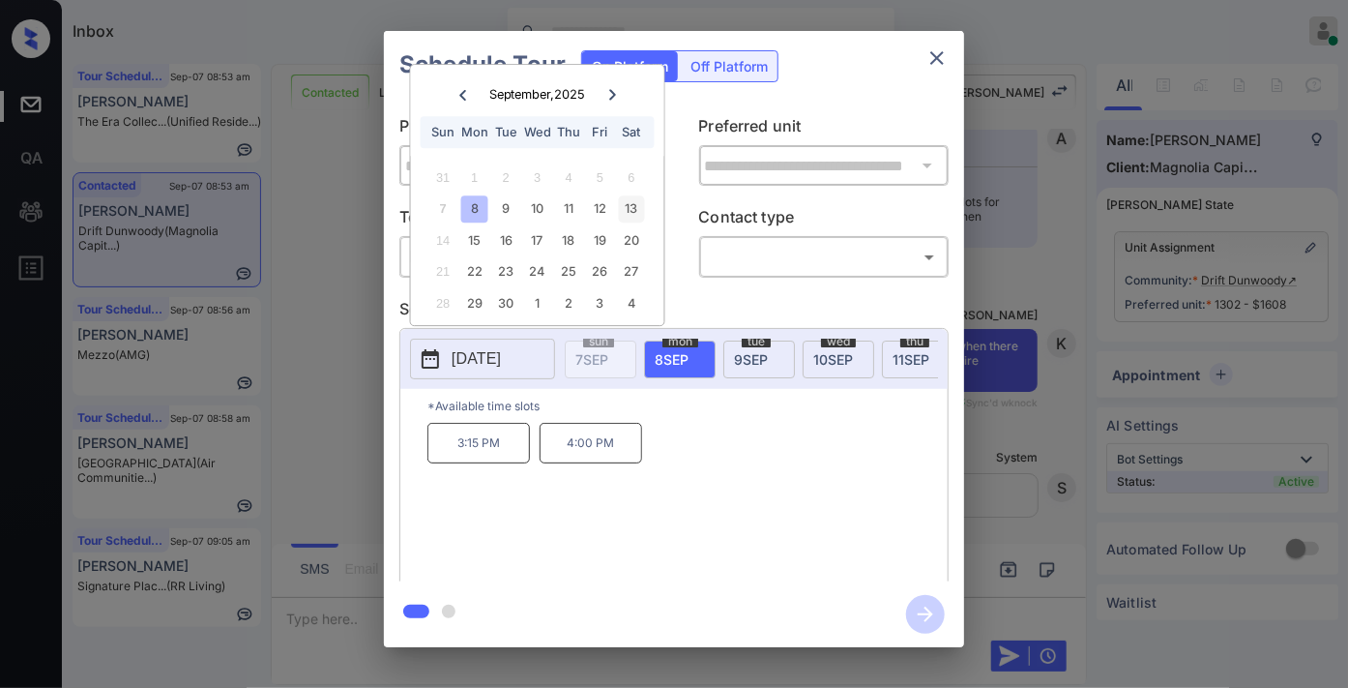
click at [626, 201] on div "13" at bounding box center [631, 209] width 26 height 26
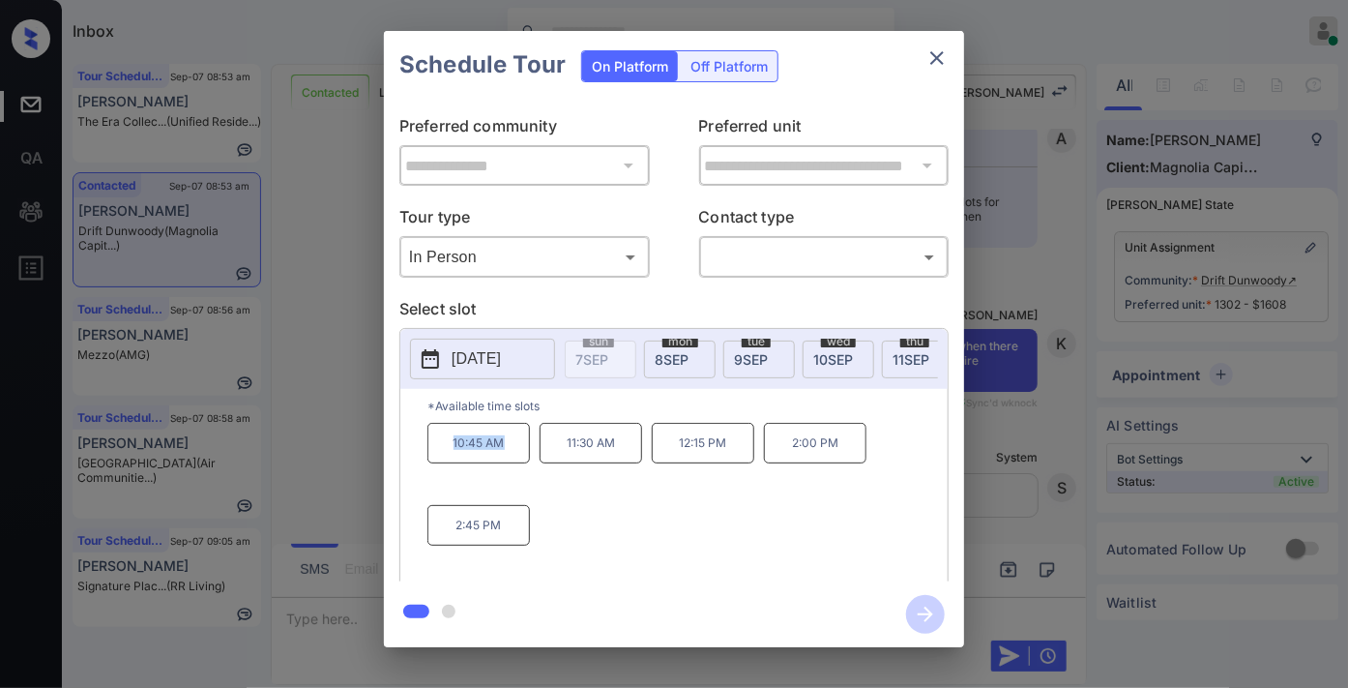
drag, startPoint x: 517, startPoint y: 465, endPoint x: 414, endPoint y: 460, distance: 103.6
click at [414, 460] on div "*Available time slots 10:45 AM 11:30 AM 12:15 PM 2:00 PM 2:45 PM" at bounding box center [673, 488] width 547 height 198
copy p "10:45 AM"
click at [941, 52] on icon "close" at bounding box center [937, 57] width 23 height 23
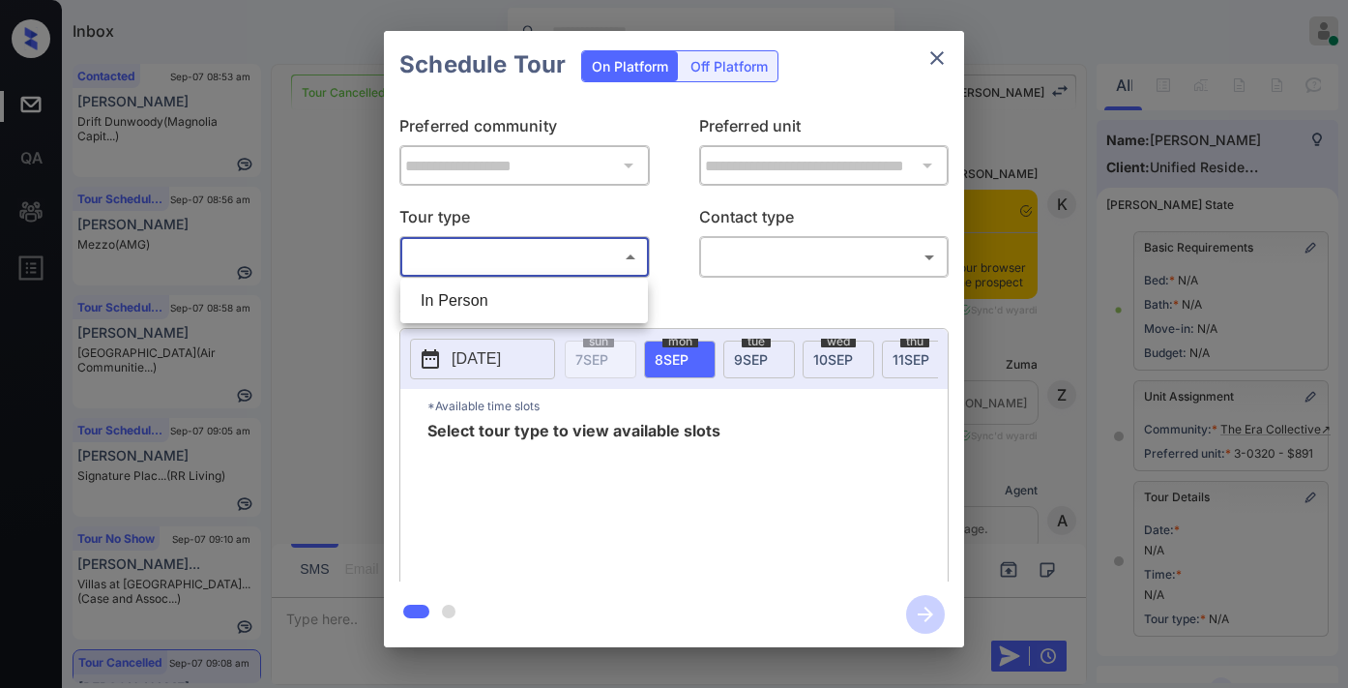
click at [602, 255] on body "Inbox [PERSON_NAME] Online Set yourself offline Set yourself on break Profile S…" at bounding box center [674, 344] width 1348 height 688
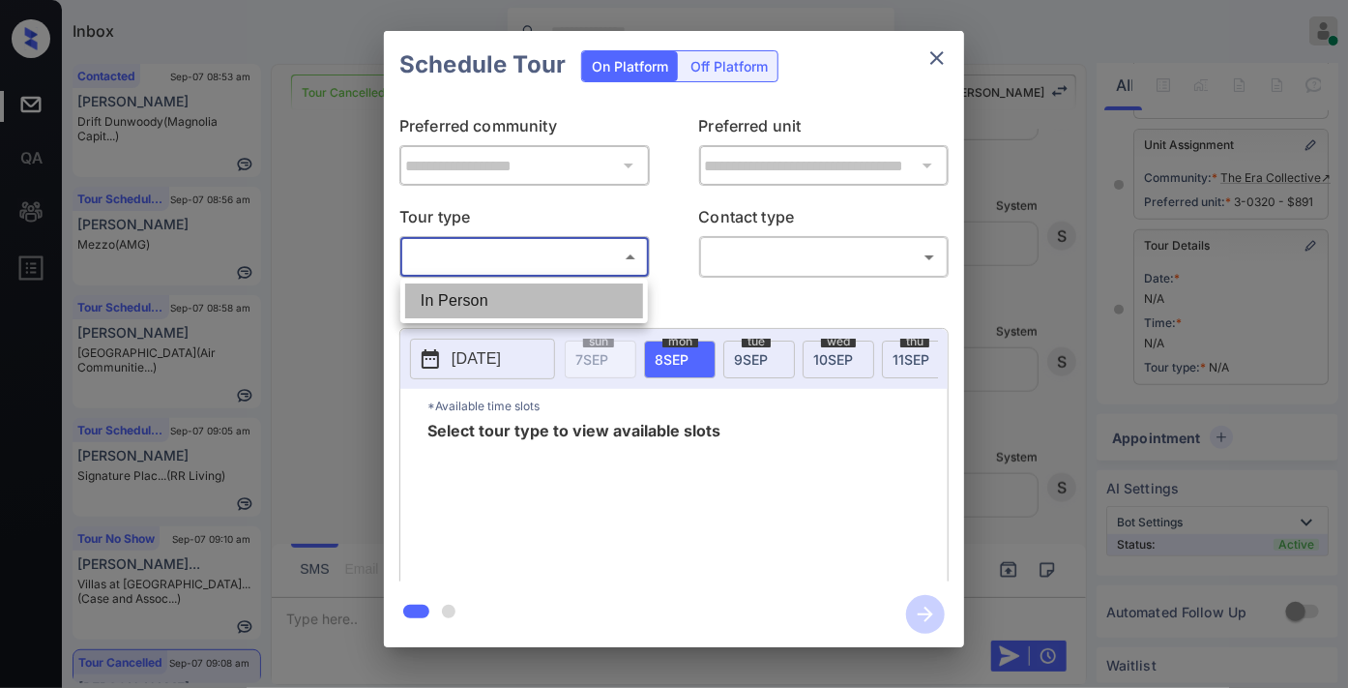
click at [577, 287] on li "In Person" at bounding box center [524, 300] width 238 height 35
type input "********"
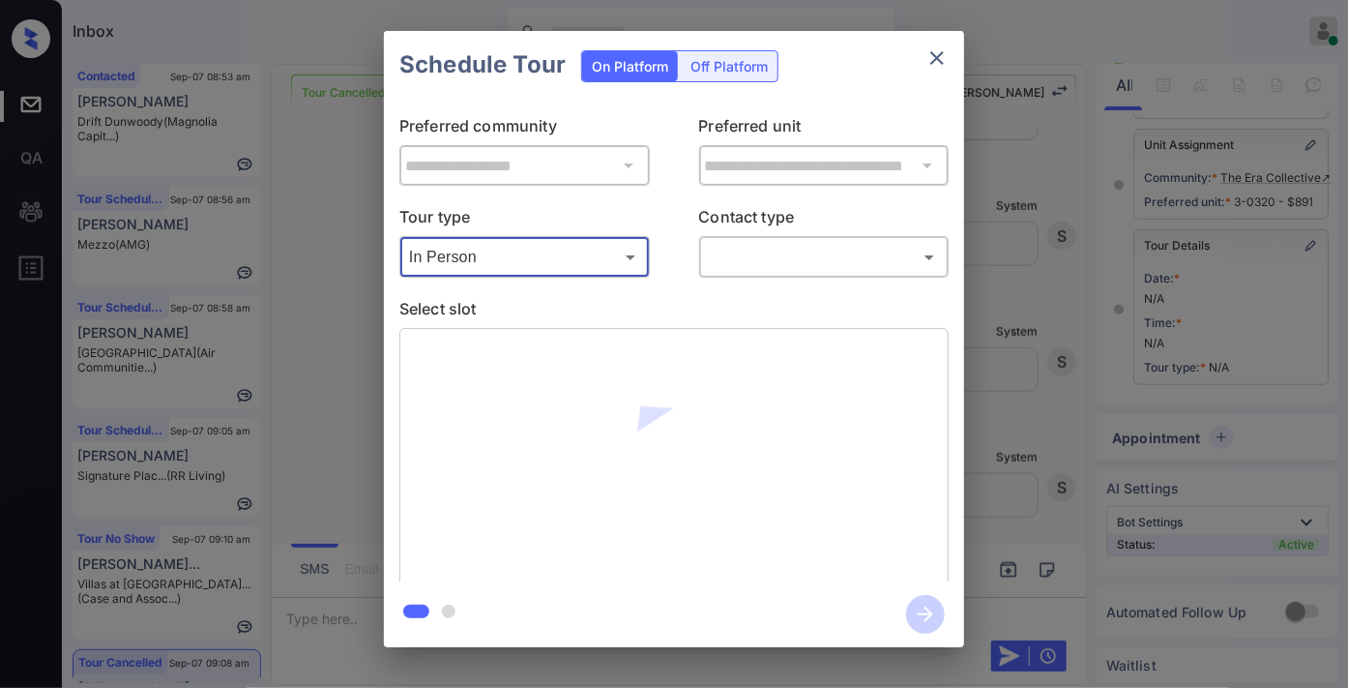
click at [750, 262] on body "Inbox Samantha Soliven Online Set yourself offline Set yourself on break Profil…" at bounding box center [674, 344] width 1348 height 688
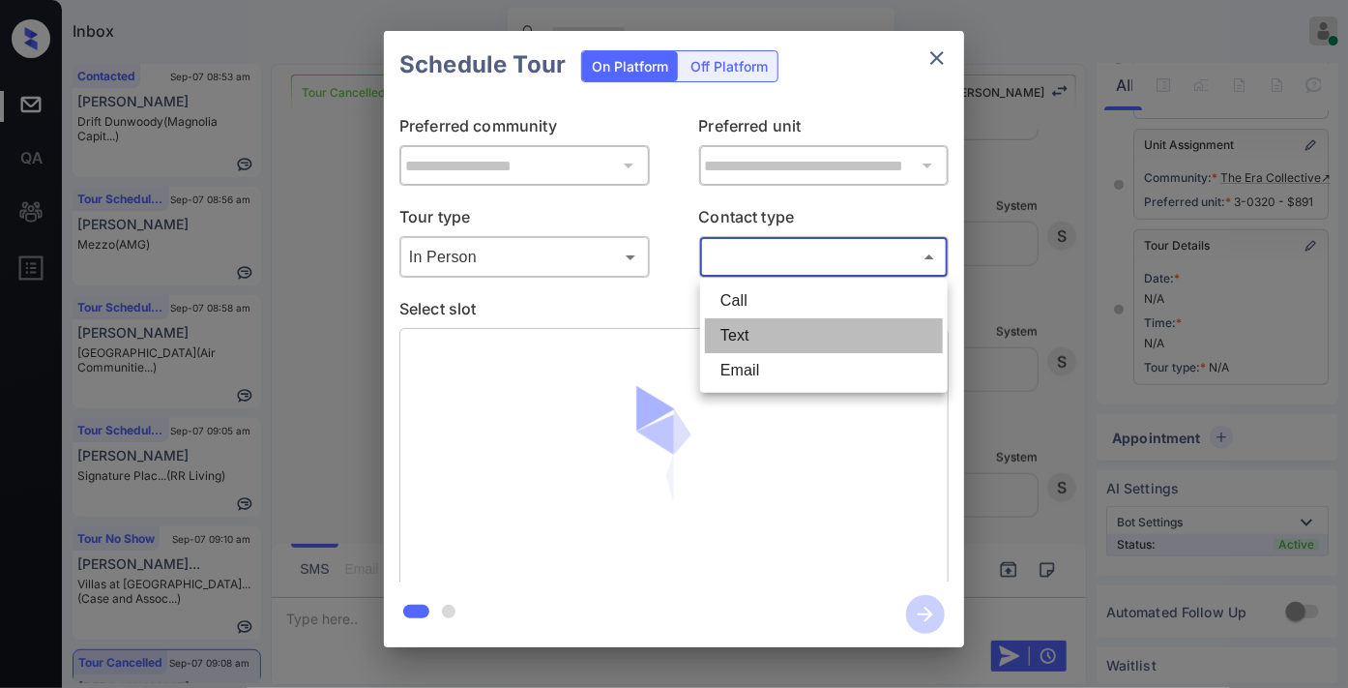
click at [751, 318] on li "Text" at bounding box center [824, 335] width 238 height 35
type input "****"
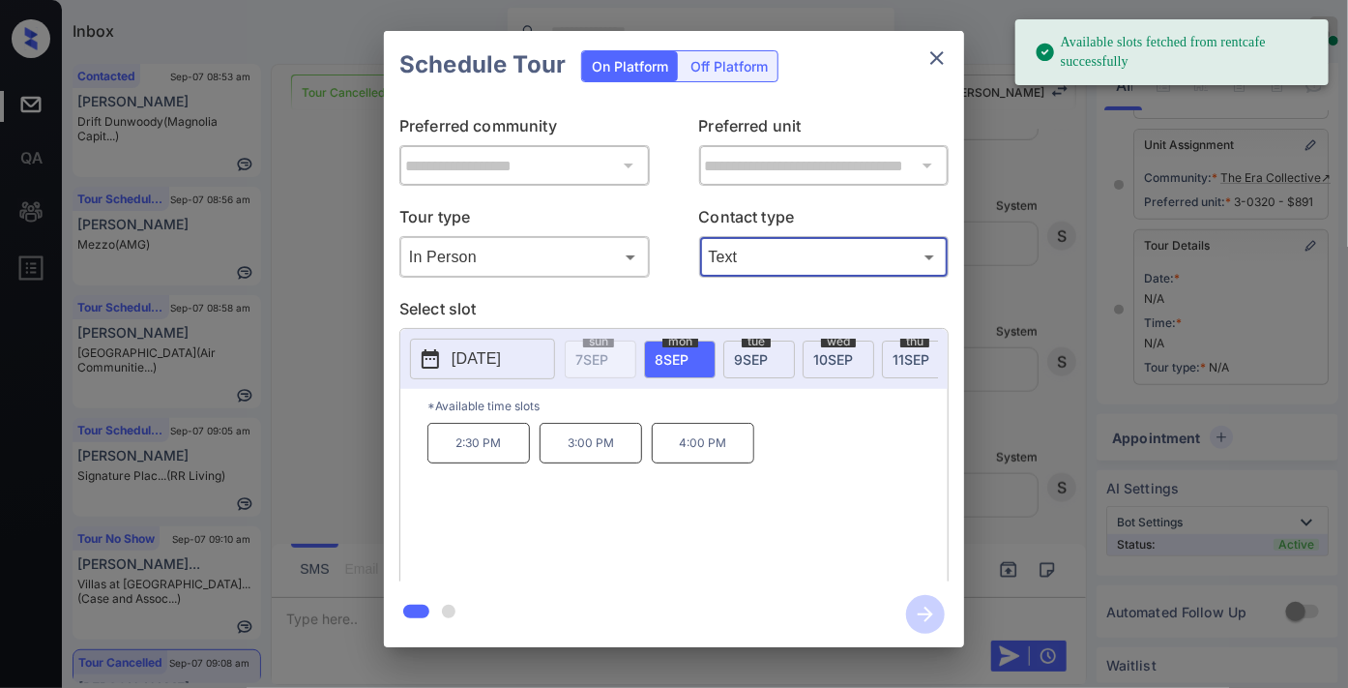
click at [775, 360] on div "tue 9 SEP" at bounding box center [759, 359] width 72 height 38
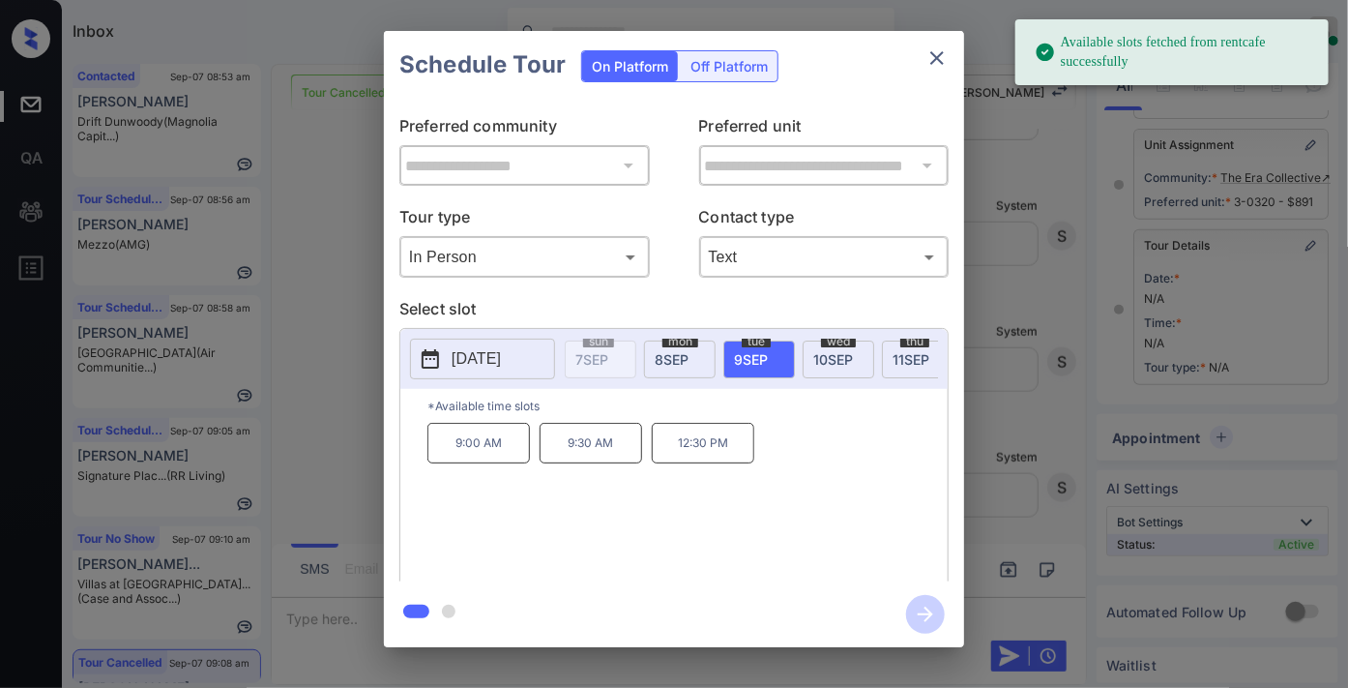
click at [722, 457] on p "12:30 PM" at bounding box center [703, 443] width 103 height 41
click at [923, 615] on icon "button" at bounding box center [925, 614] width 39 height 39
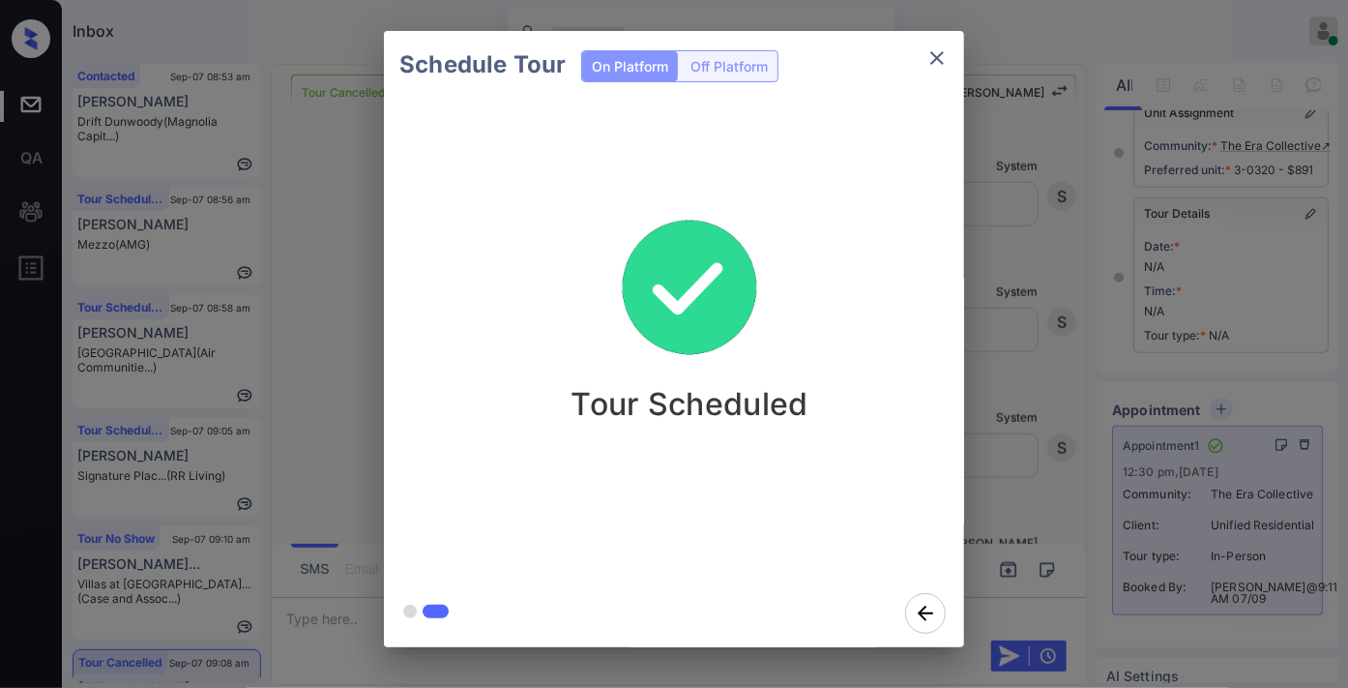
click at [931, 48] on icon "close" at bounding box center [937, 57] width 23 height 23
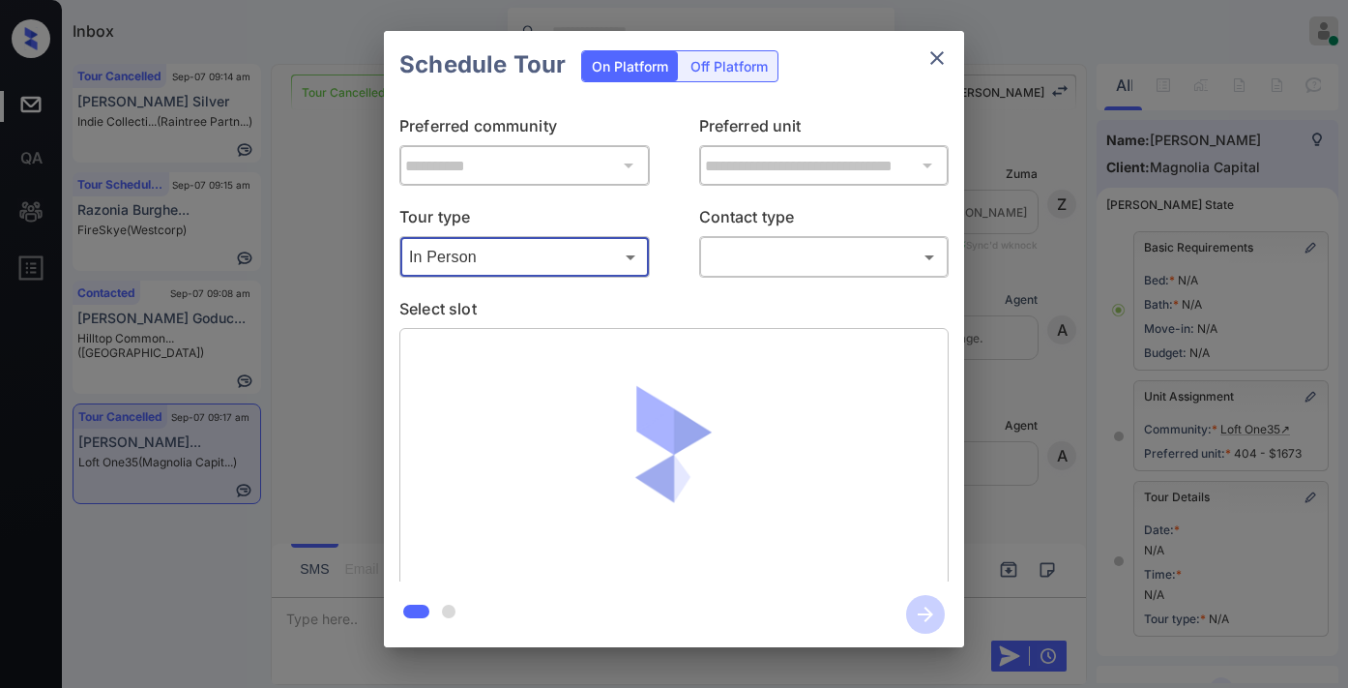
click at [740, 259] on body "Inbox [PERSON_NAME] Online Set yourself offline Set yourself on break Profile S…" at bounding box center [674, 344] width 1348 height 688
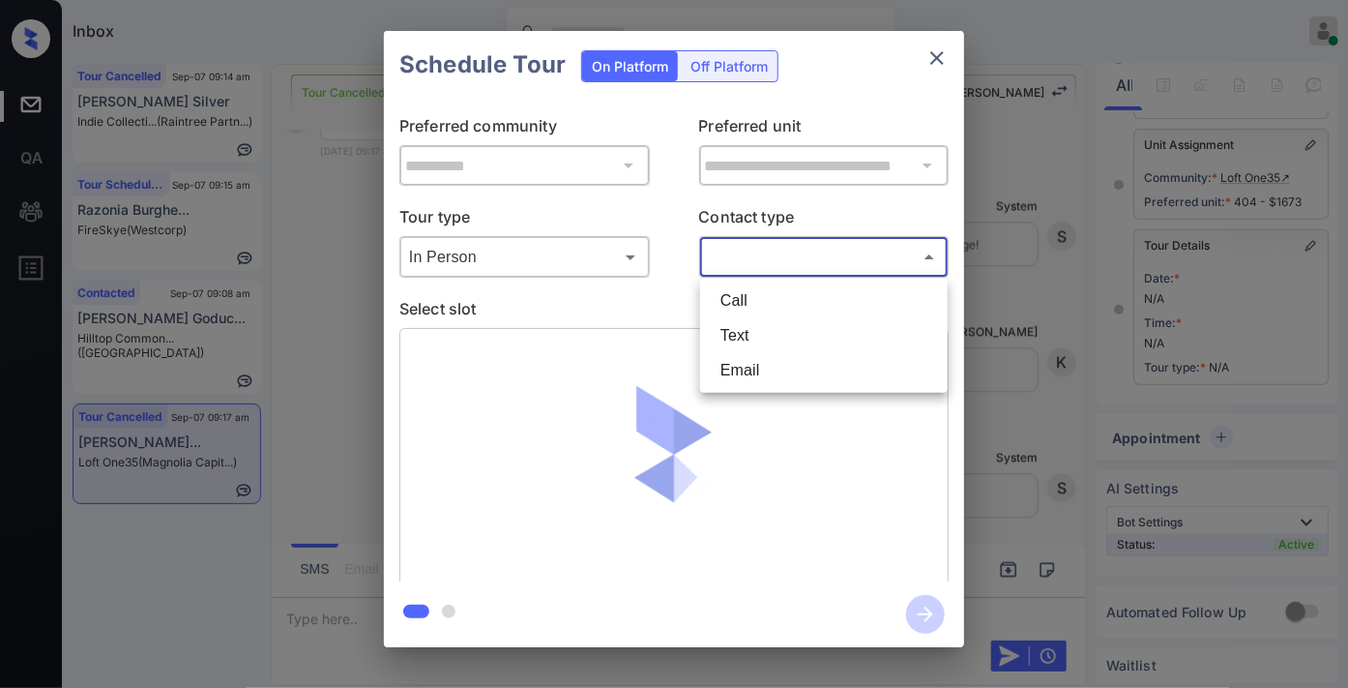
click at [777, 330] on li "Text" at bounding box center [824, 335] width 238 height 35
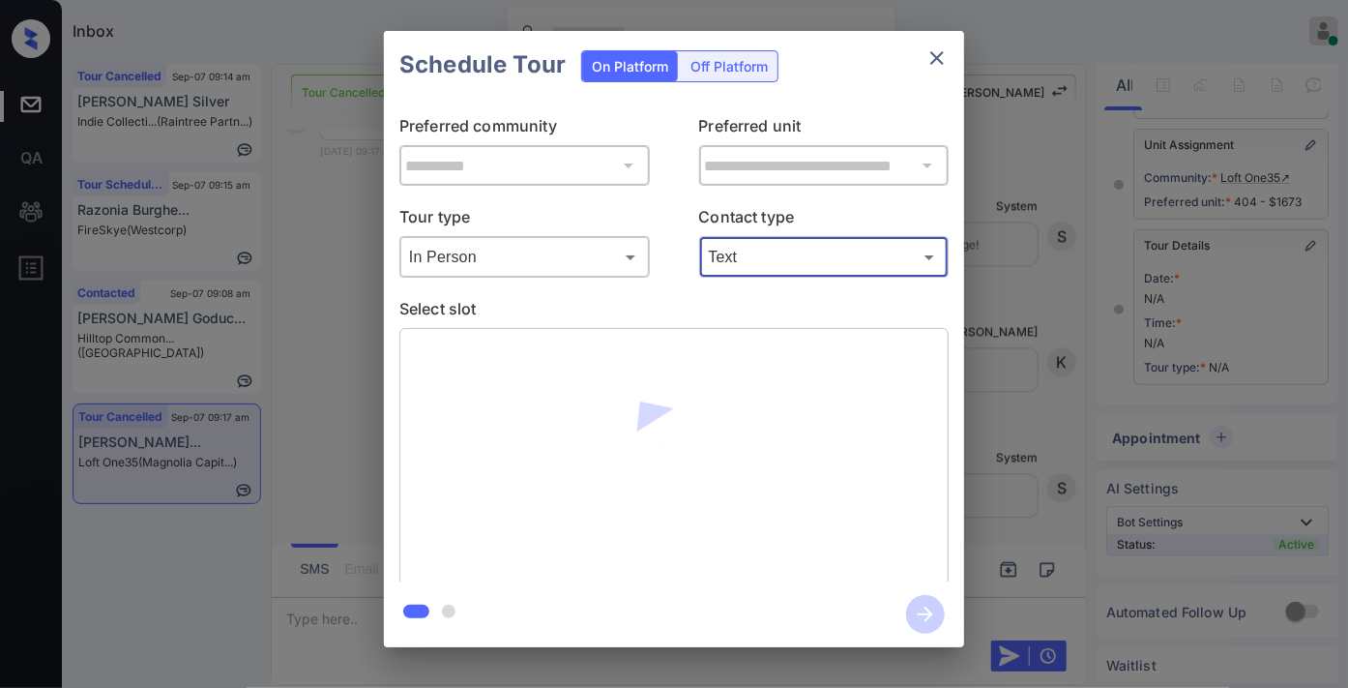
type input "****"
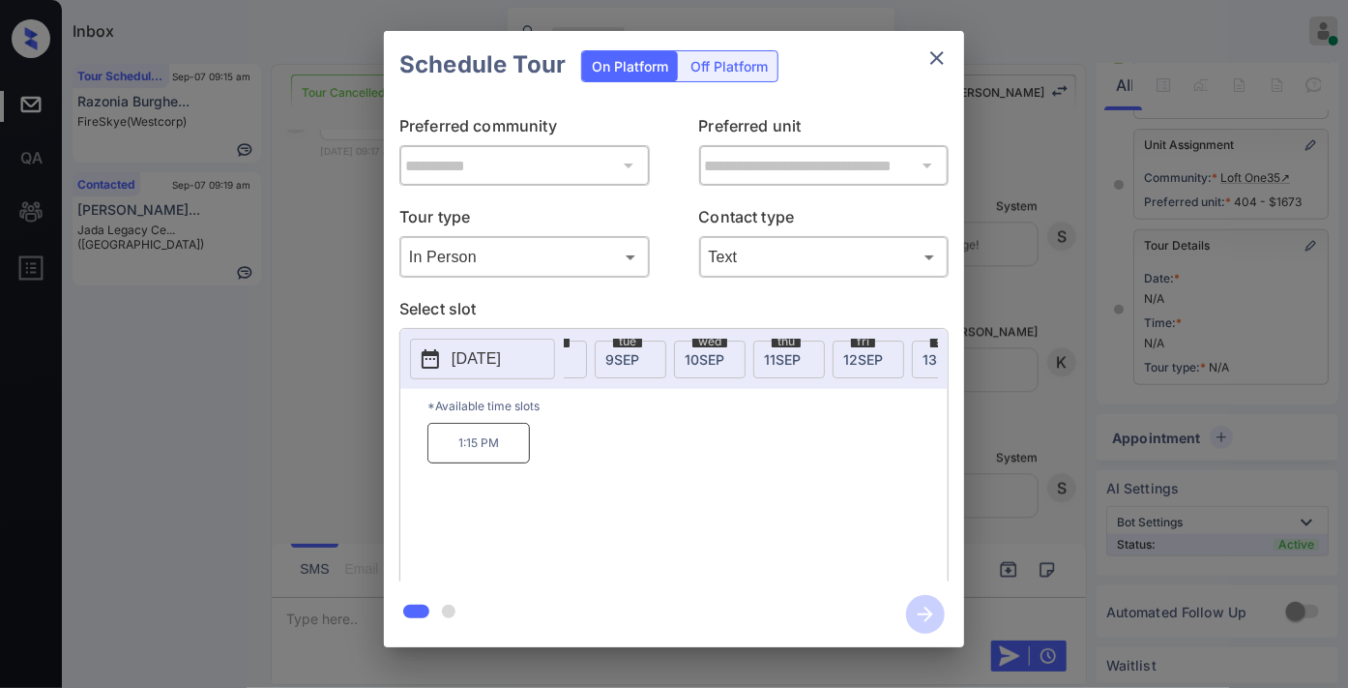
scroll to position [0, 171]
click at [898, 342] on span "sat" at bounding box center [902, 342] width 28 height 12
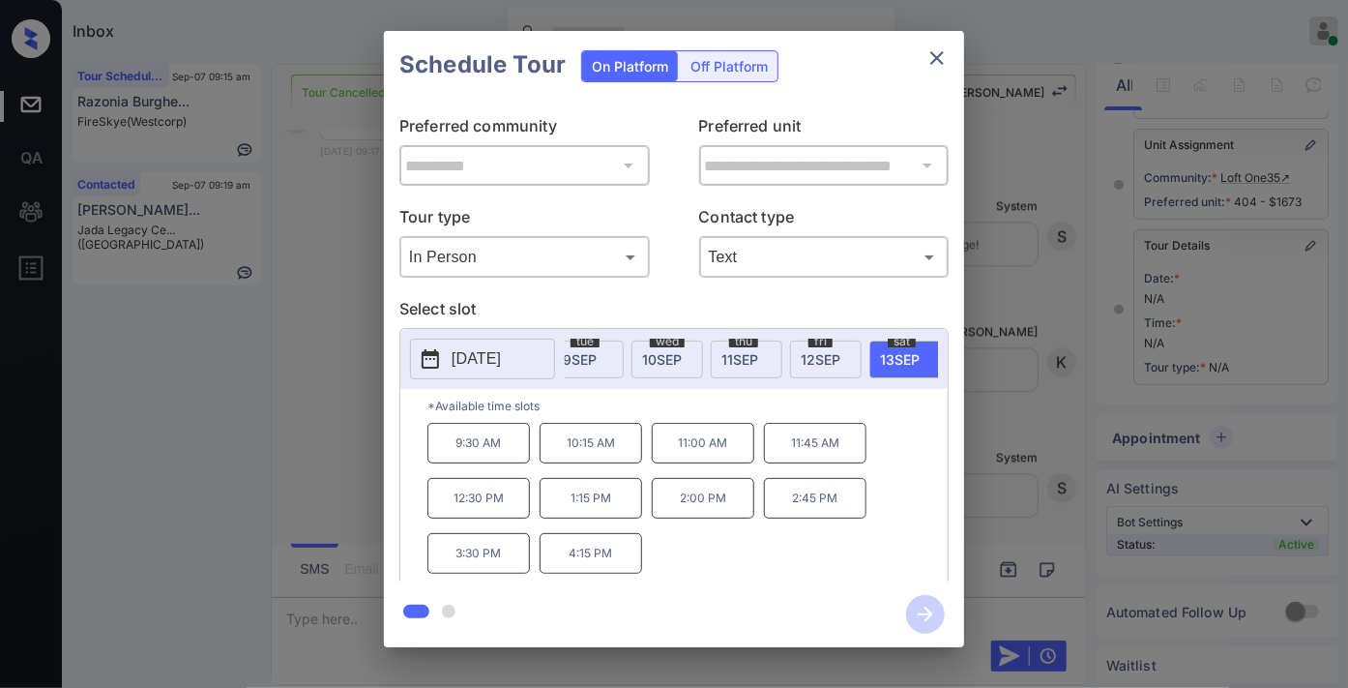
click at [582, 566] on p "4:15 PM" at bounding box center [591, 553] width 103 height 41
click at [914, 617] on icon "button" at bounding box center [925, 614] width 39 height 39
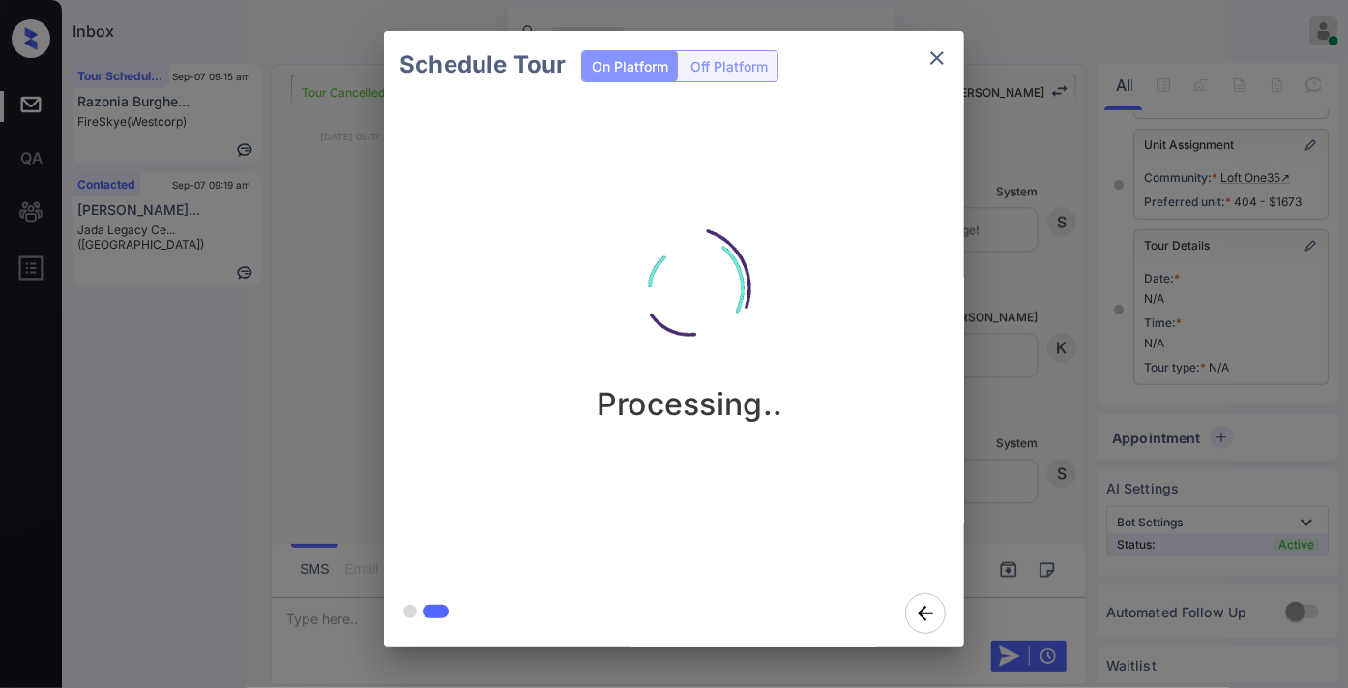
scroll to position [14525, 0]
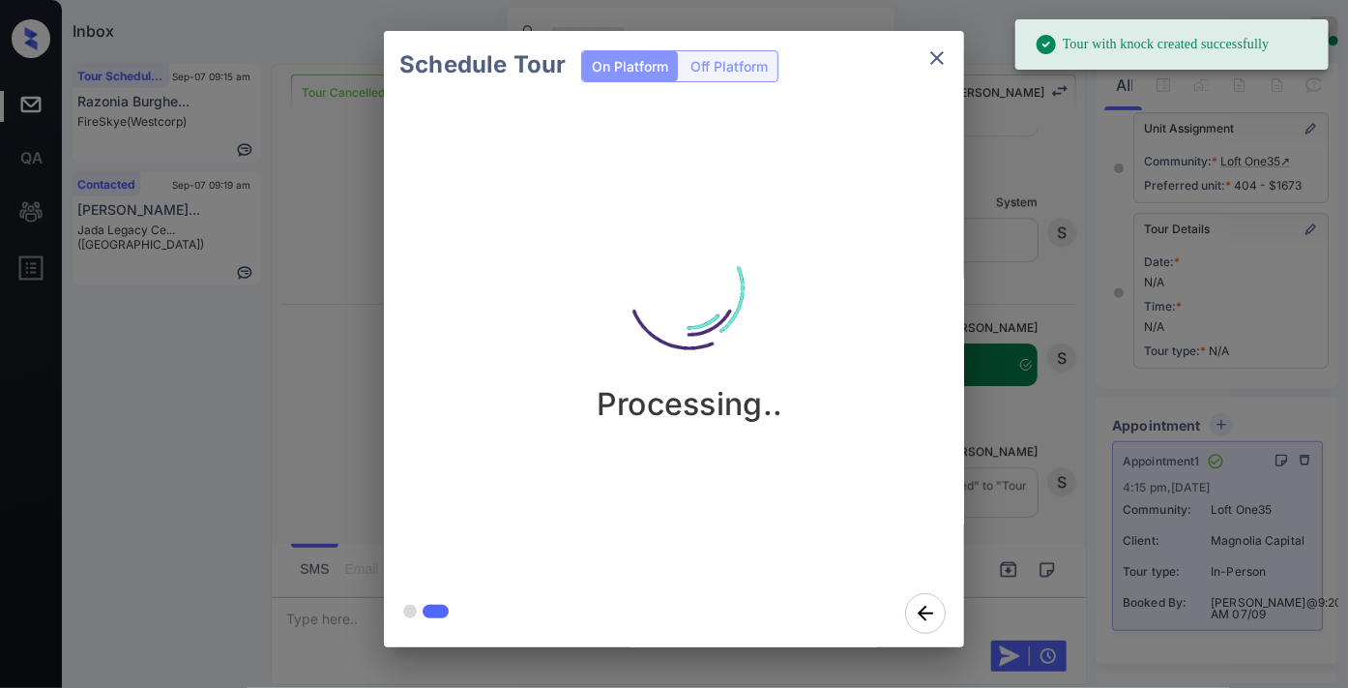
click at [931, 61] on icon "close" at bounding box center [937, 57] width 23 height 23
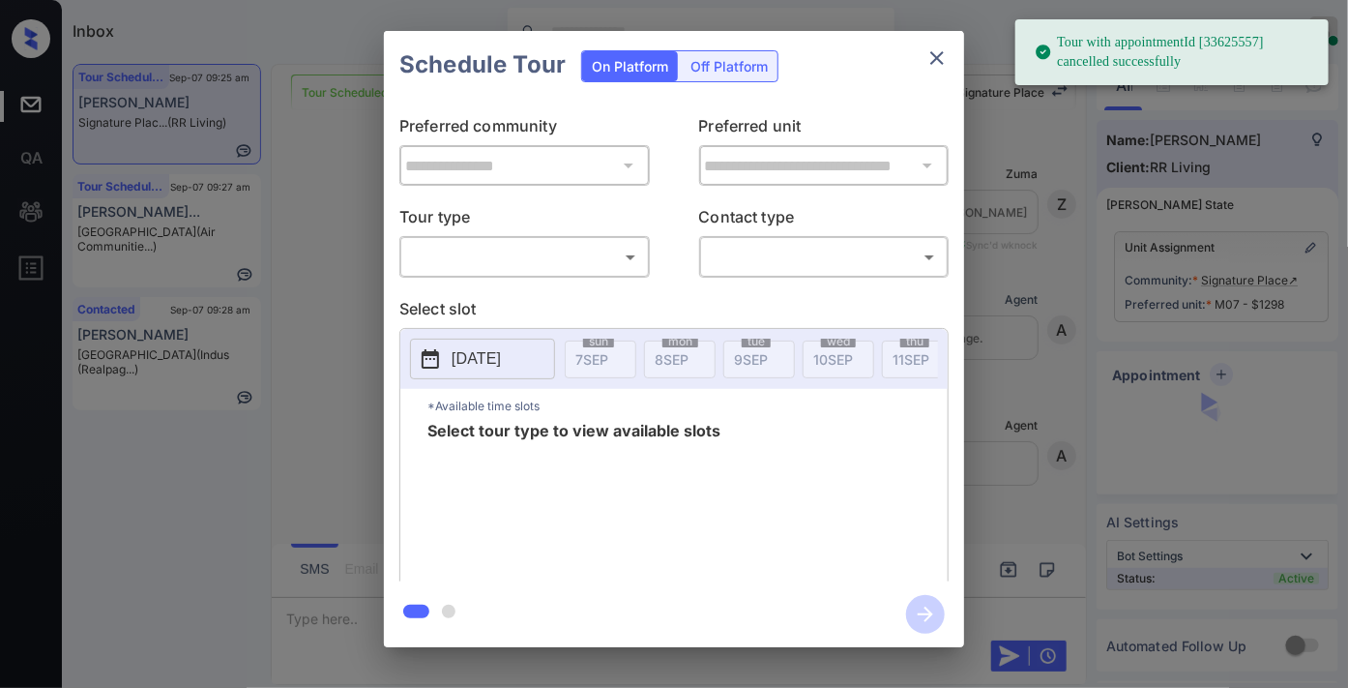
click at [604, 268] on body "Tour with appointmentId [33625557] cancelled successfully Inbox [PERSON_NAME] O…" at bounding box center [674, 344] width 1348 height 688
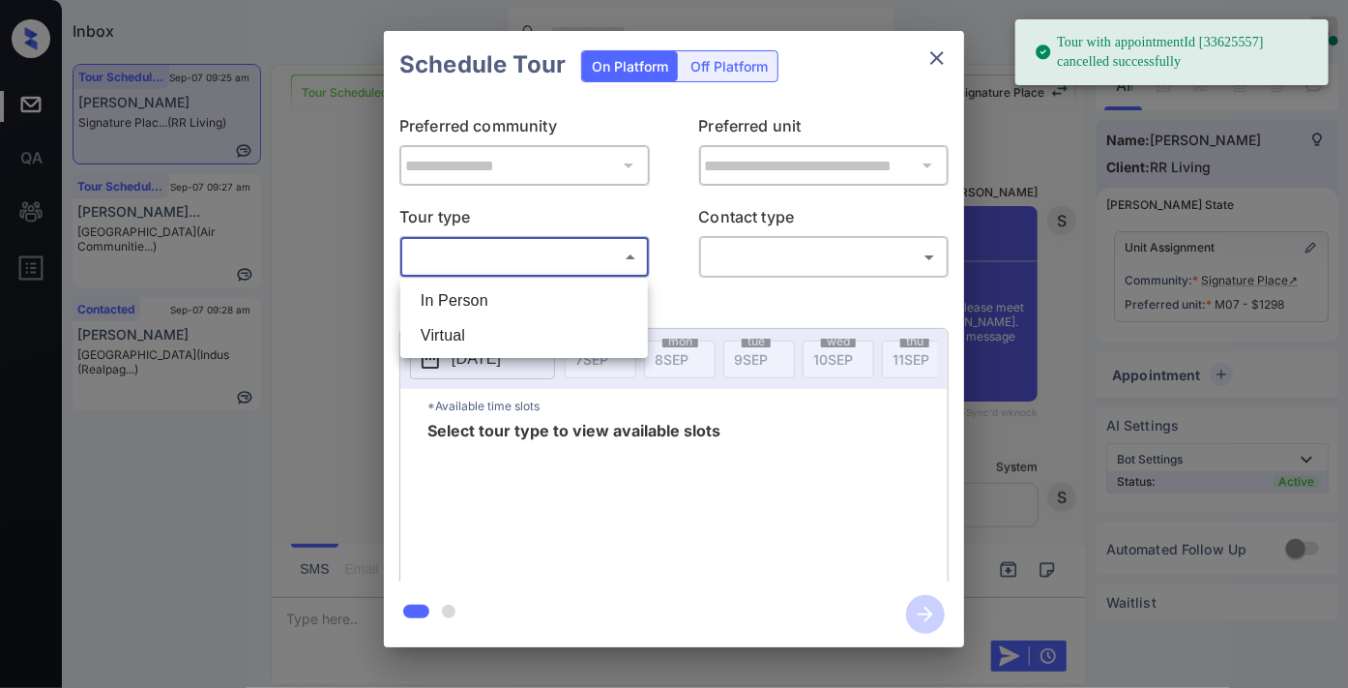
click at [594, 325] on li "Virtual" at bounding box center [524, 335] width 238 height 35
type input "*******"
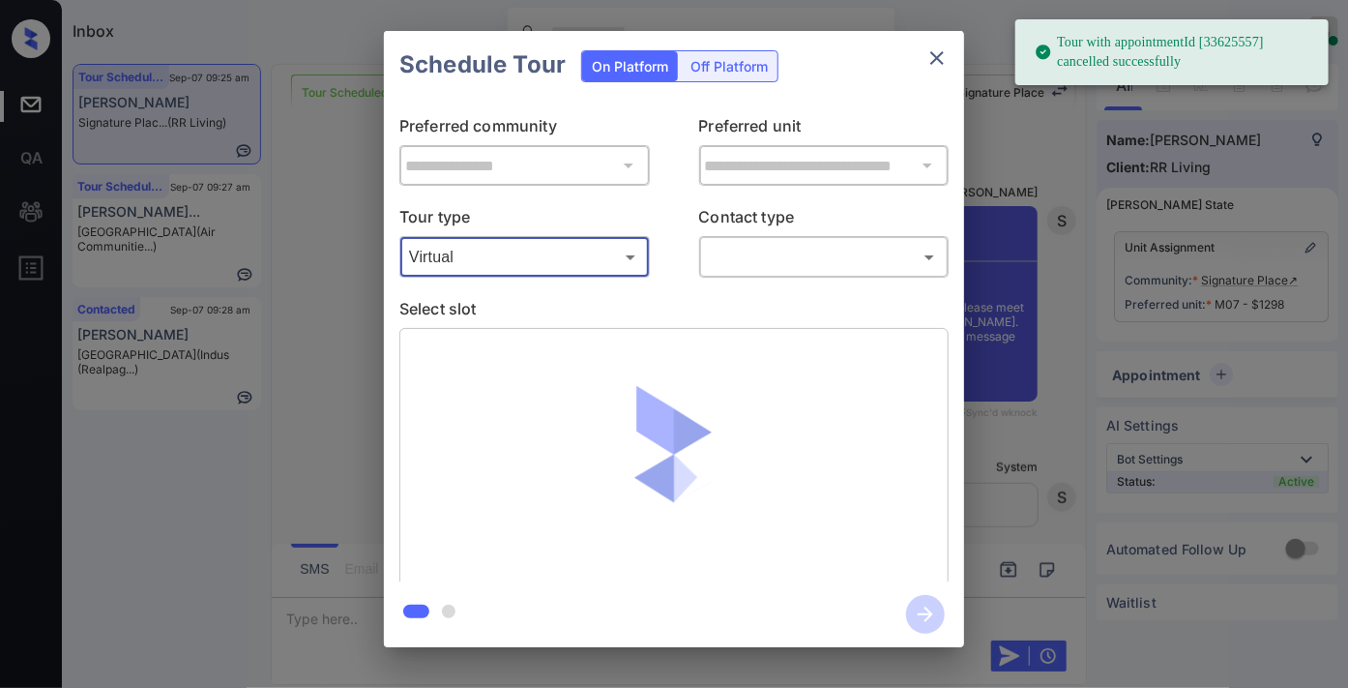
click at [786, 265] on body "Tour with appointmentId [33625557] cancelled successfully Inbox Samantha Solive…" at bounding box center [674, 344] width 1348 height 688
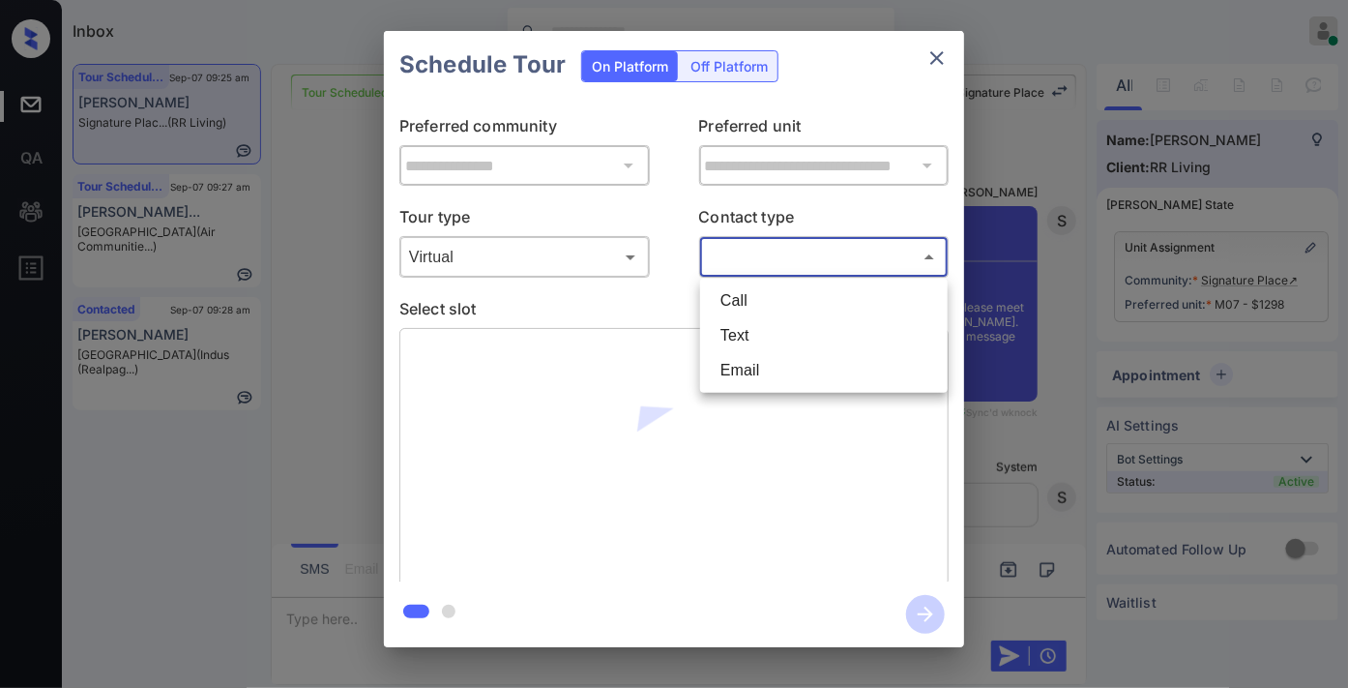
click at [808, 364] on li "Email" at bounding box center [824, 370] width 238 height 35
type input "*****"
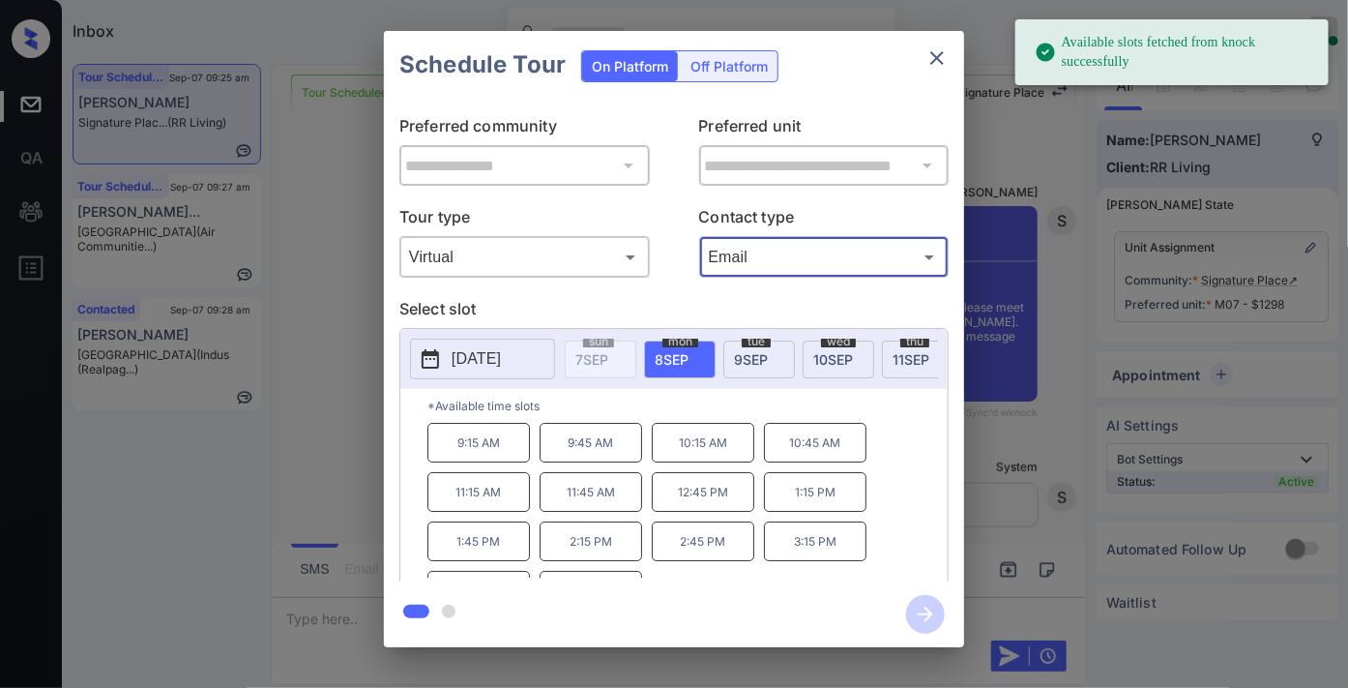
click at [606, 459] on p "9:45 AM" at bounding box center [591, 443] width 103 height 40
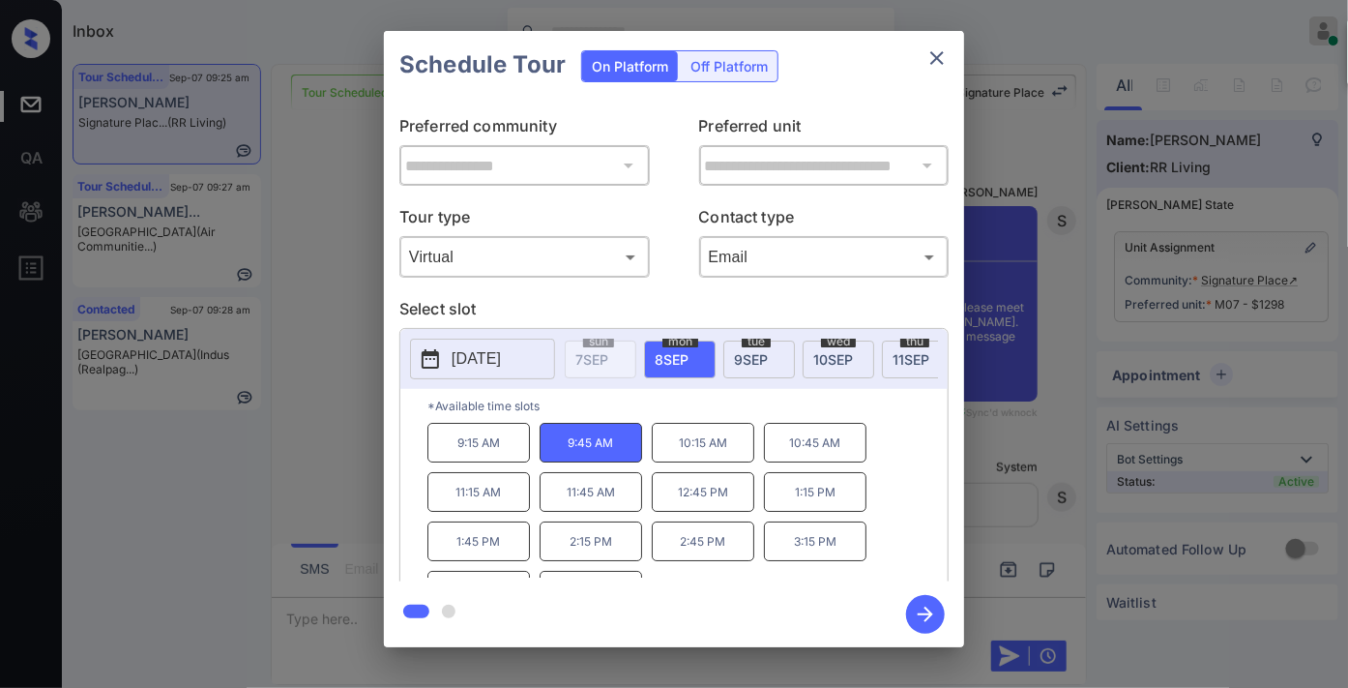
click at [926, 609] on icon "button" at bounding box center [925, 613] width 15 height 15
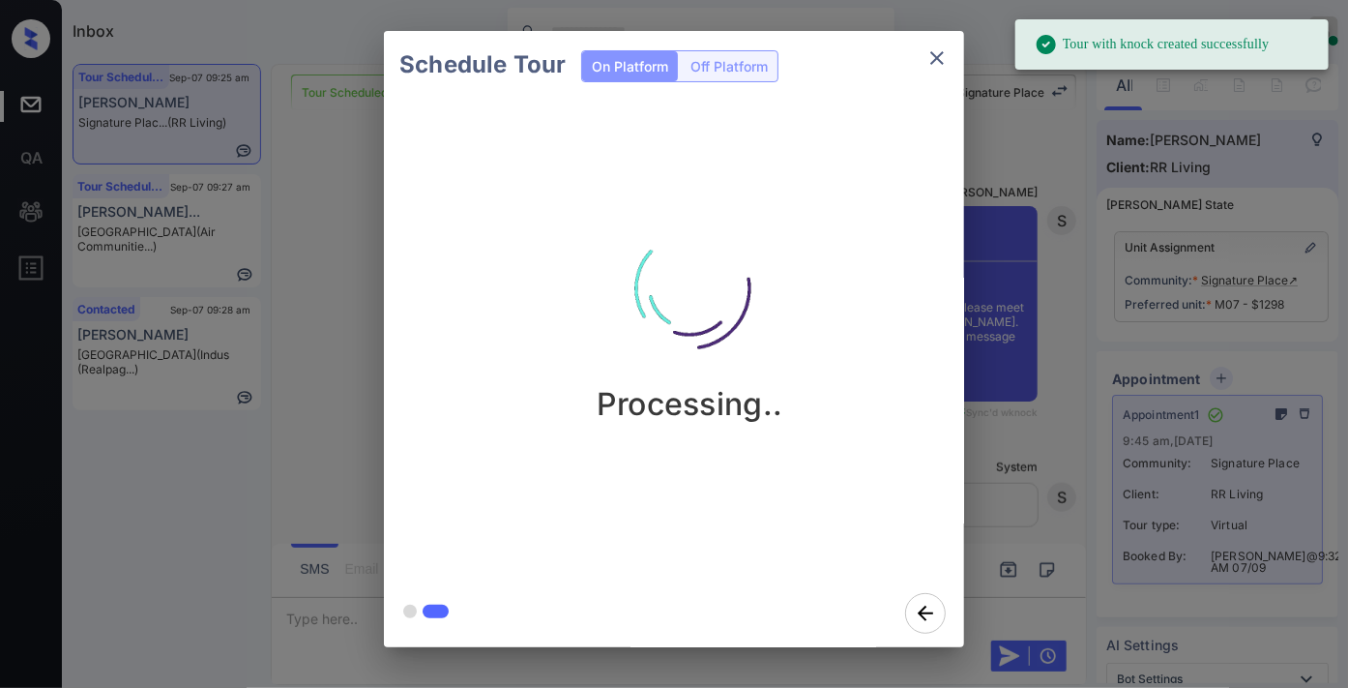
click at [701, 285] on img at bounding box center [689, 287] width 193 height 193
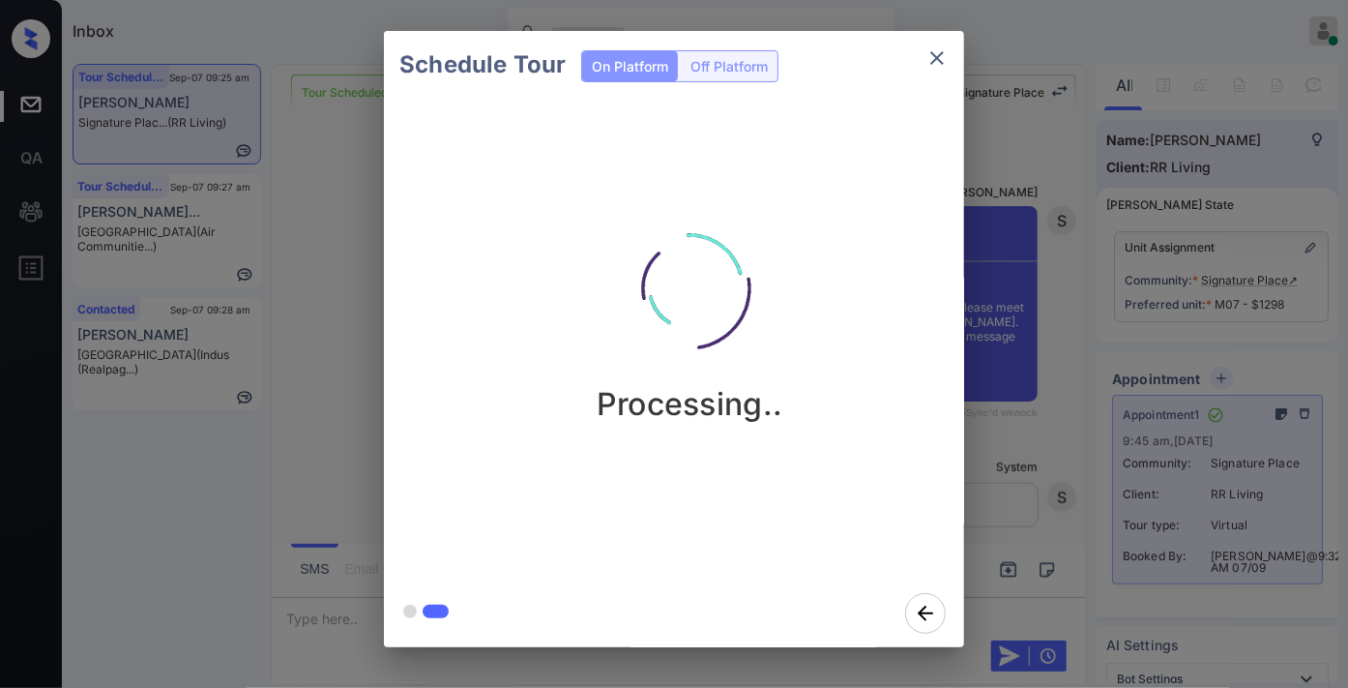
click at [938, 56] on icon "close" at bounding box center [937, 58] width 14 height 14
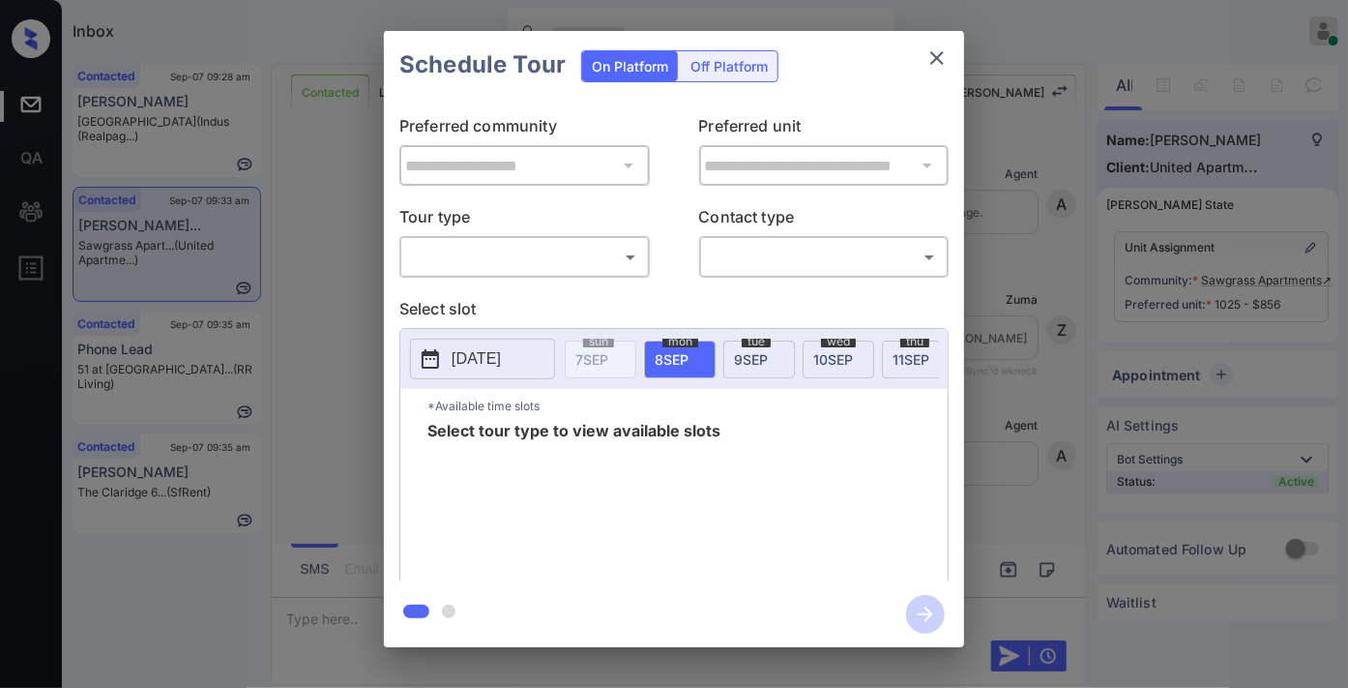
scroll to position [4710, 0]
click at [530, 258] on body "Inbox Samantha Soliven Online Set yourself offline Set yourself on break Profil…" at bounding box center [674, 344] width 1348 height 688
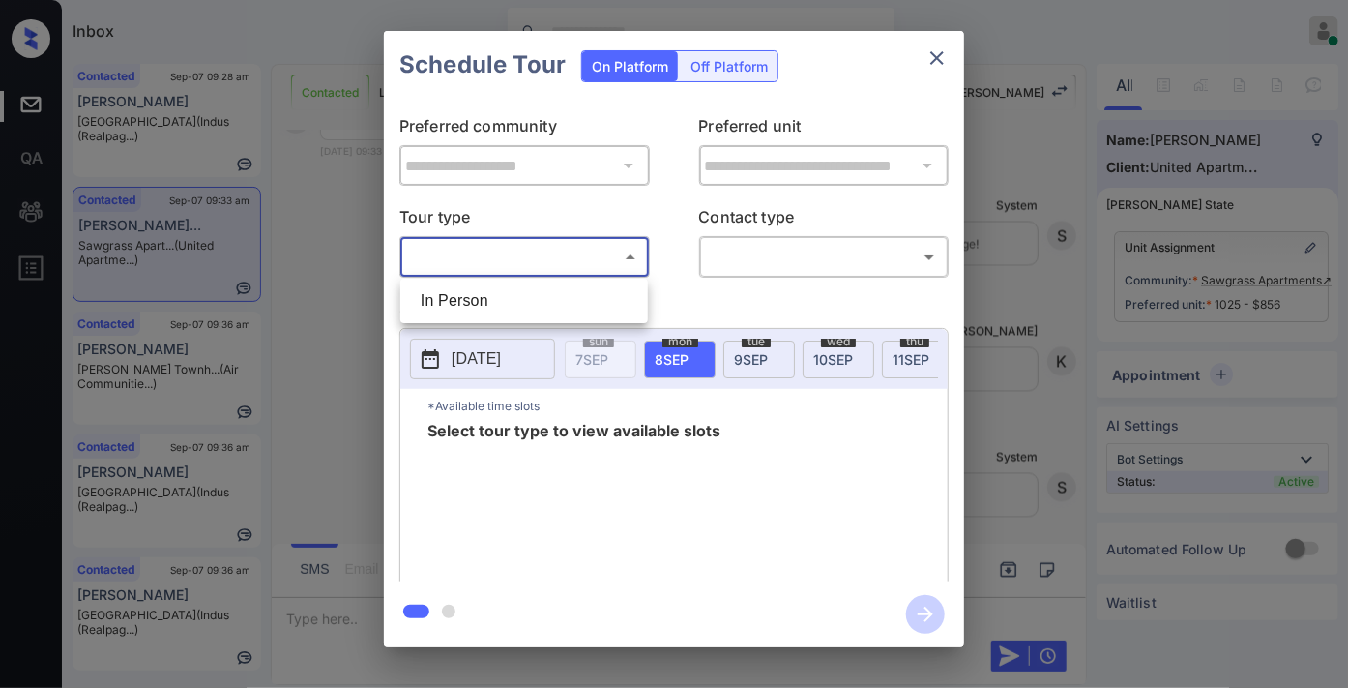
click at [524, 287] on li "In Person" at bounding box center [524, 300] width 238 height 35
type input "********"
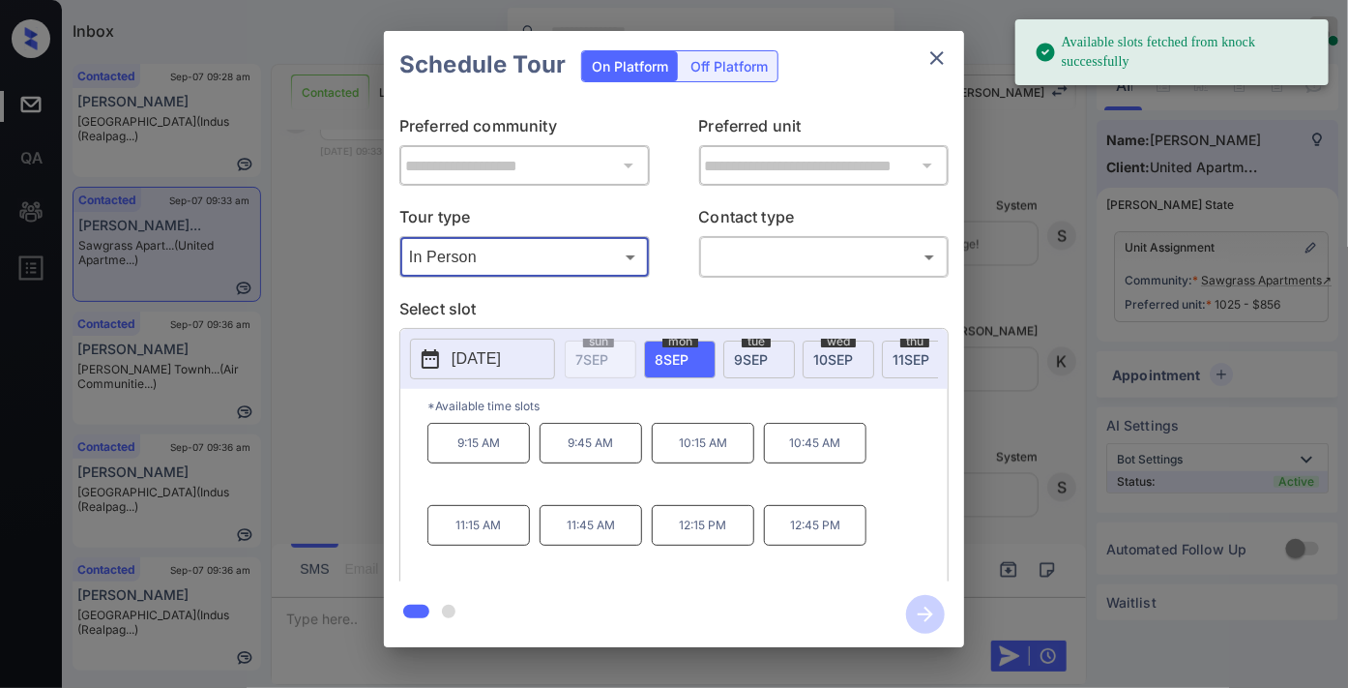
click at [747, 354] on span "9 SEP" at bounding box center [751, 359] width 34 height 16
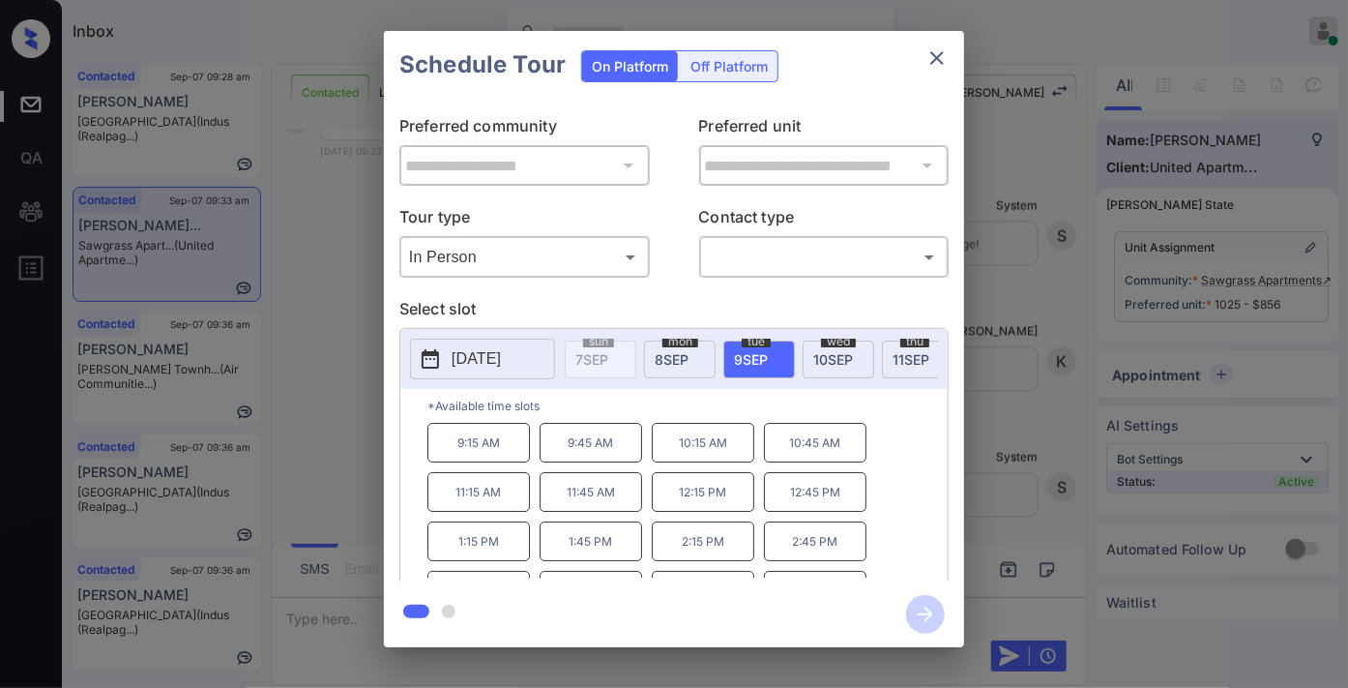
scroll to position [33, 0]
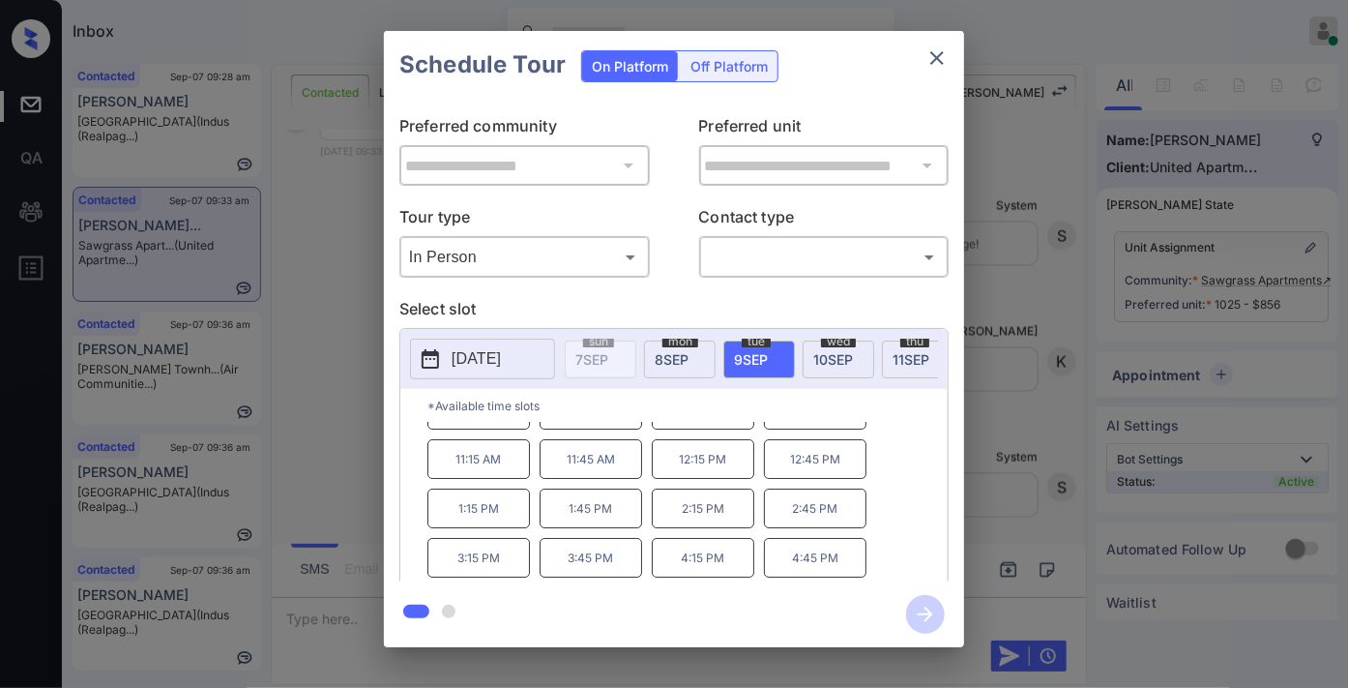
click at [824, 359] on span "10 SEP" at bounding box center [833, 359] width 40 height 16
click at [902, 355] on span "11 SEP" at bounding box center [911, 359] width 37 height 16
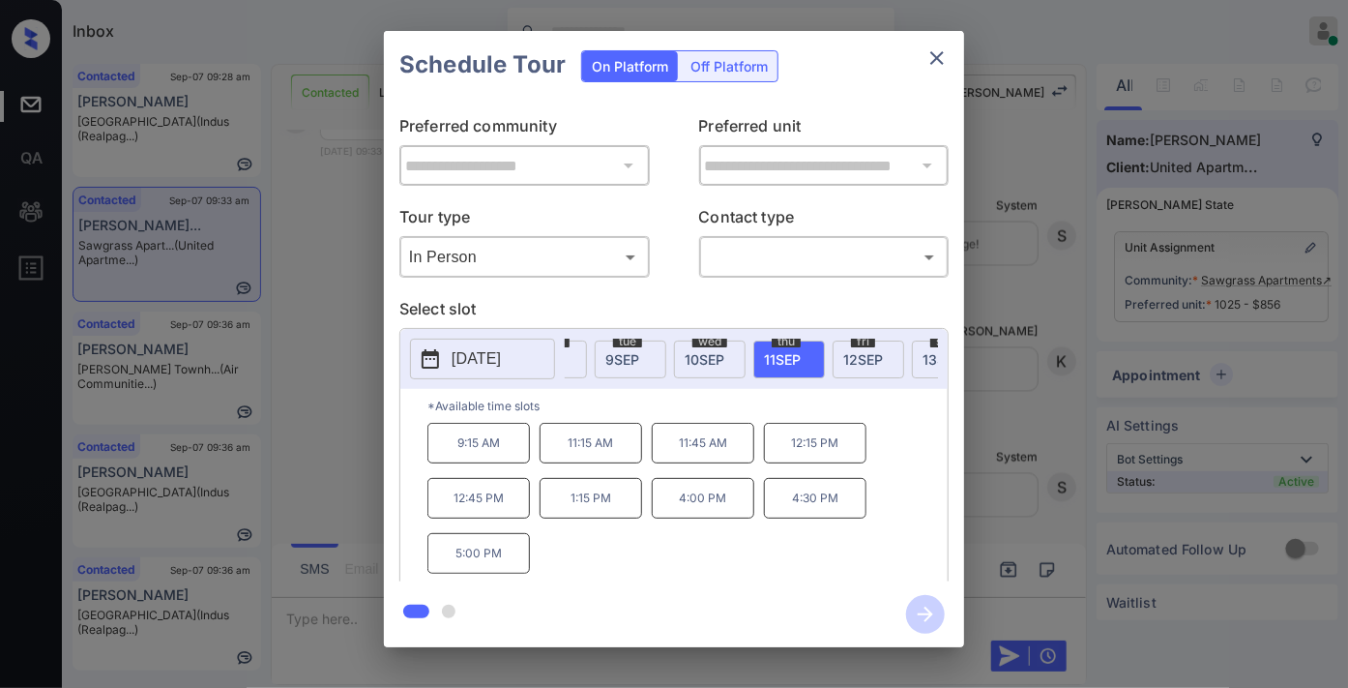
scroll to position [0, 171]
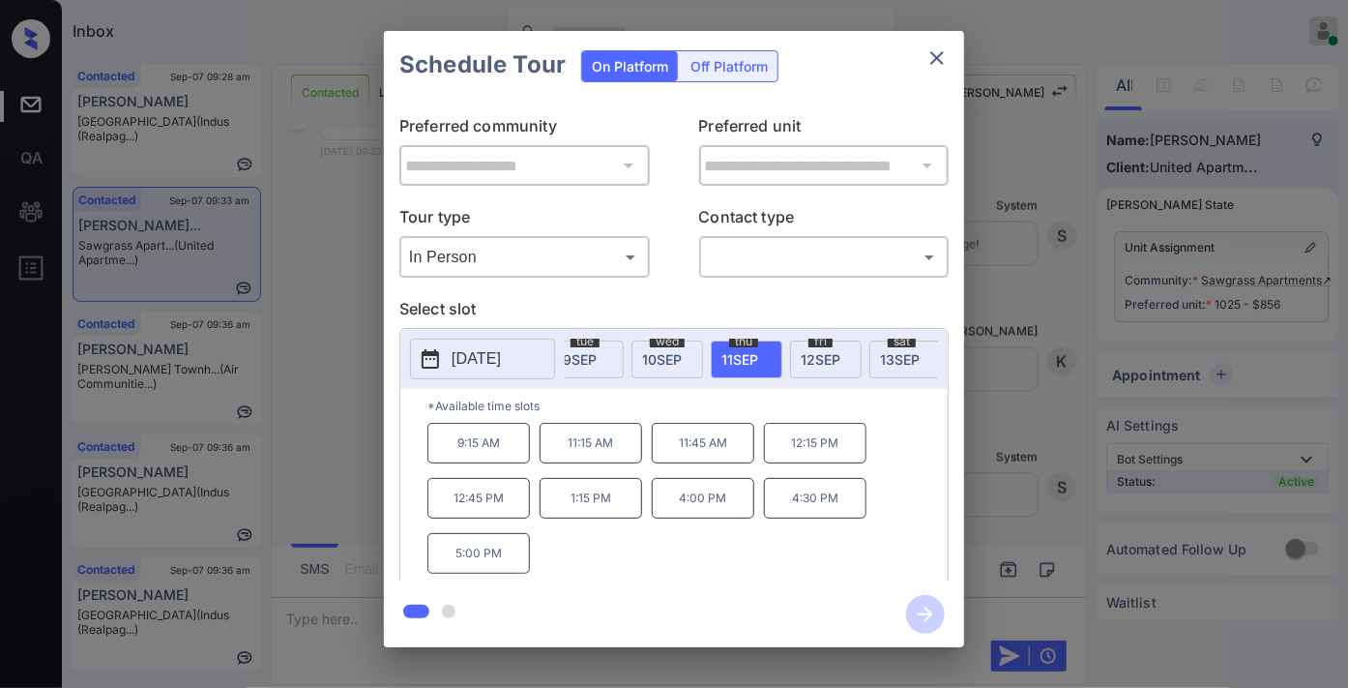
click at [839, 360] on span "12 SEP" at bounding box center [821, 359] width 40 height 16
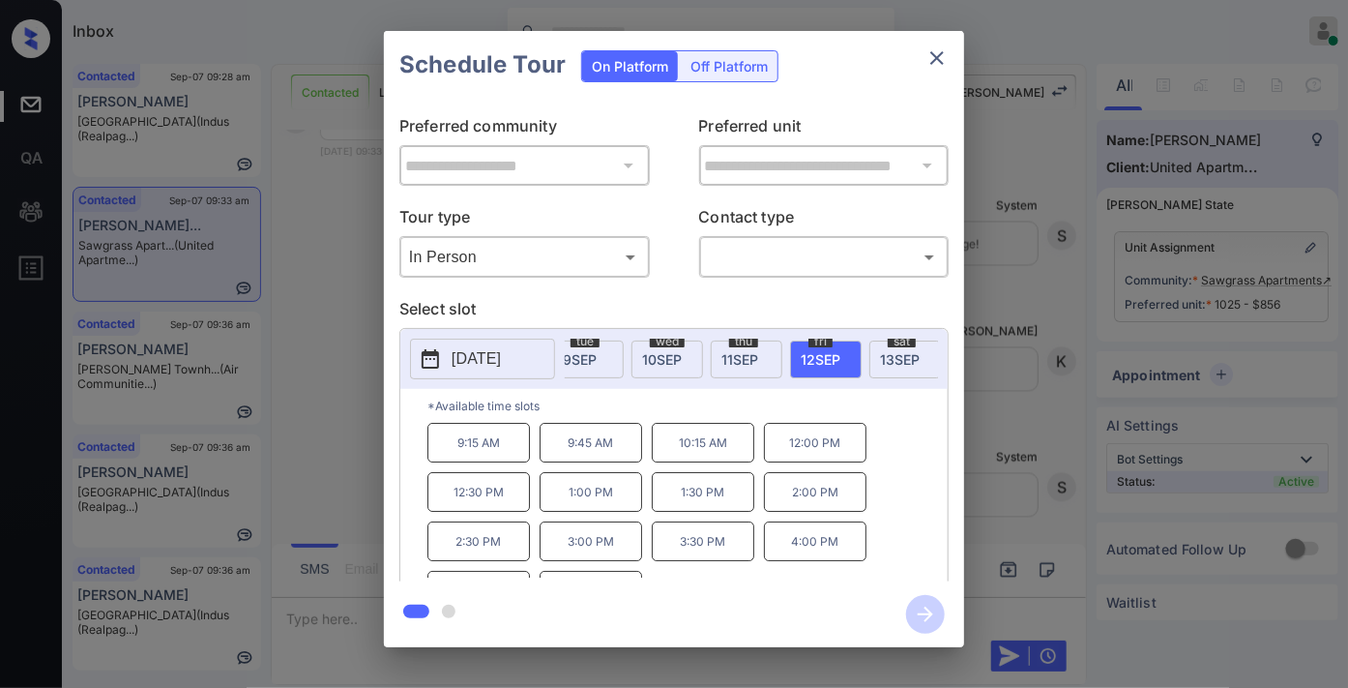
scroll to position [33, 0]
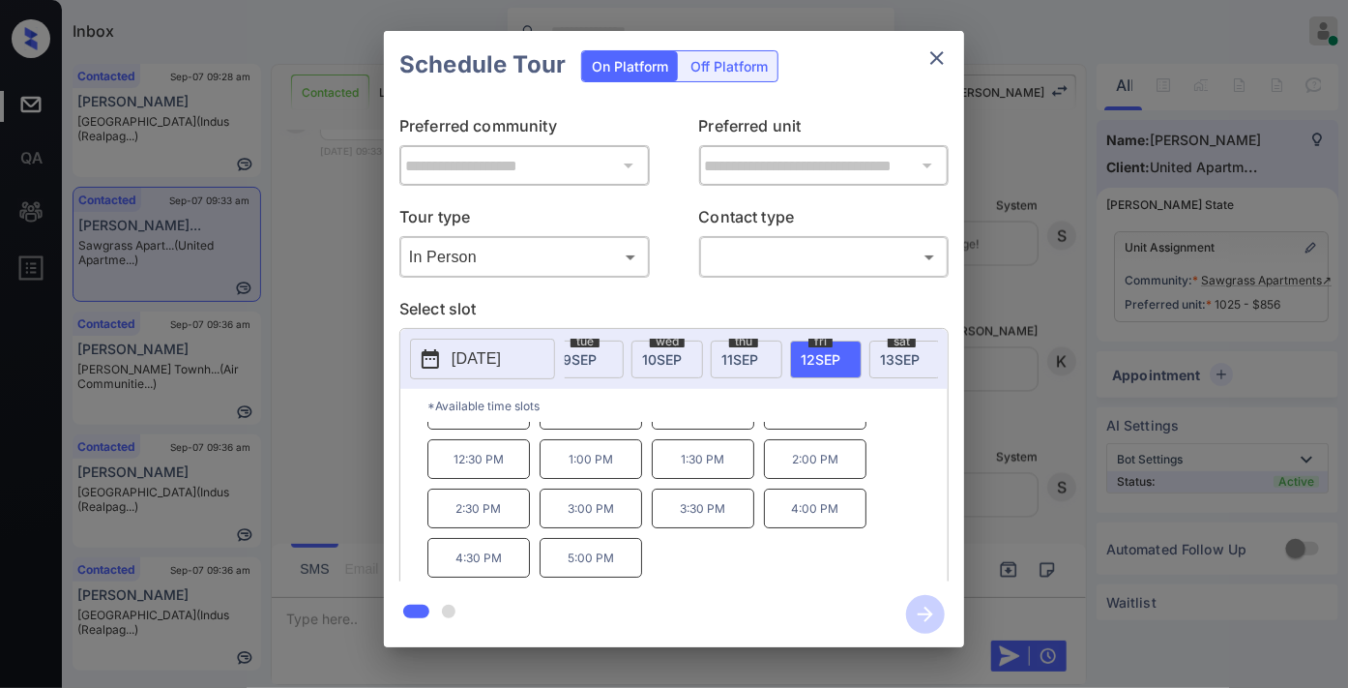
click at [888, 369] on div "sat 13 SEP" at bounding box center [905, 359] width 72 height 38
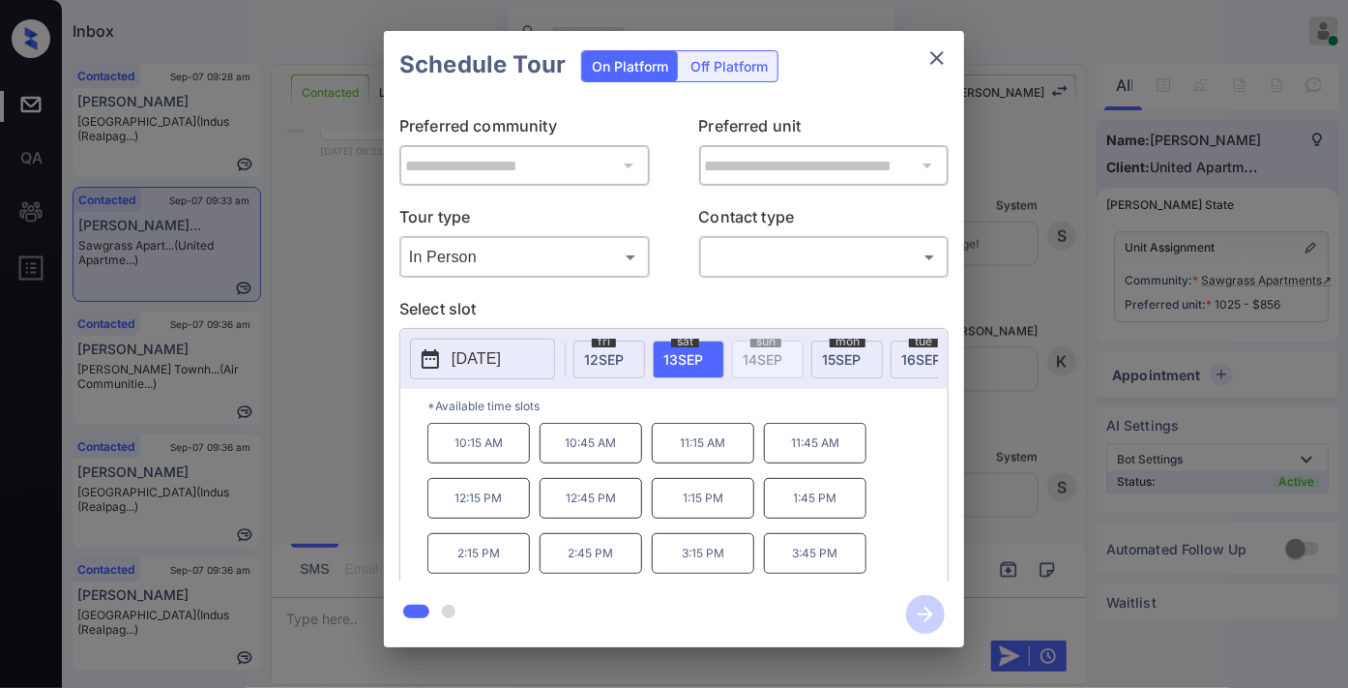
scroll to position [0, 530]
click at [709, 335] on div "2025-09-13 sun 7 SEP mon 8 SEP tue 9 SEP wed 10 SEP thu 11 SEP fri 12 SEP sat 1…" at bounding box center [673, 359] width 547 height 60
click at [725, 356] on div "mon 15 SEP" at bounding box center [705, 359] width 72 height 38
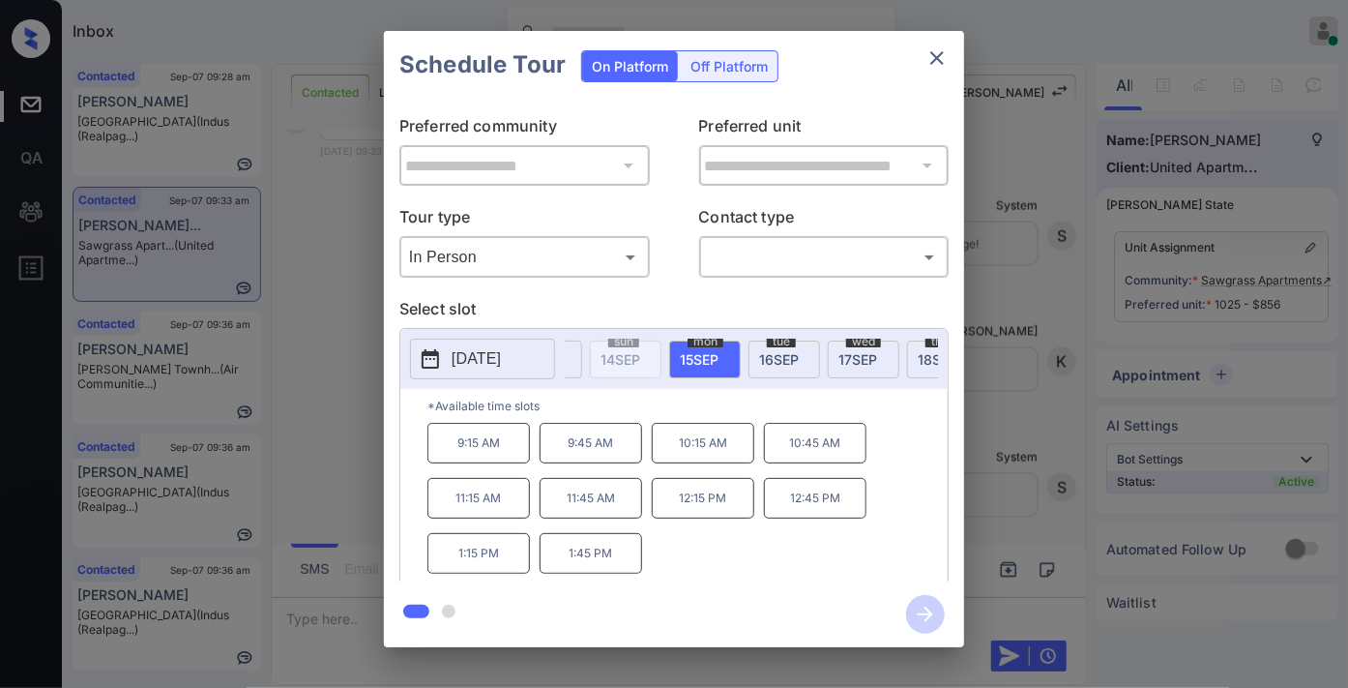
click at [788, 351] on span "16 SEP" at bounding box center [779, 359] width 40 height 16
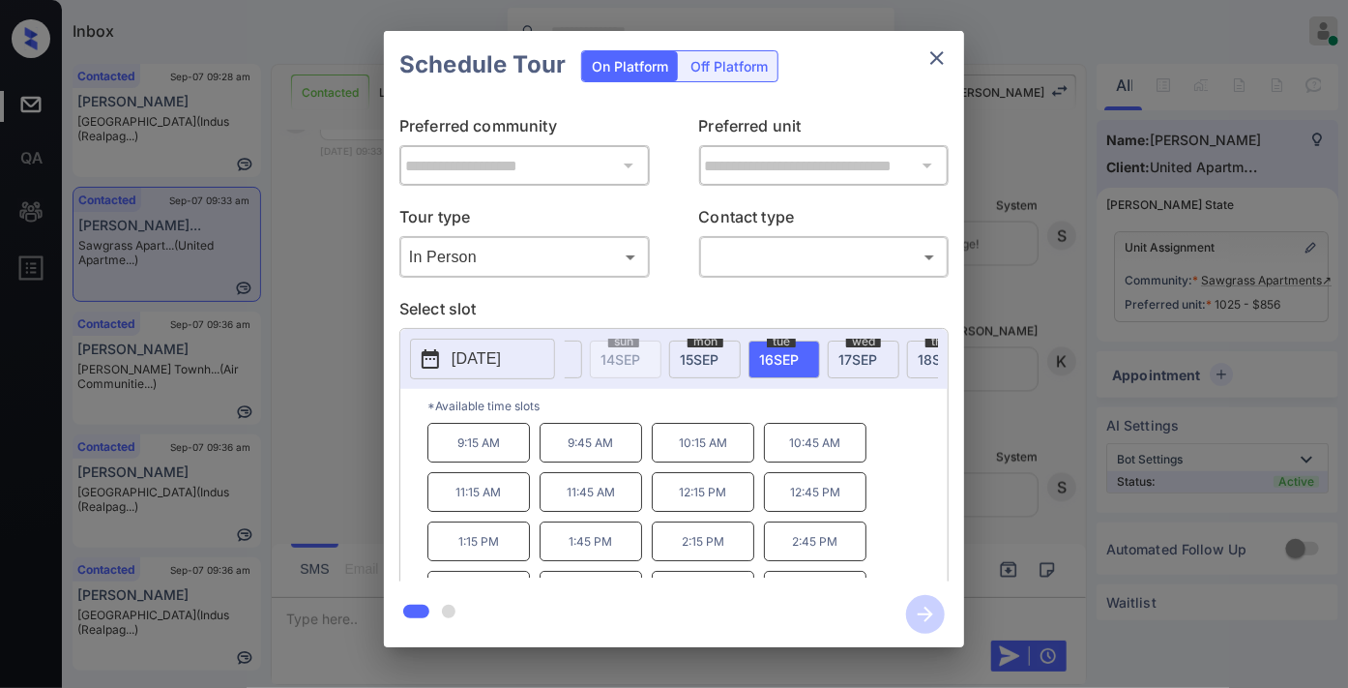
scroll to position [33, 0]
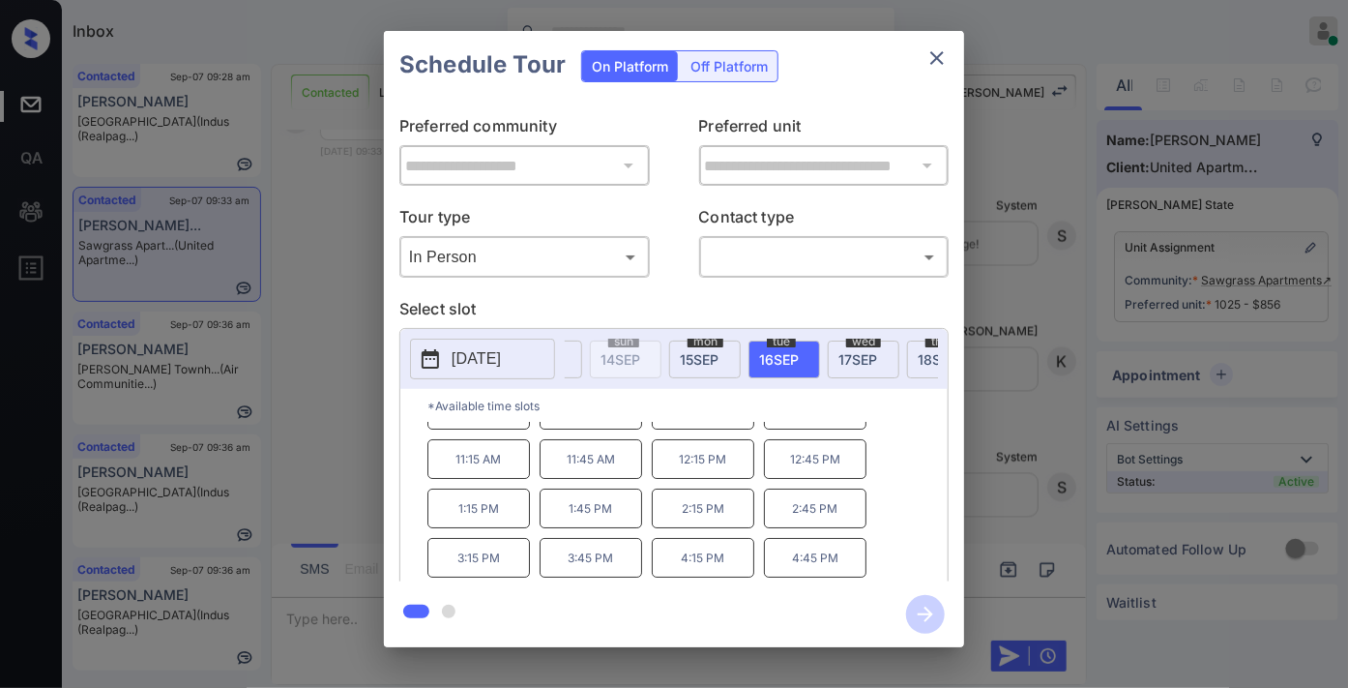
click at [856, 364] on span "17 SEP" at bounding box center [858, 359] width 39 height 16
click at [736, 346] on div "thu 18 SEP" at bounding box center [727, 359] width 72 height 38
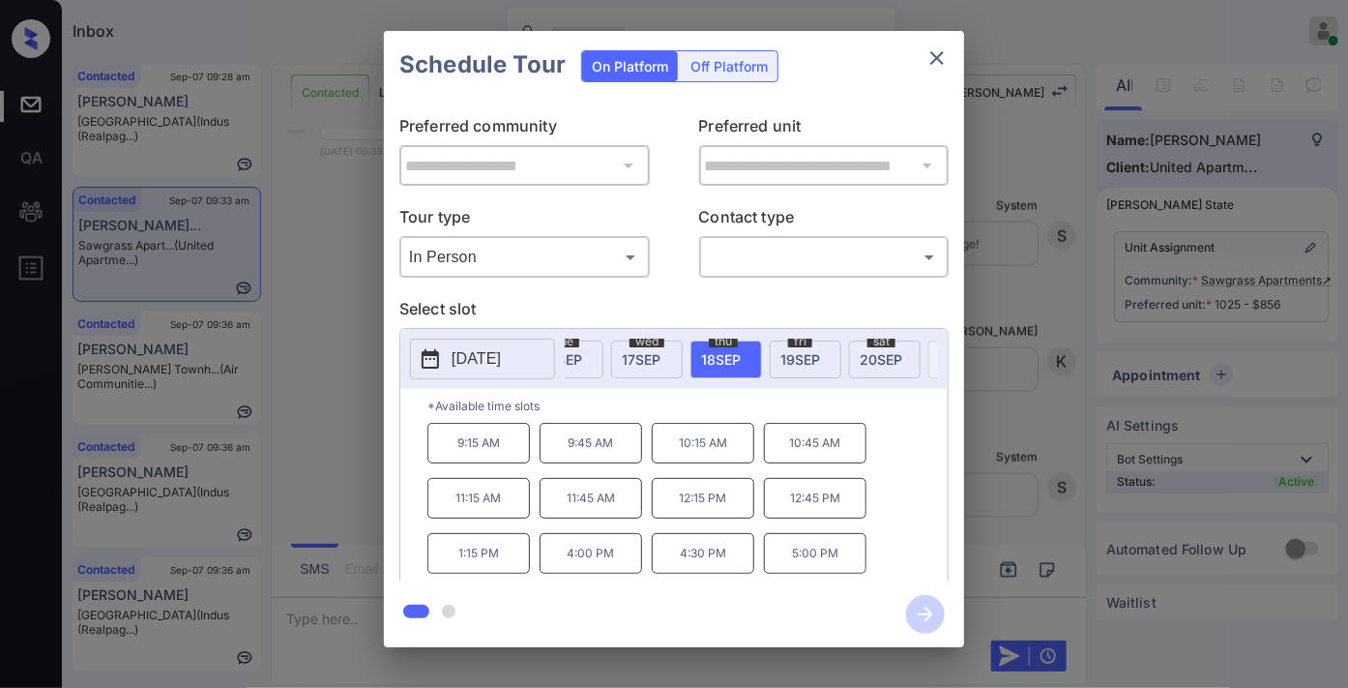
click at [936, 56] on icon "close" at bounding box center [937, 58] width 14 height 14
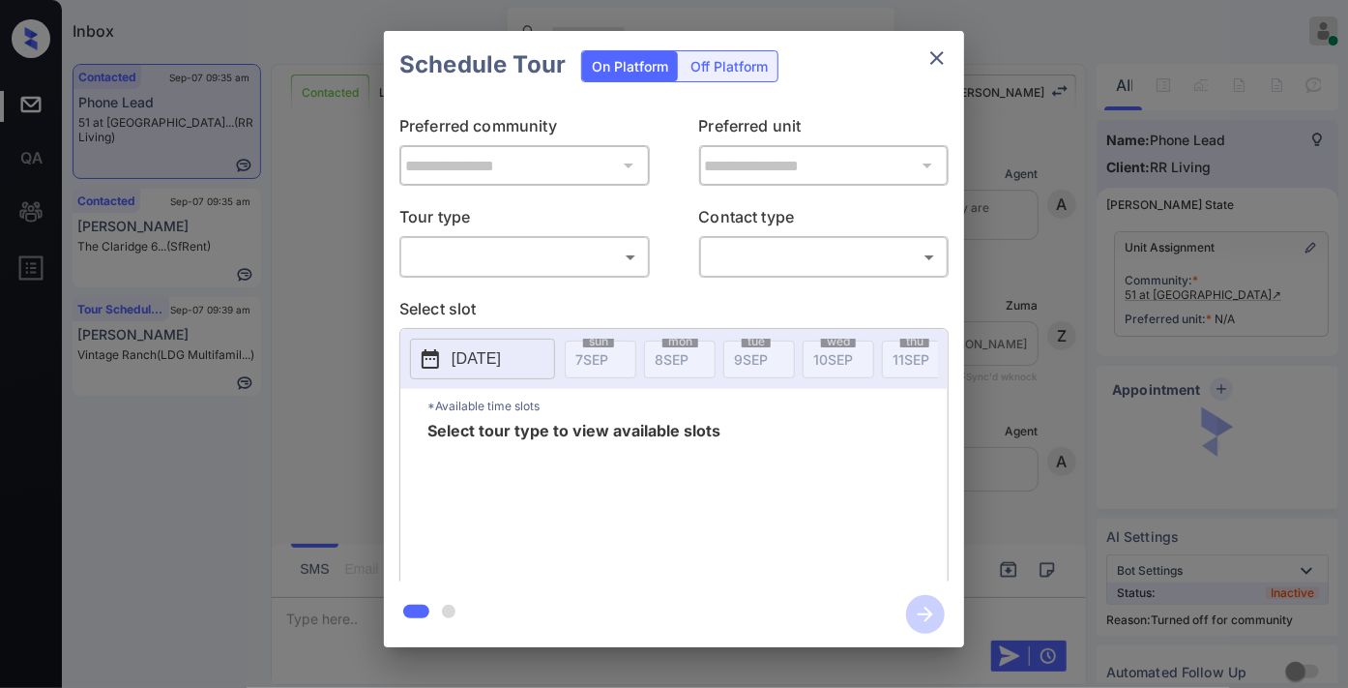
click at [559, 244] on body "Inbox [PERSON_NAME] Online Set yourself offline Set yourself on break Profile S…" at bounding box center [674, 344] width 1348 height 688
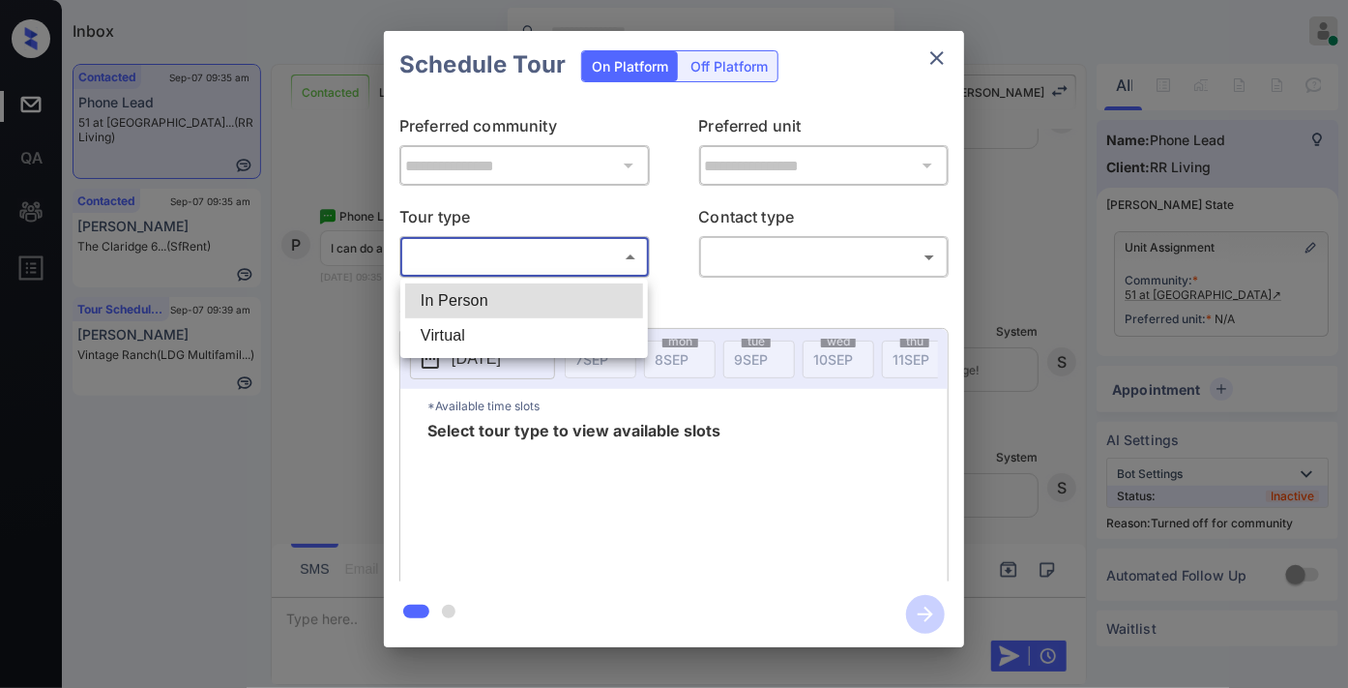
click at [561, 300] on li "In Person" at bounding box center [524, 300] width 238 height 35
type input "********"
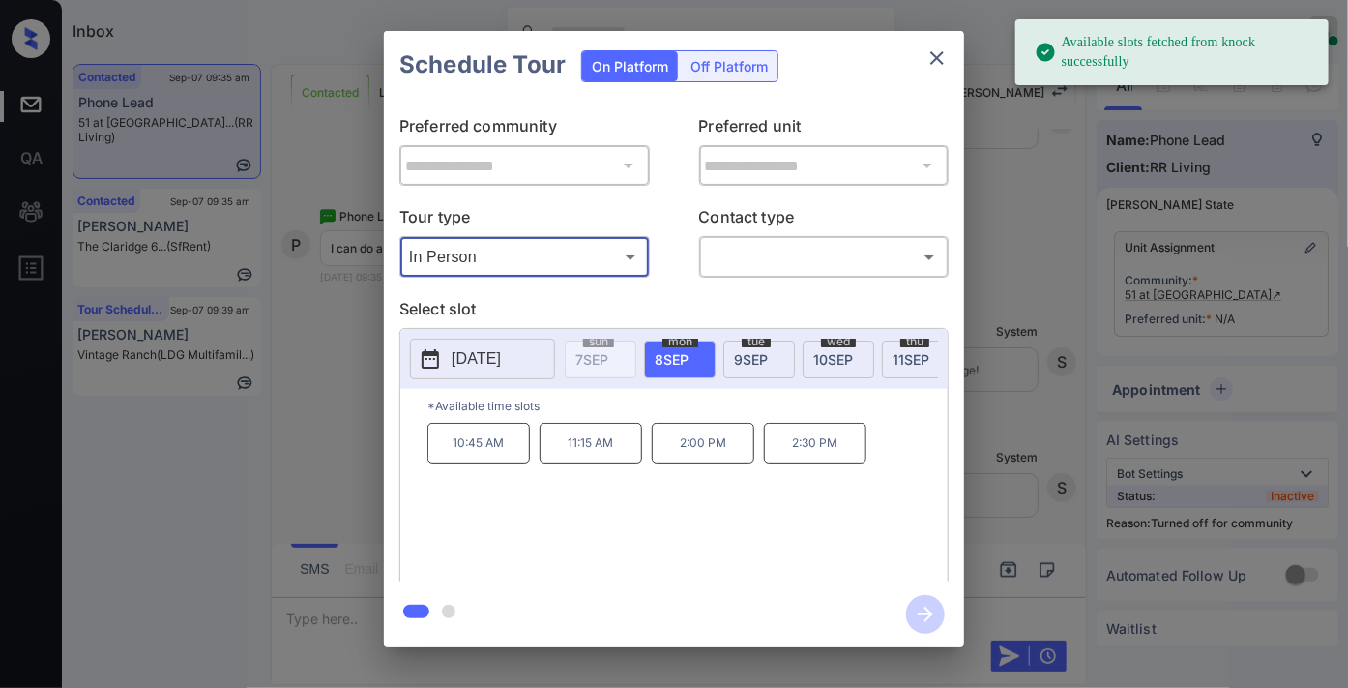
click at [501, 361] on p "2025-09-08" at bounding box center [476, 358] width 49 height 23
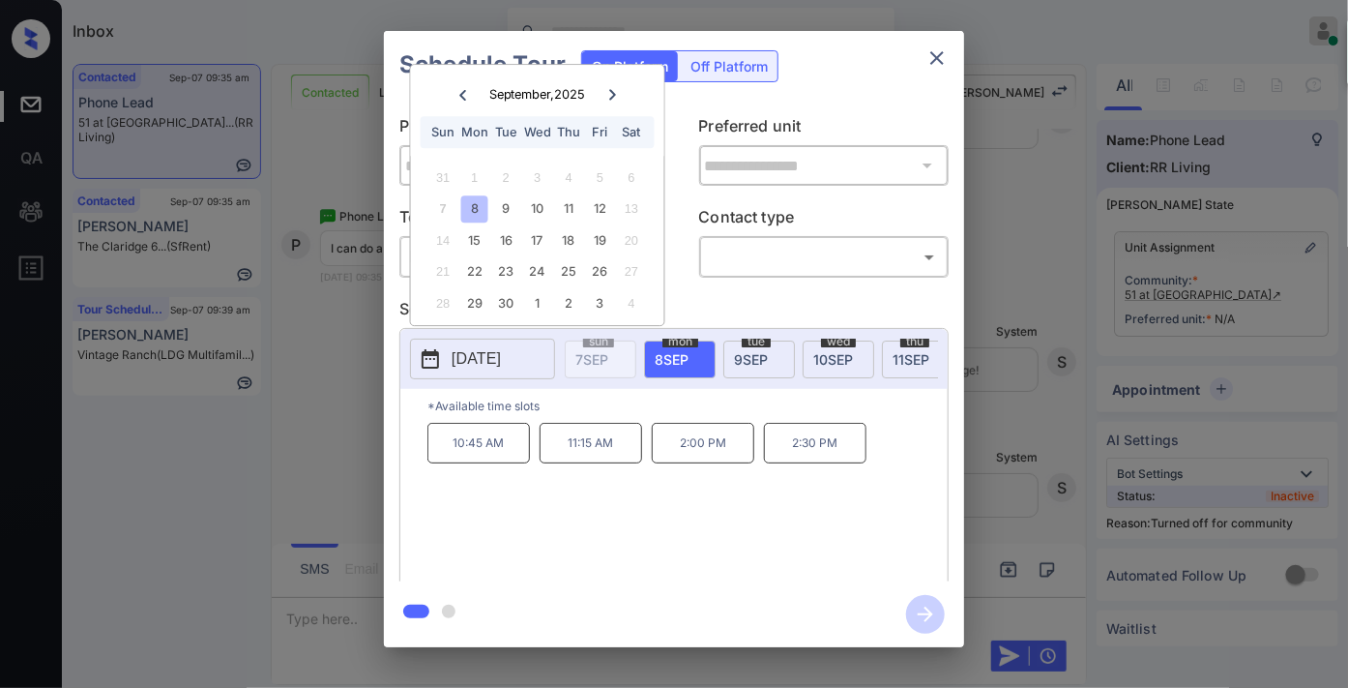
click at [740, 283] on div "**********" at bounding box center [674, 340] width 580 height 483
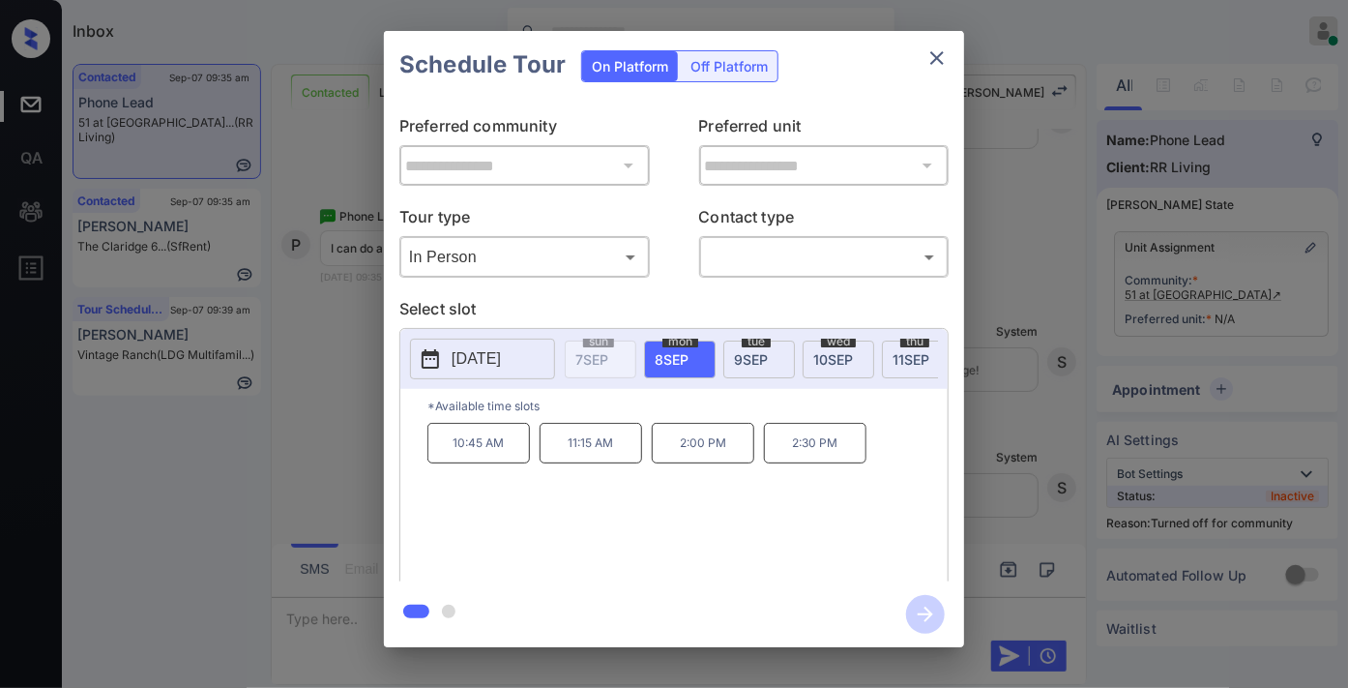
click at [559, 237] on div "In Person ******** ​" at bounding box center [524, 257] width 250 height 42
click at [566, 266] on body "Inbox Samantha Soliven Online Set yourself offline Set yourself on break Profil…" at bounding box center [674, 344] width 1348 height 688
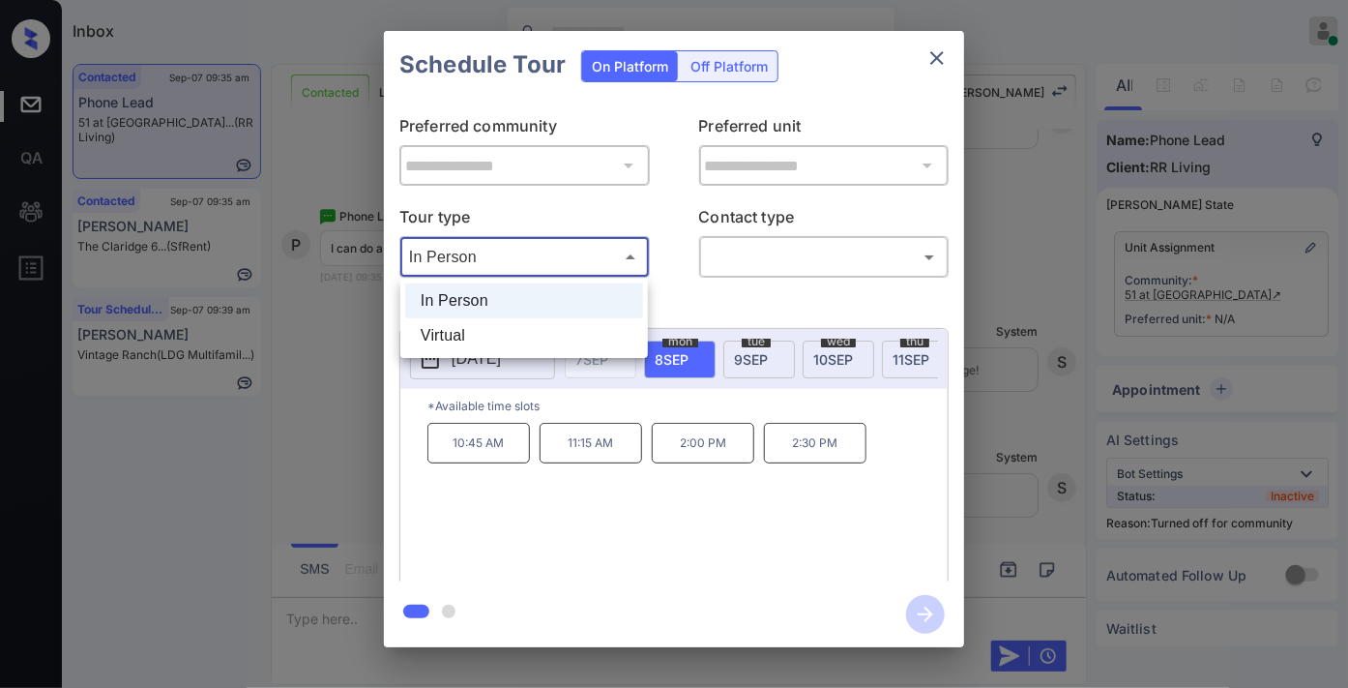
click at [943, 59] on div at bounding box center [674, 344] width 1348 height 688
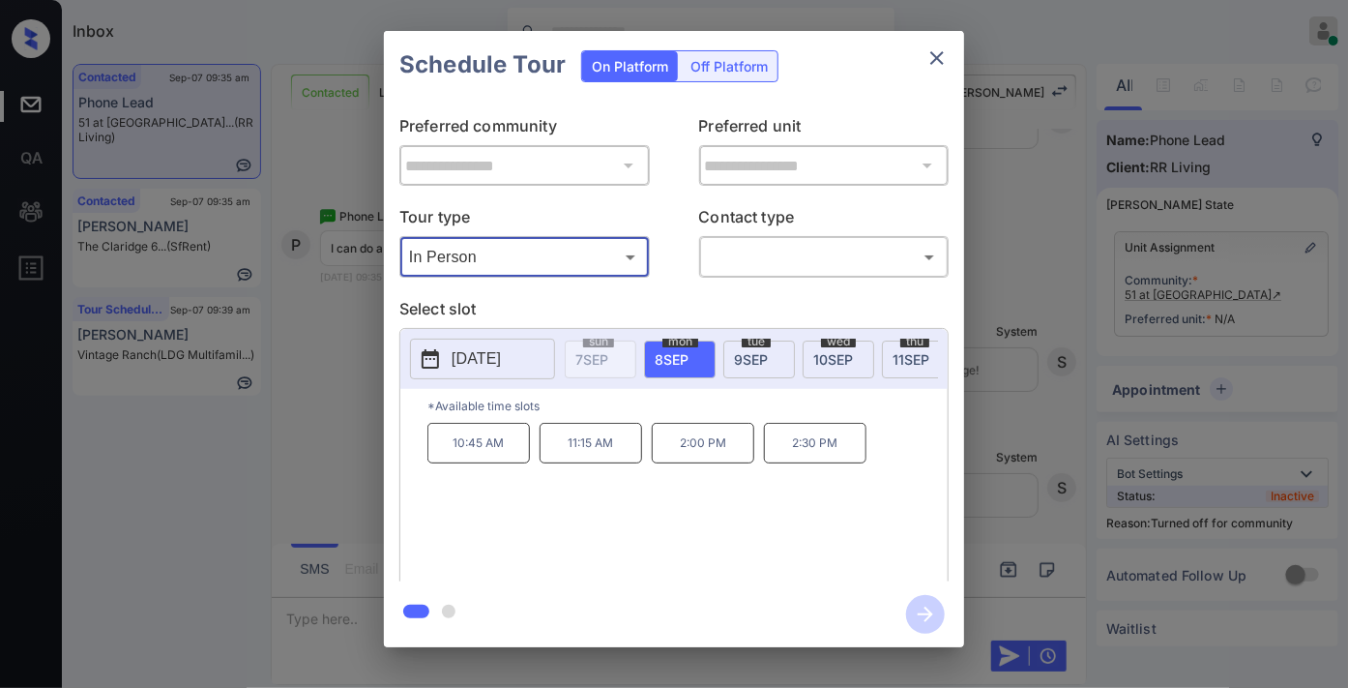
click at [934, 46] on icon "close" at bounding box center [937, 57] width 23 height 23
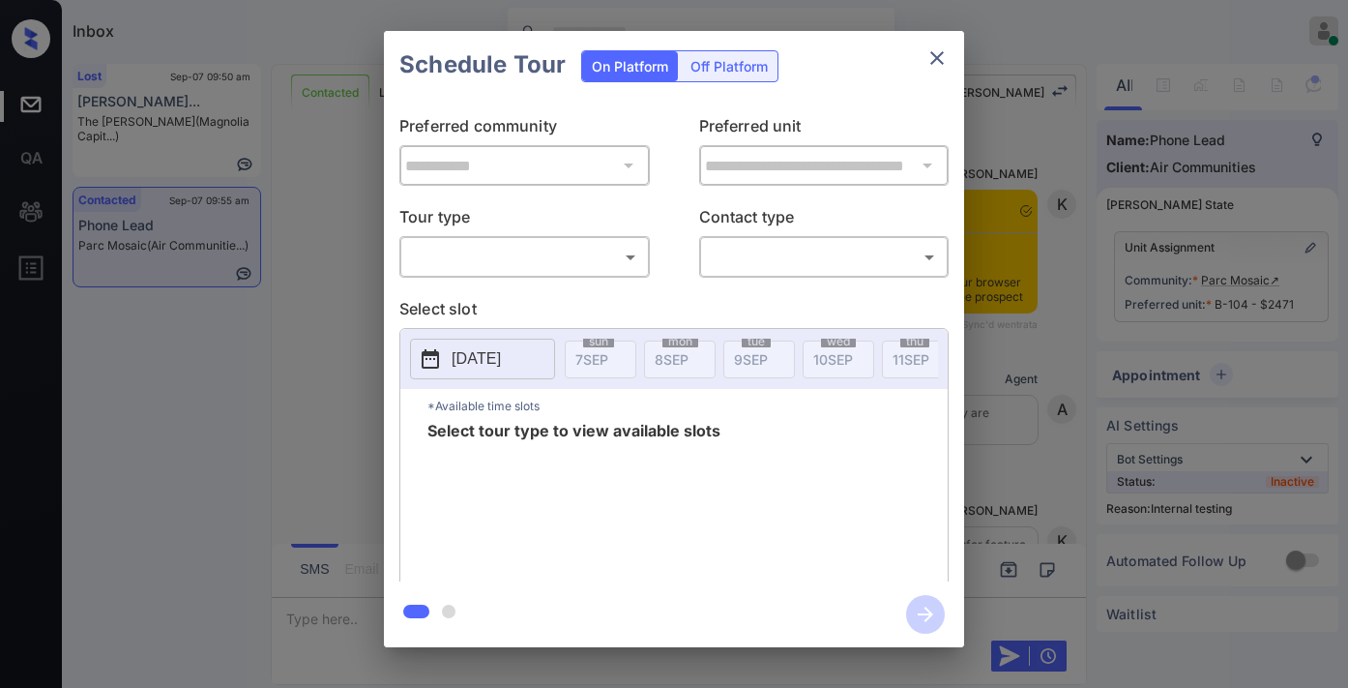
click at [545, 262] on body "Inbox [PERSON_NAME] Online Set yourself offline Set yourself on break Profile S…" at bounding box center [674, 344] width 1348 height 688
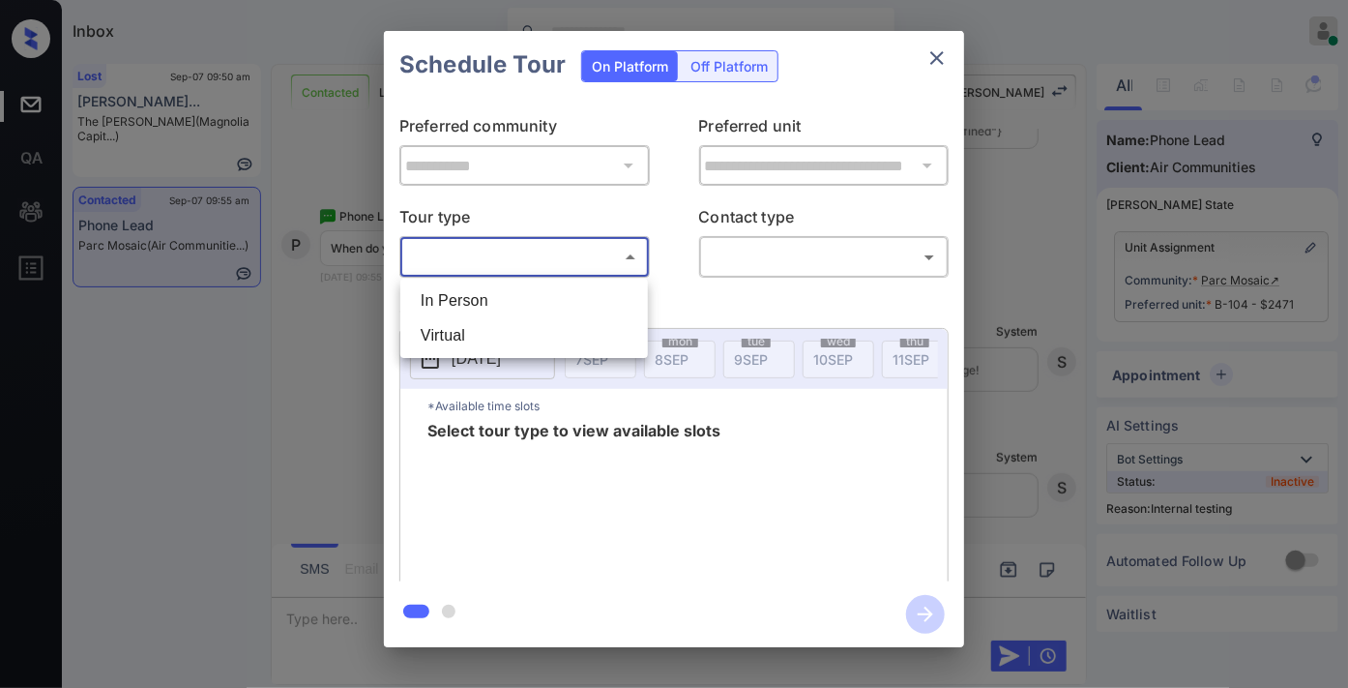
click at [520, 293] on li "In Person" at bounding box center [524, 300] width 238 height 35
type input "********"
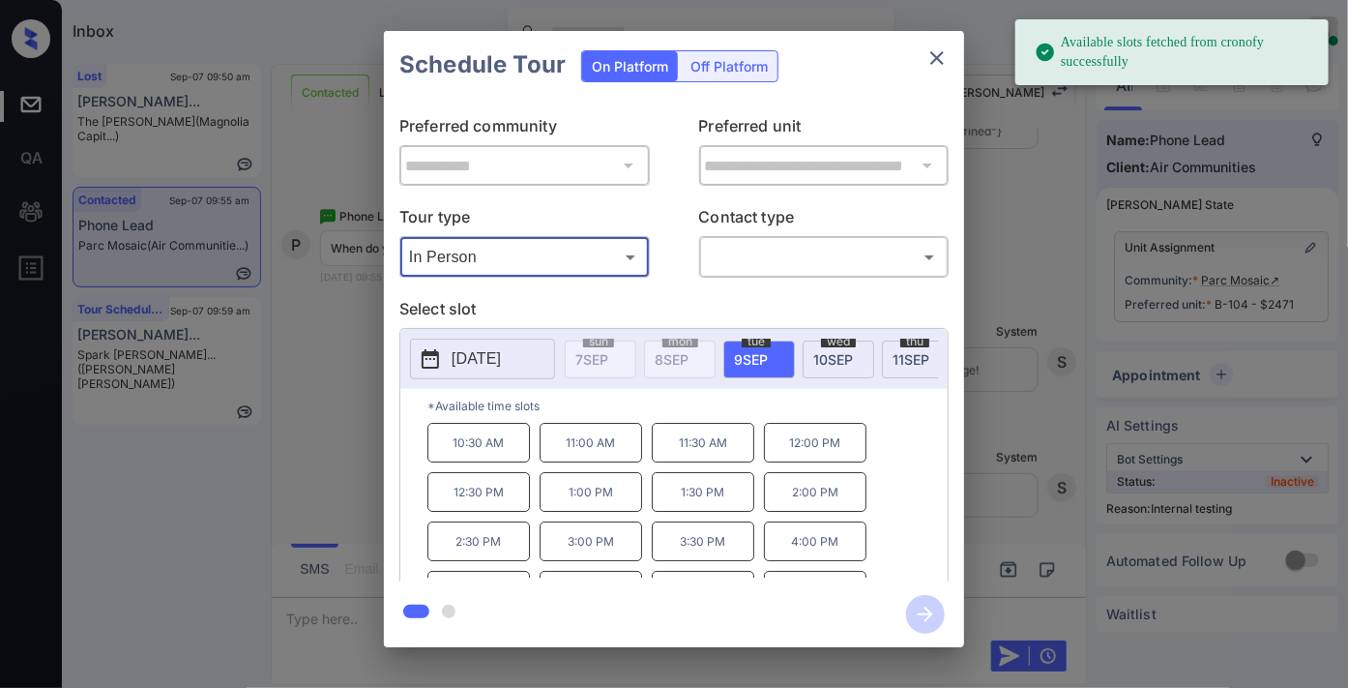
click at [472, 371] on button "[DATE]" at bounding box center [482, 359] width 145 height 41
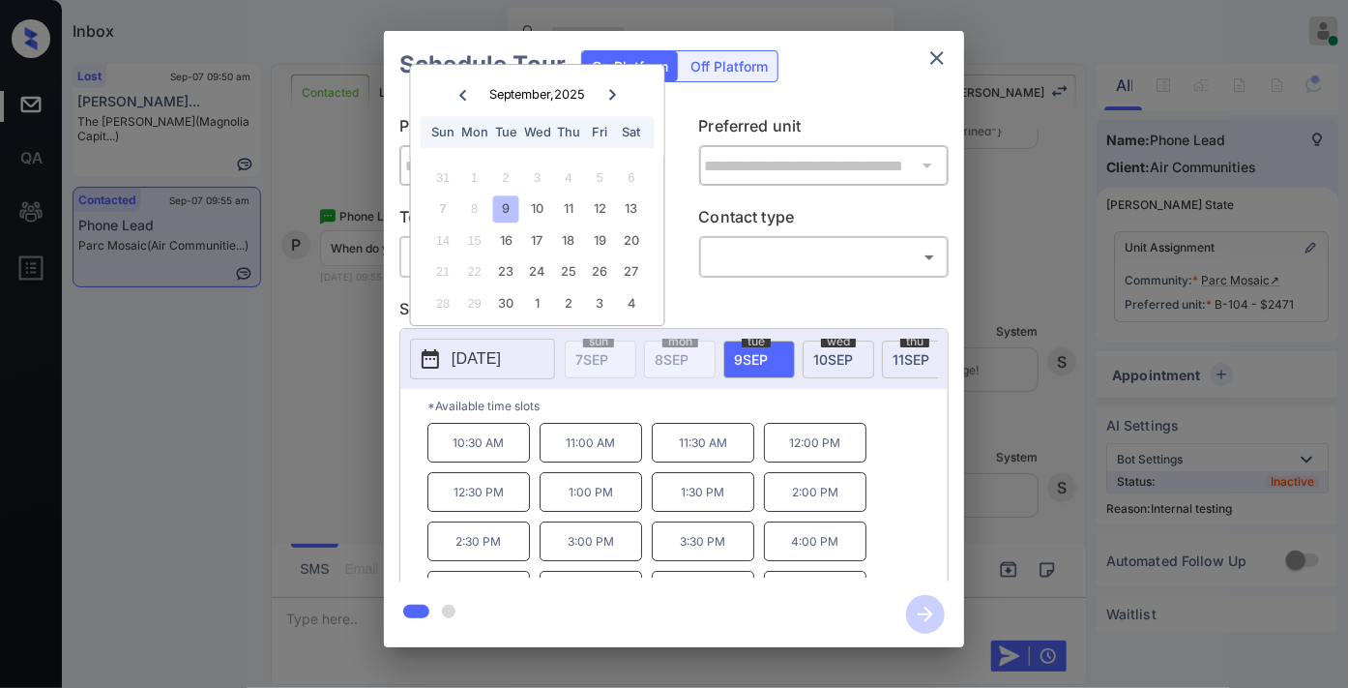
scroll to position [82, 0]
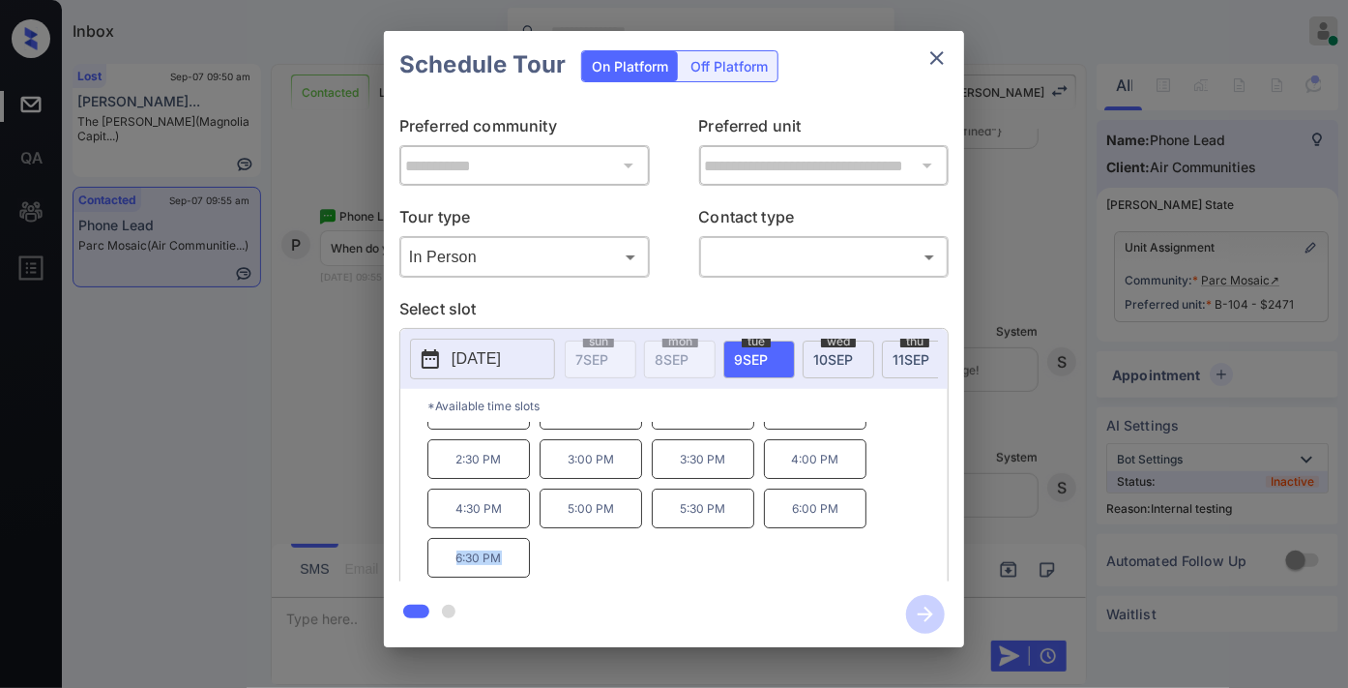
drag, startPoint x: 523, startPoint y: 559, endPoint x: 431, endPoint y: 564, distance: 92.0
click at [431, 564] on p "6:30 PM" at bounding box center [478, 558] width 103 height 40
copy p "6:30 PM"
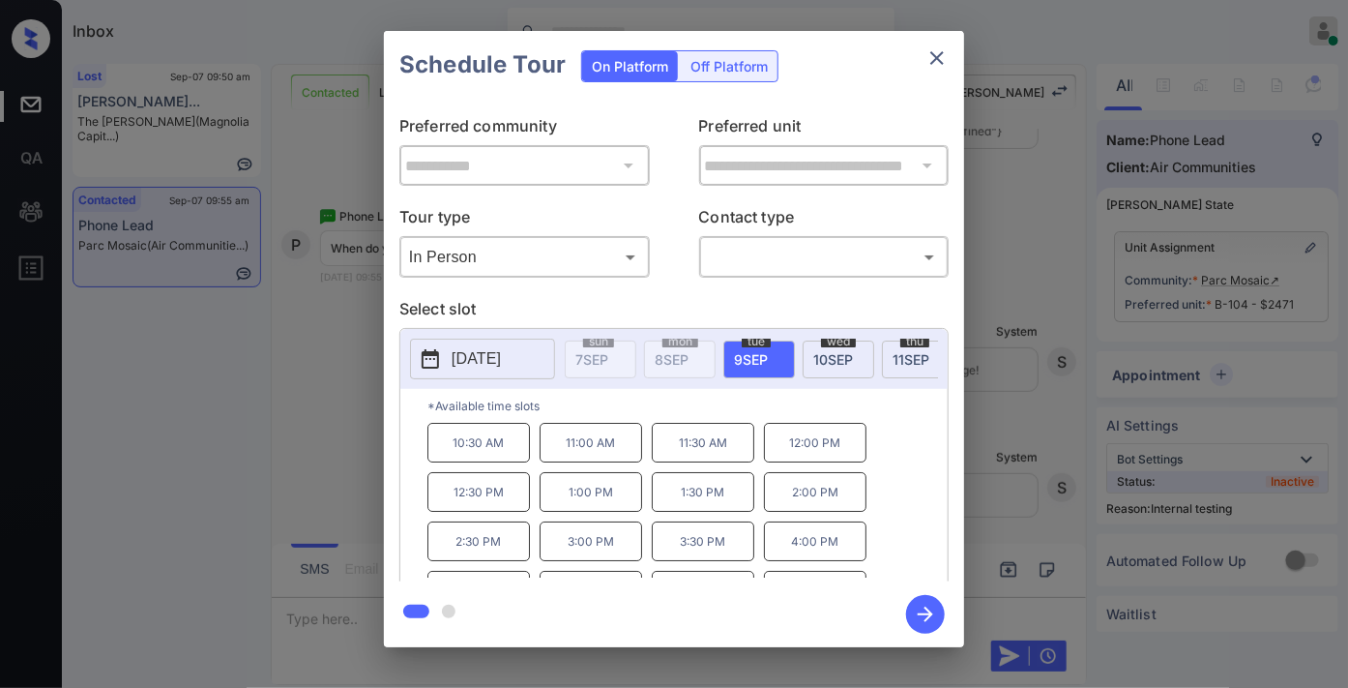
click at [941, 60] on icon "close" at bounding box center [937, 57] width 23 height 23
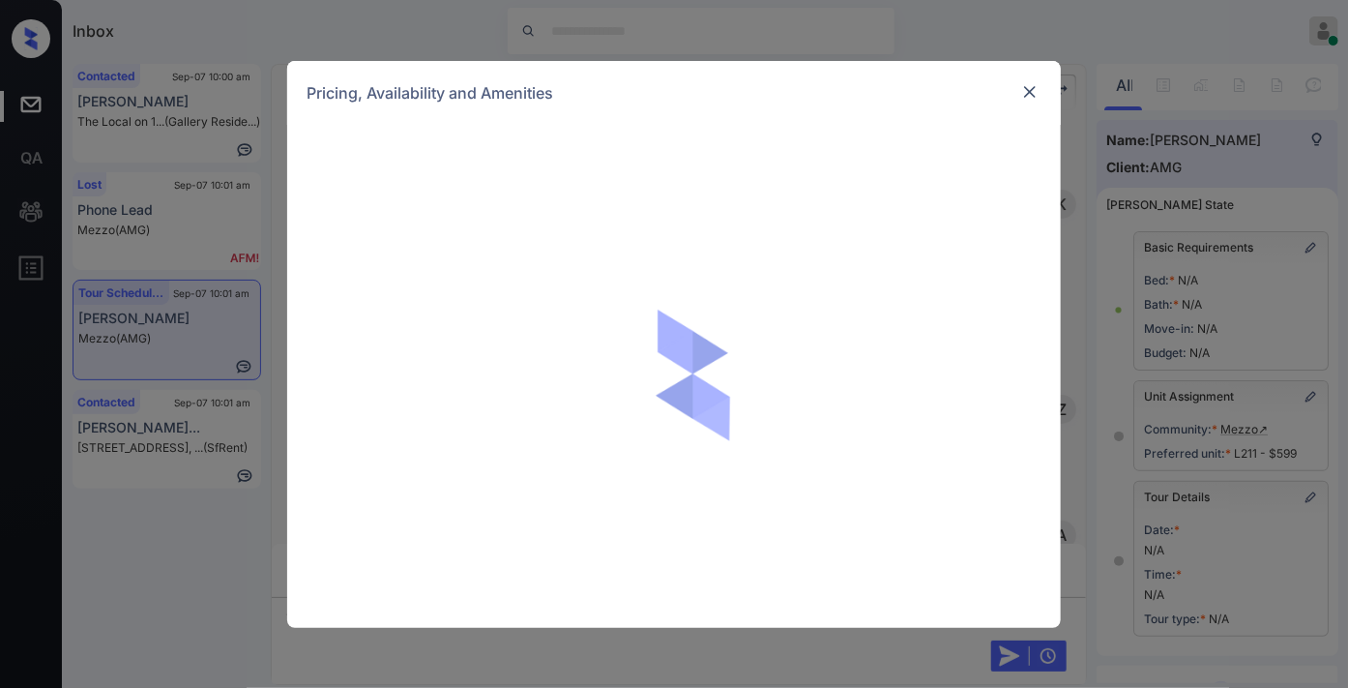
scroll to position [34647, 0]
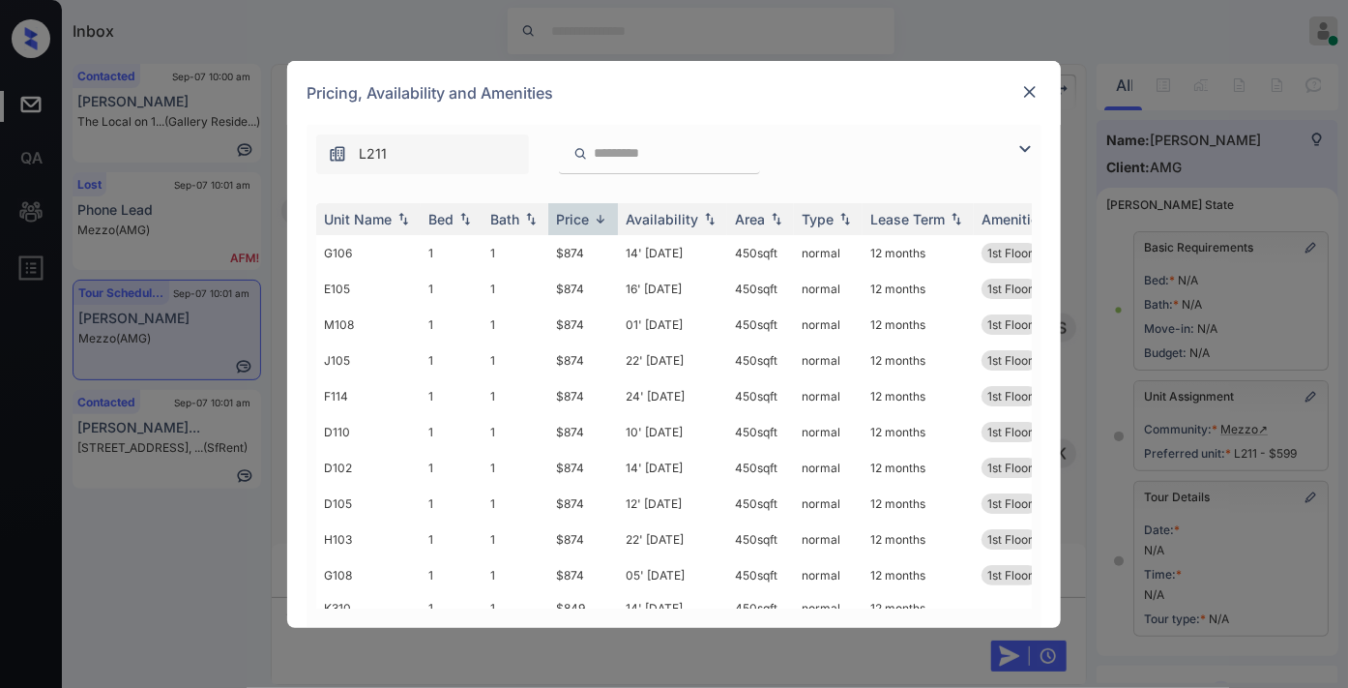
click at [591, 212] on img at bounding box center [600, 219] width 19 height 15
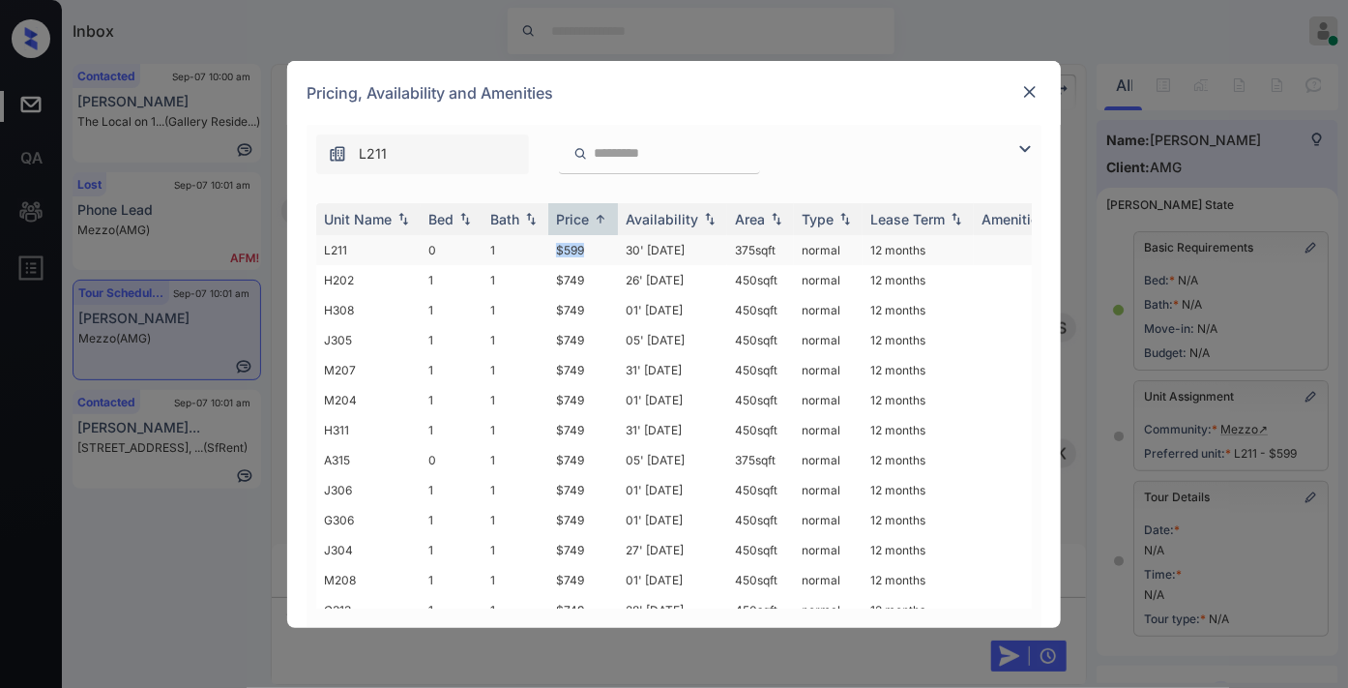
drag, startPoint x: 584, startPoint y: 244, endPoint x: 545, endPoint y: 244, distance: 38.7
click at [545, 244] on tr "L211 0 1 $599 30' Apr 24 375 sqft normal 12 months" at bounding box center [821, 250] width 1011 height 30
copy tr "$599"
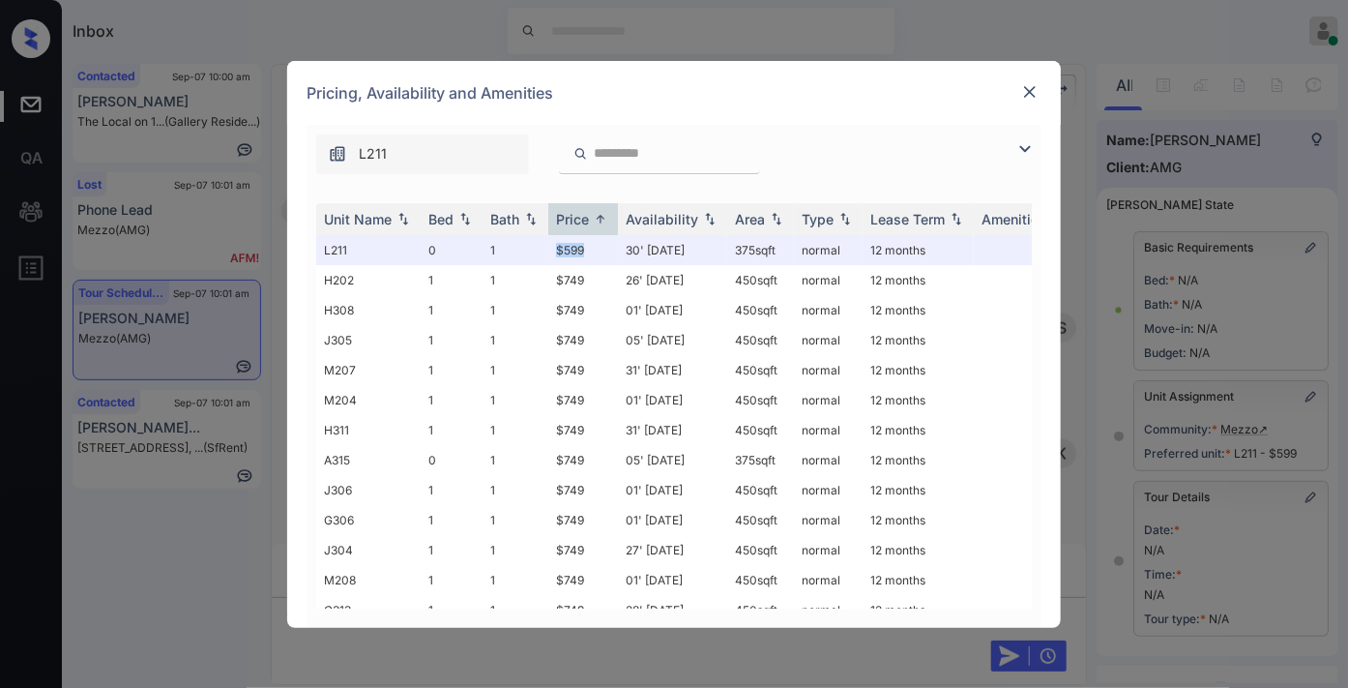
click at [1028, 95] on img at bounding box center [1029, 91] width 19 height 19
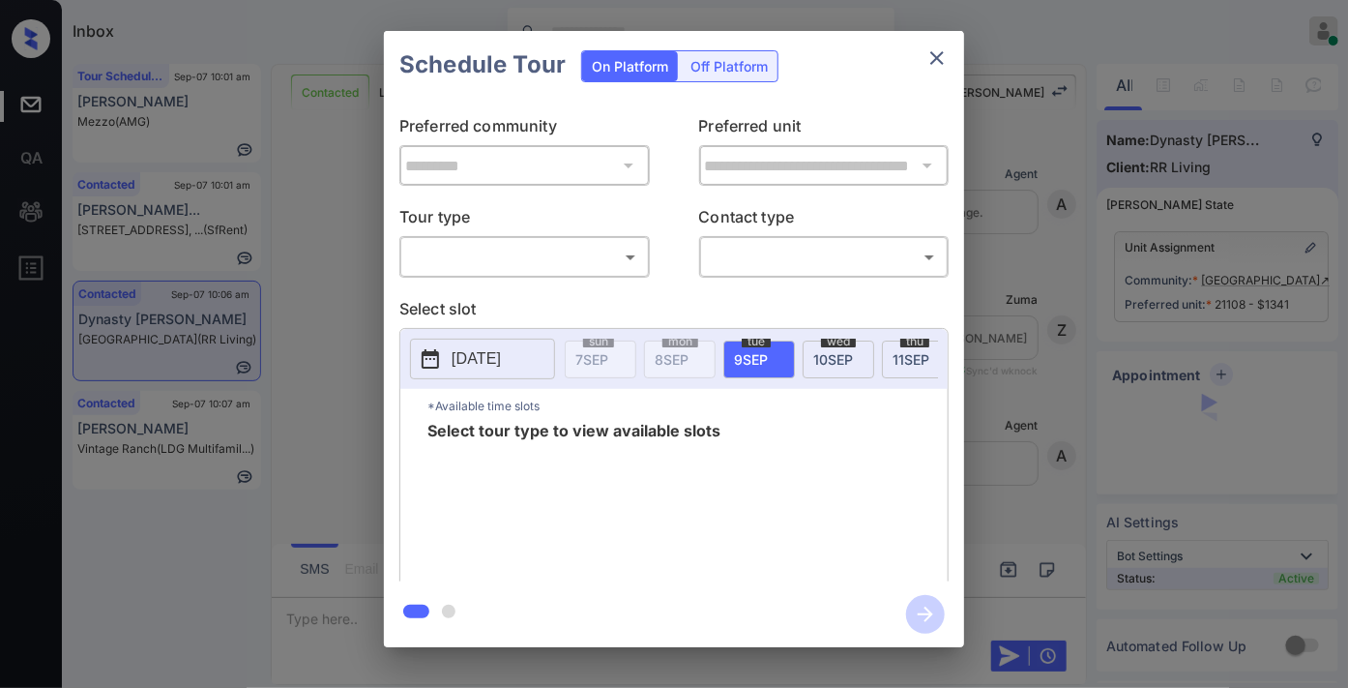
scroll to position [1714, 0]
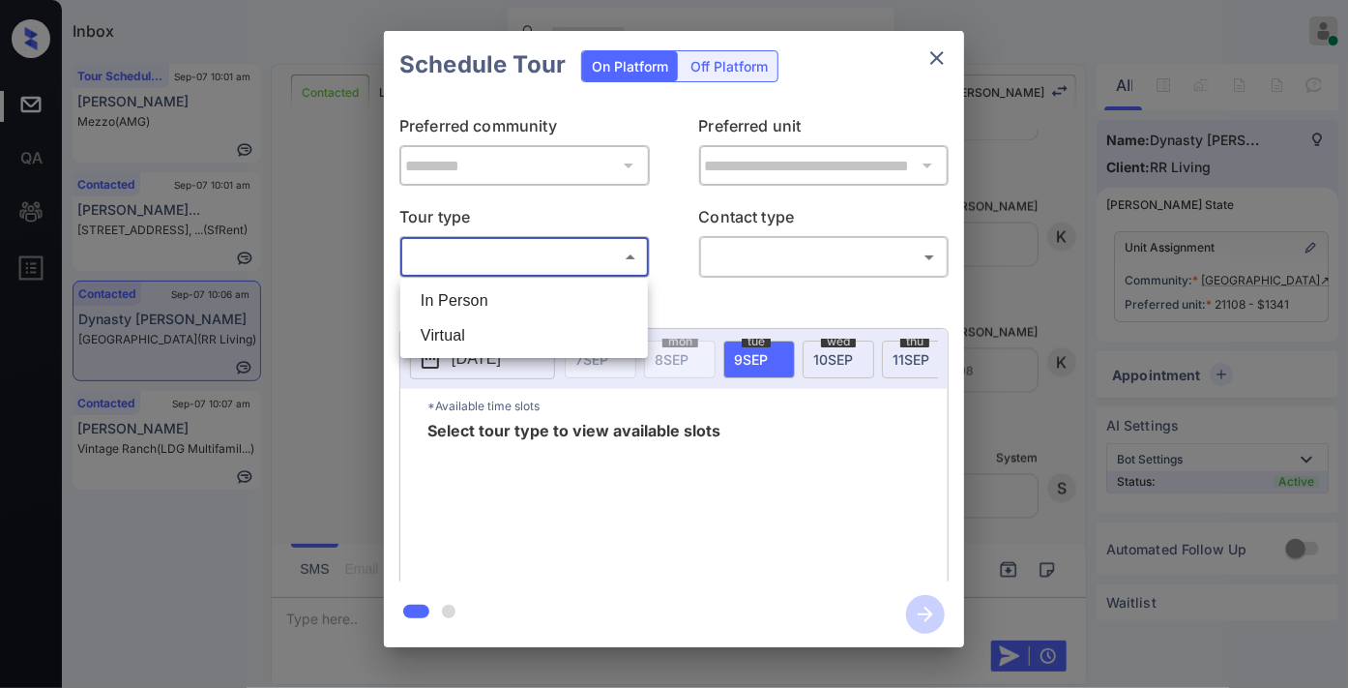
click at [597, 266] on body "Inbox [PERSON_NAME] Online Set yourself offline Set yourself on break Profile S…" at bounding box center [674, 344] width 1348 height 688
click at [554, 300] on li "In Person" at bounding box center [524, 300] width 238 height 35
type input "********"
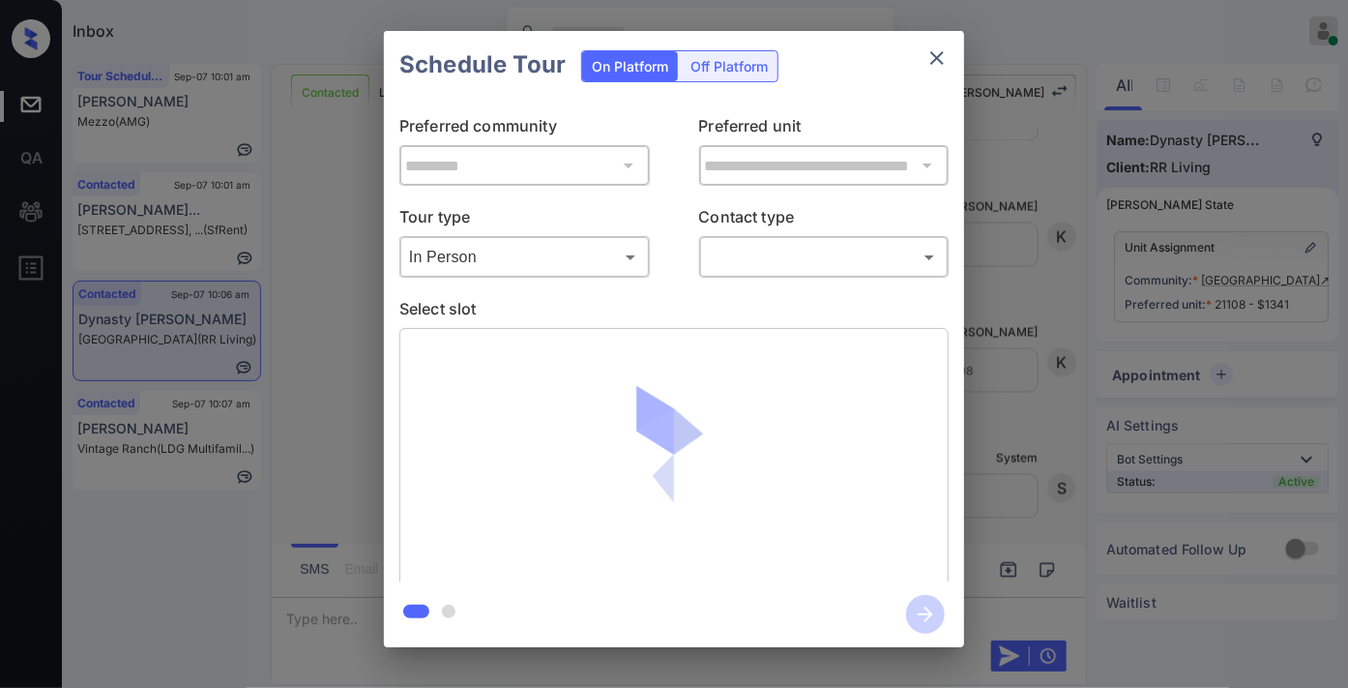
click at [719, 443] on img at bounding box center [674, 456] width 227 height 227
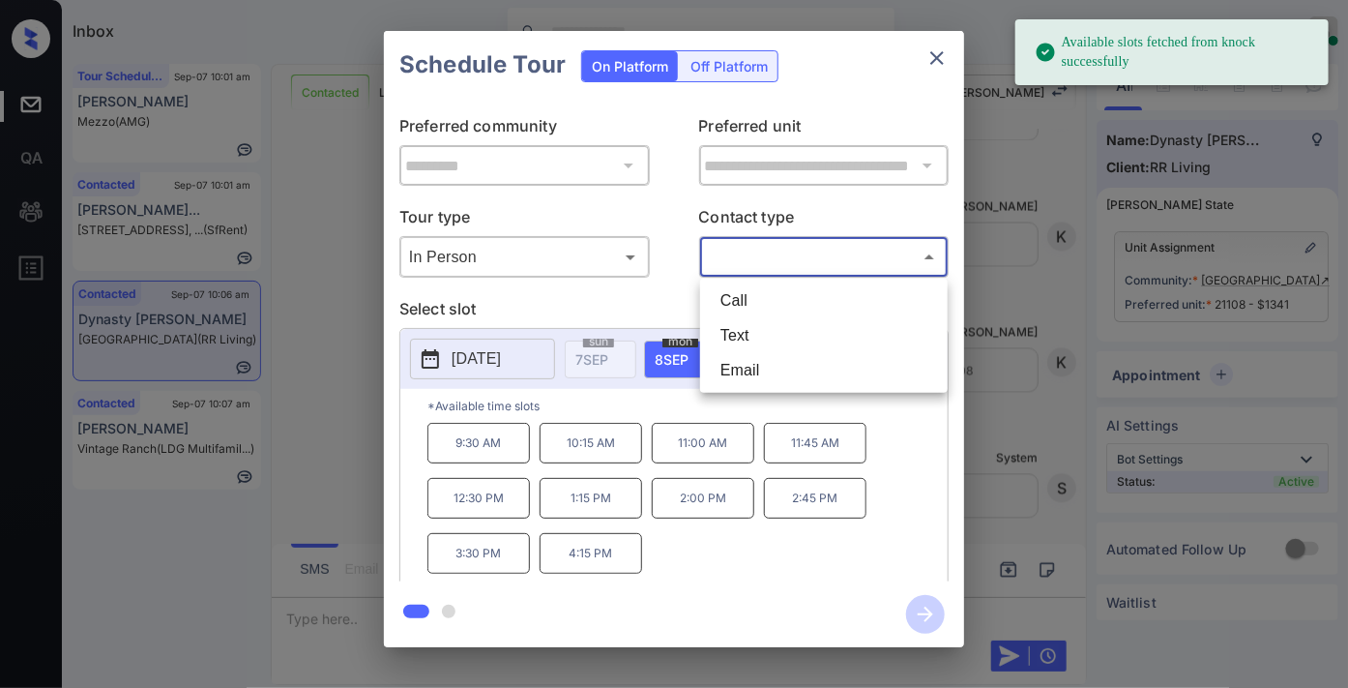
click at [757, 244] on body "Available slots fetched from knock successfully Inbox [PERSON_NAME] Online Set …" at bounding box center [674, 344] width 1348 height 688
click at [520, 350] on div at bounding box center [674, 344] width 1348 height 688
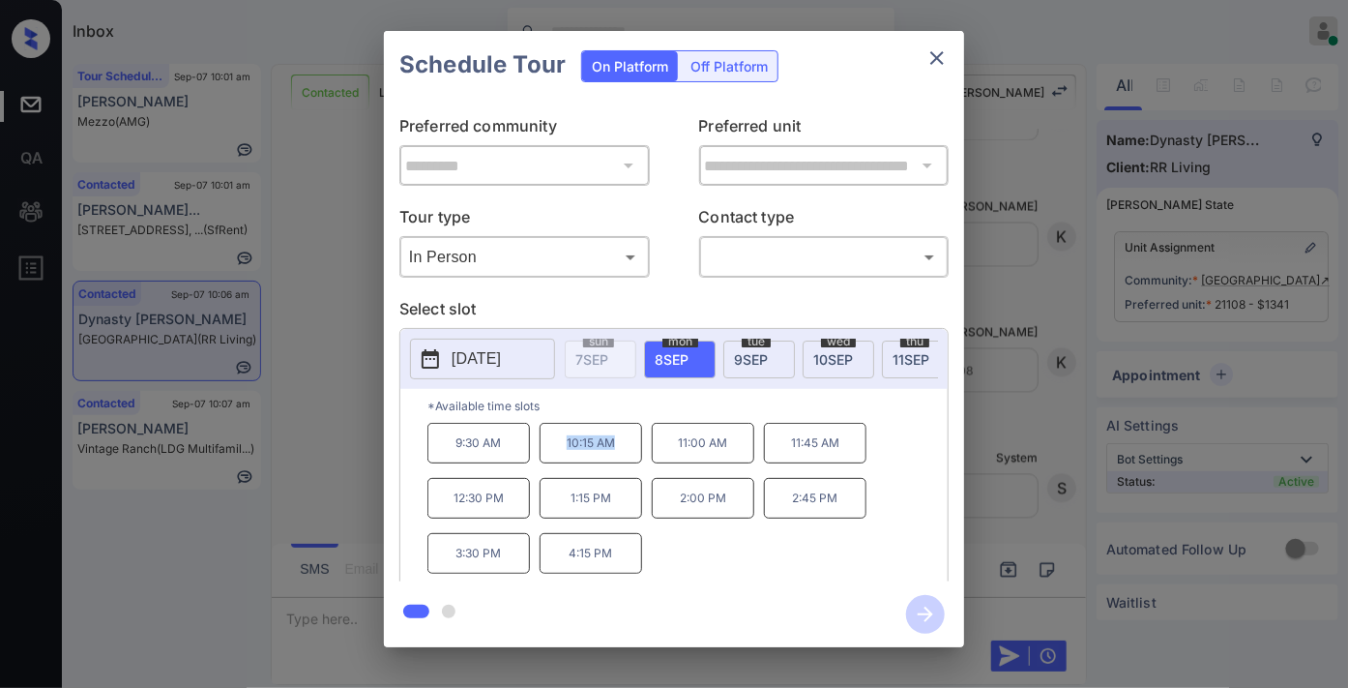
drag, startPoint x: 602, startPoint y: 450, endPoint x: 549, endPoint y: 456, distance: 52.5
click at [549, 456] on p "10:15 AM" at bounding box center [591, 443] width 103 height 41
copy p "10:15 AM"
click at [933, 54] on icon "close" at bounding box center [937, 58] width 14 height 14
